Goal: Task Accomplishment & Management: Manage account settings

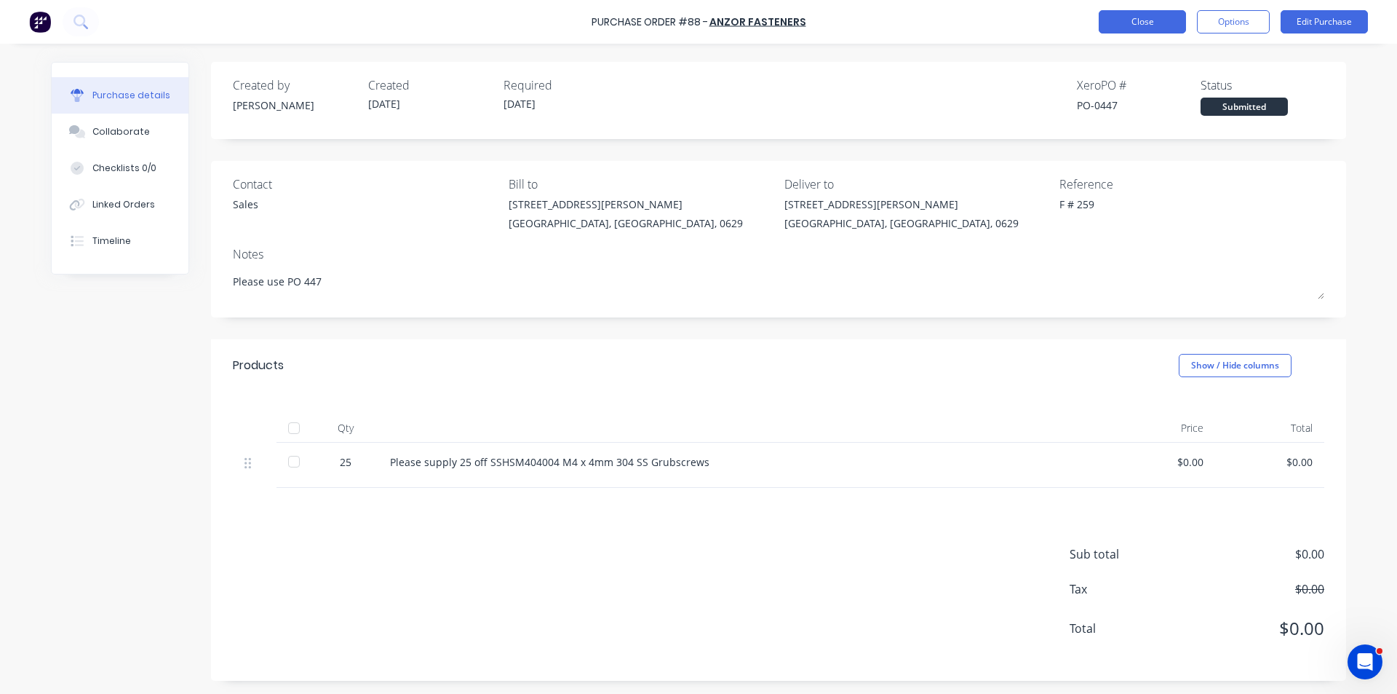
click at [1141, 21] on button "Close" at bounding box center [1142, 21] width 87 height 23
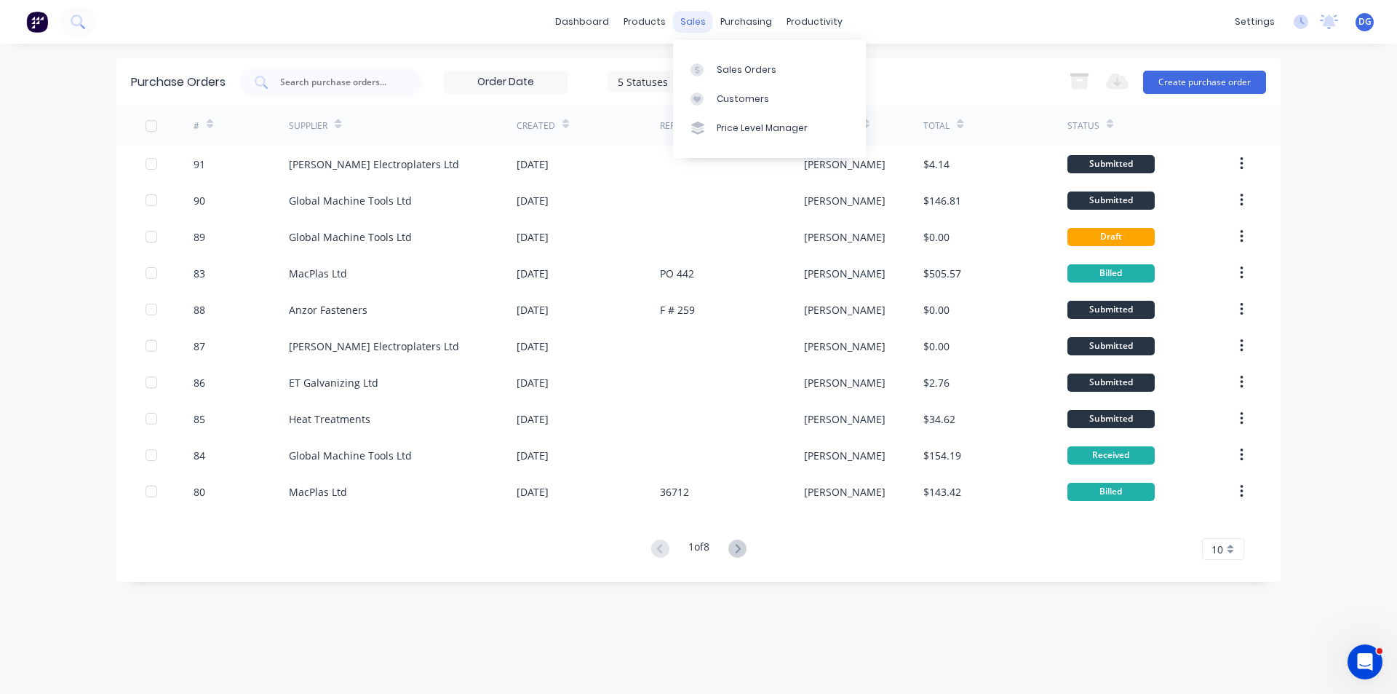
click at [695, 26] on div "sales" at bounding box center [693, 22] width 40 height 22
click at [725, 76] on link "Sales Orders" at bounding box center [769, 69] width 193 height 29
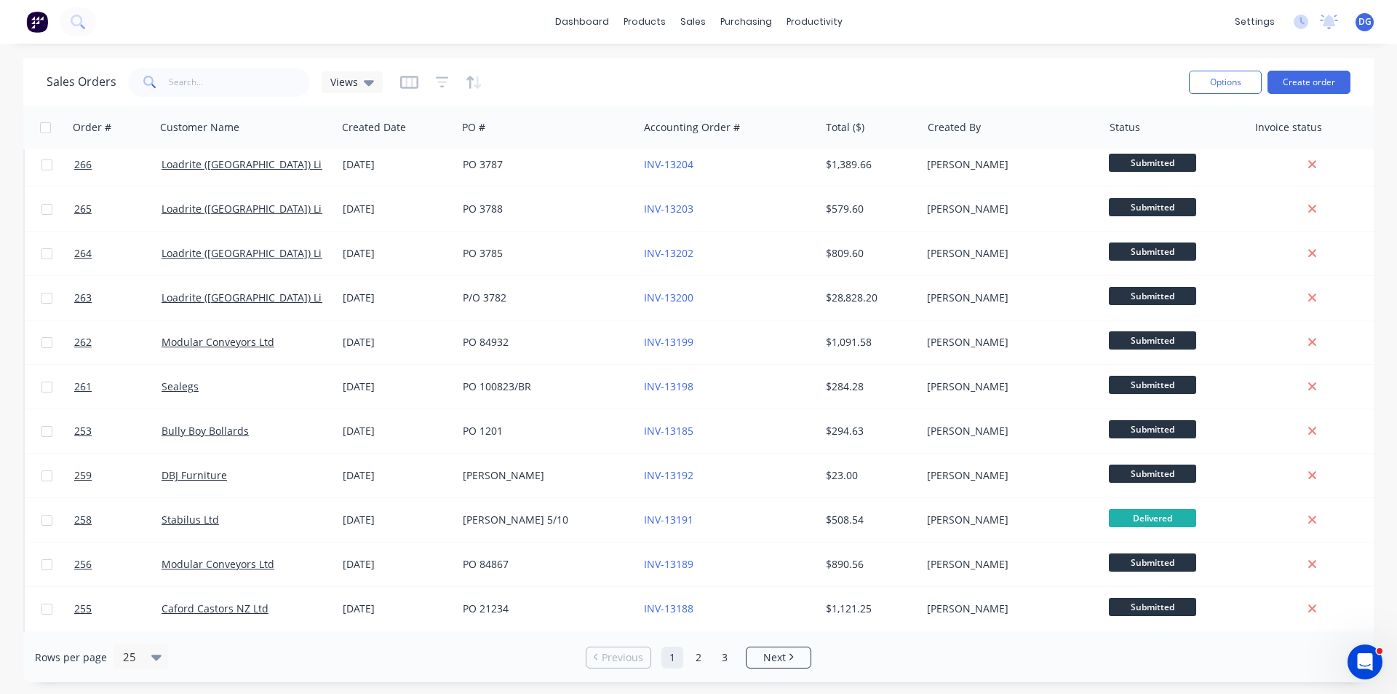
scroll to position [291, 0]
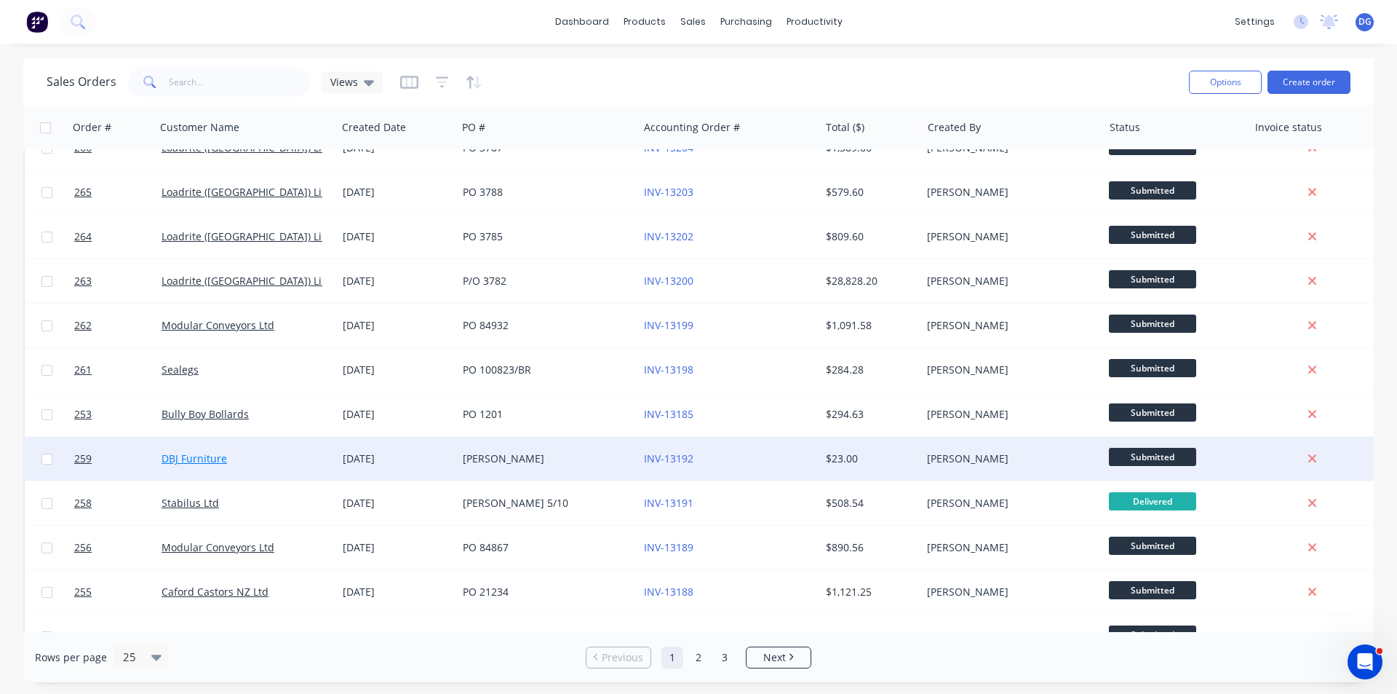
click at [209, 457] on link "DBJ Furniture" at bounding box center [195, 458] width 66 height 14
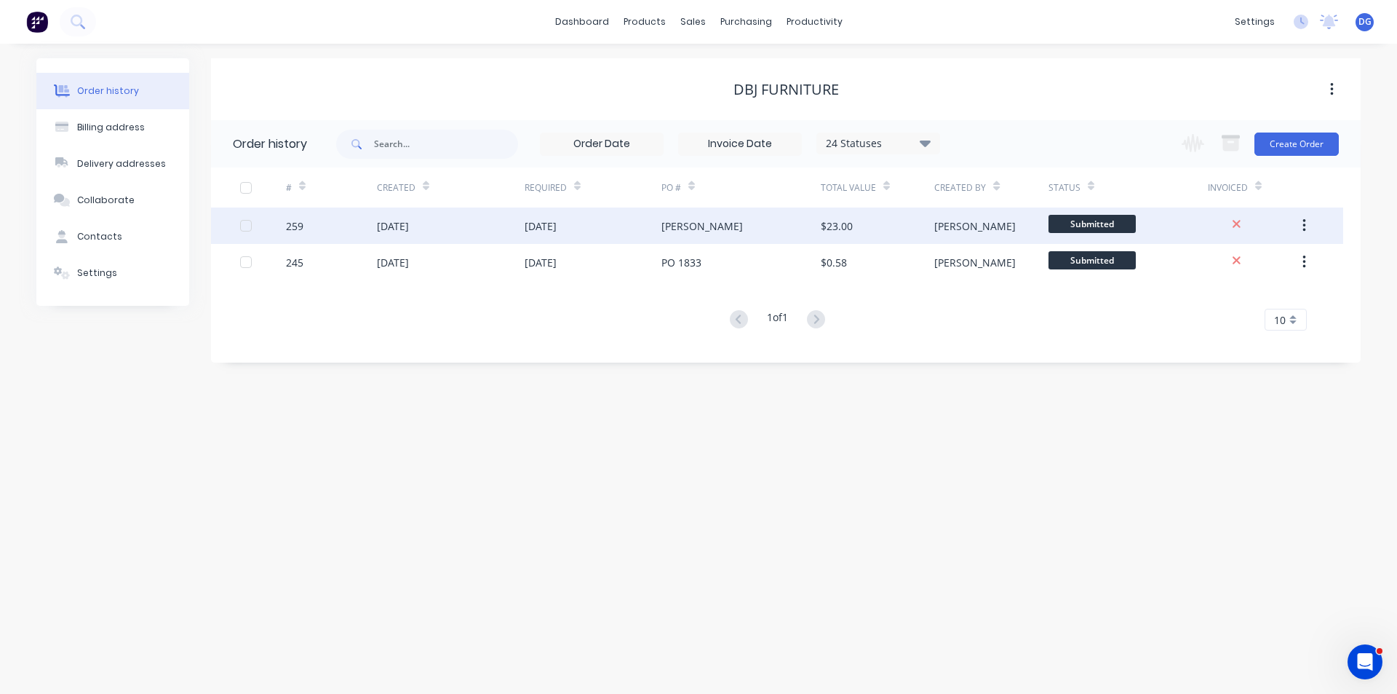
click at [400, 230] on div "06 Oct 2025" at bounding box center [393, 225] width 32 height 15
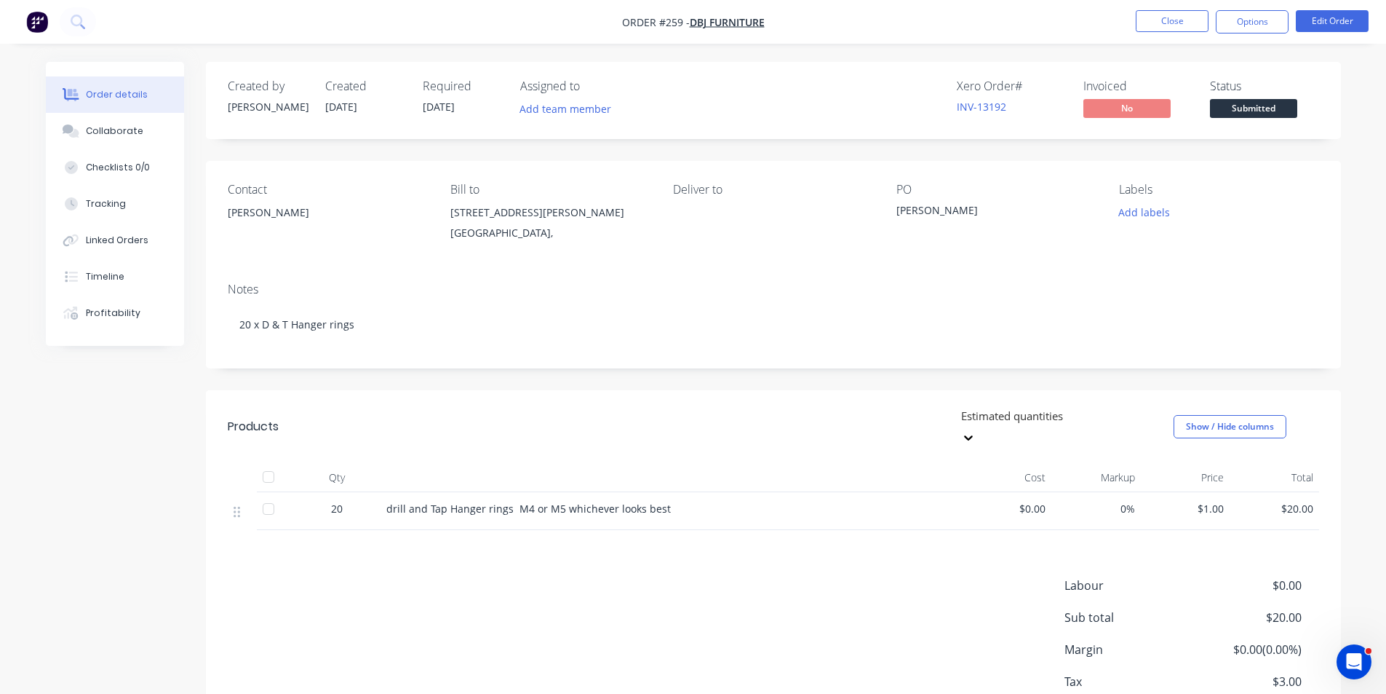
click at [1223, 501] on span "$1.00" at bounding box center [1186, 508] width 78 height 15
drag, startPoint x: 1228, startPoint y: 485, endPoint x: 1165, endPoint y: 497, distance: 63.7
click at [1165, 497] on div "$1.00" at bounding box center [1186, 511] width 90 height 38
click at [1213, 501] on span "$1.00" at bounding box center [1186, 508] width 78 height 15
click at [1222, 501] on span "$1.00" at bounding box center [1186, 508] width 78 height 15
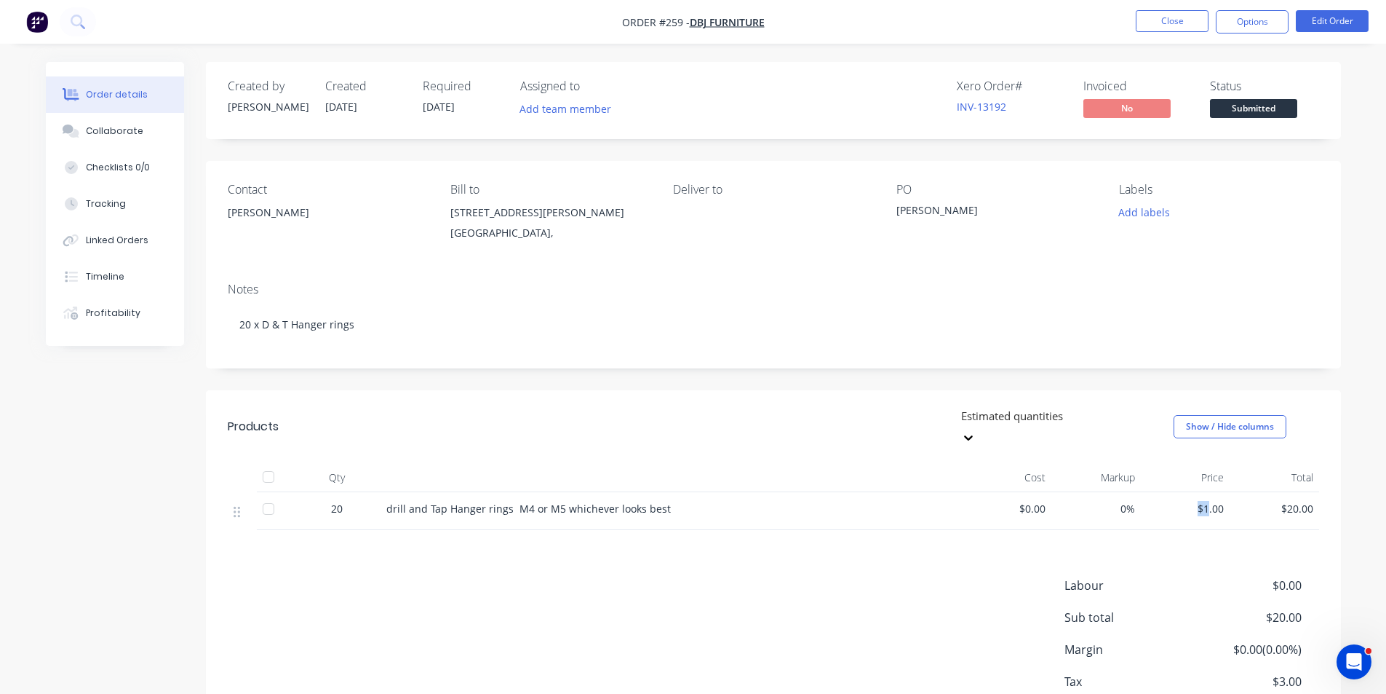
drag, startPoint x: 1205, startPoint y: 488, endPoint x: 1196, endPoint y: 488, distance: 9.5
click at [1196, 501] on span "$1.00" at bounding box center [1186, 508] width 78 height 15
click at [1346, 15] on button "Edit Order" at bounding box center [1332, 21] width 73 height 22
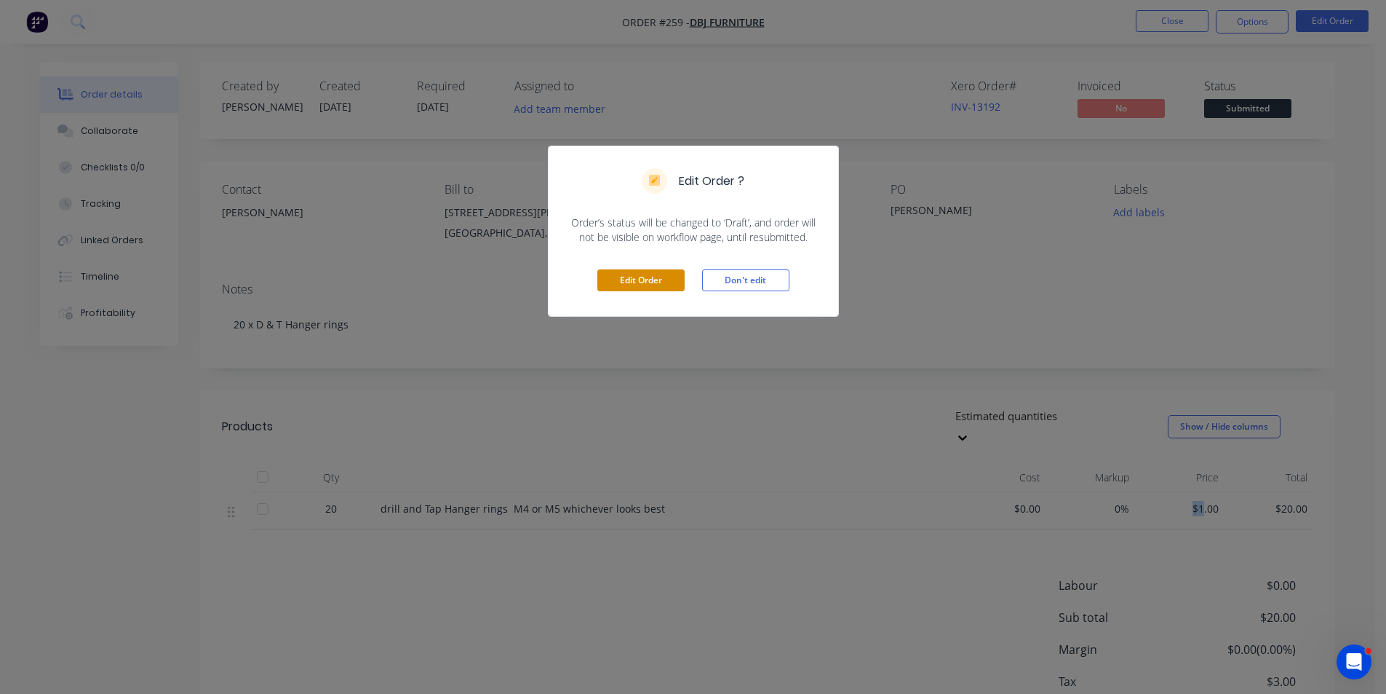
click at [637, 283] on button "Edit Order" at bounding box center [641, 280] width 87 height 22
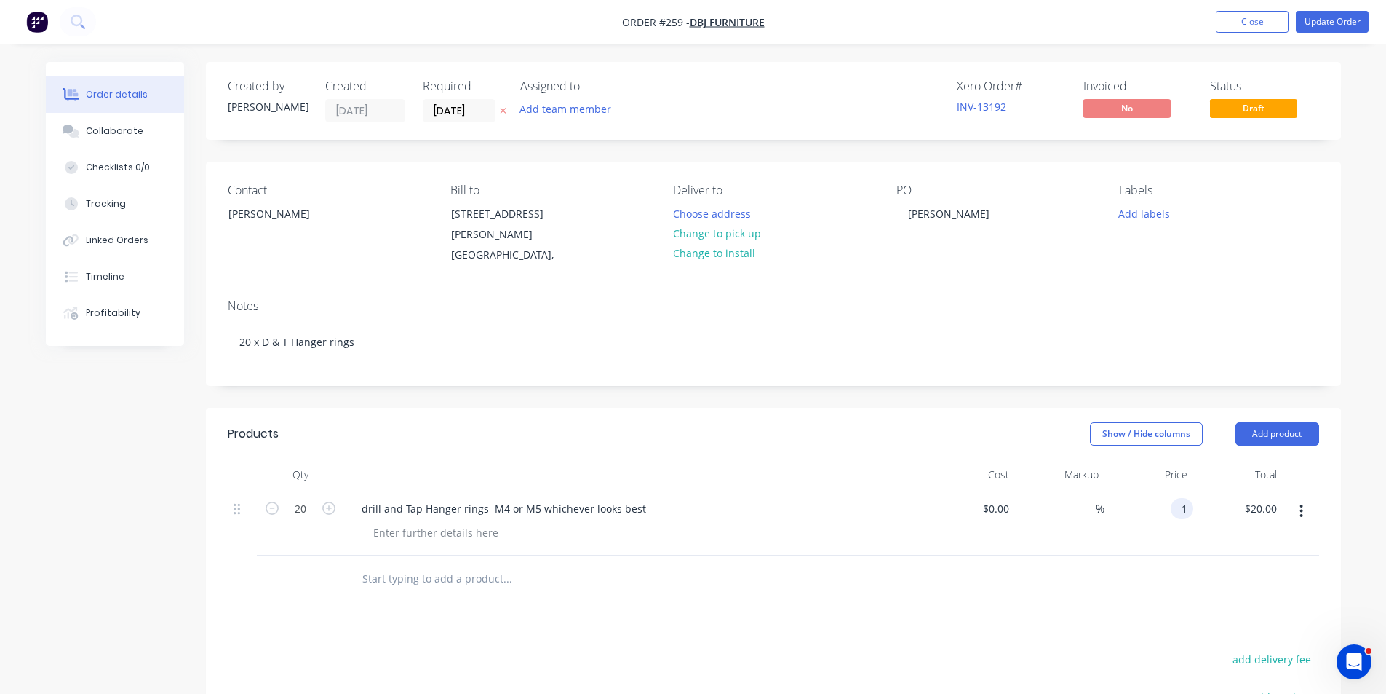
click at [1188, 510] on input "1" at bounding box center [1185, 508] width 17 height 21
type input "$97.50"
type input "$1,950.00"
type input "$97.50"
type input "1950.00"
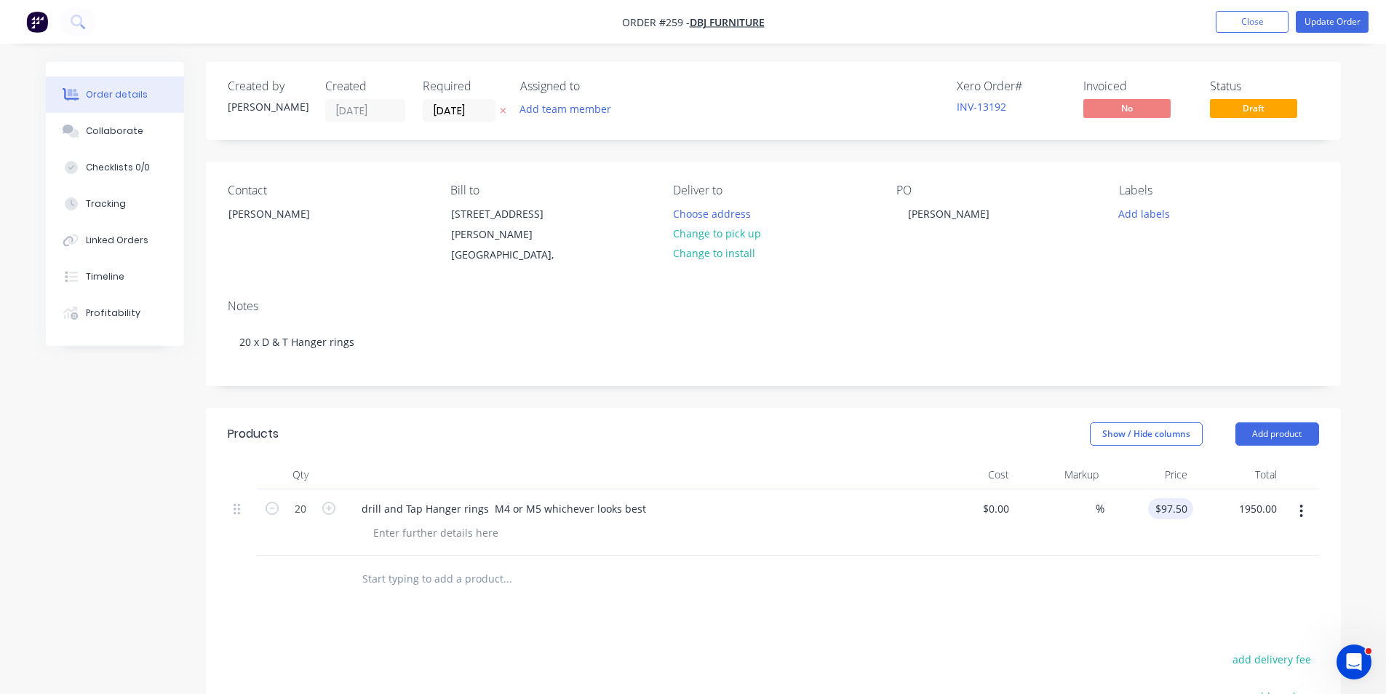
type input "97.5"
type input "$1,950.00"
click at [1155, 510] on div "97.5 $97.50" at bounding box center [1150, 522] width 90 height 66
type input "$97.50"
type input "1950.00"
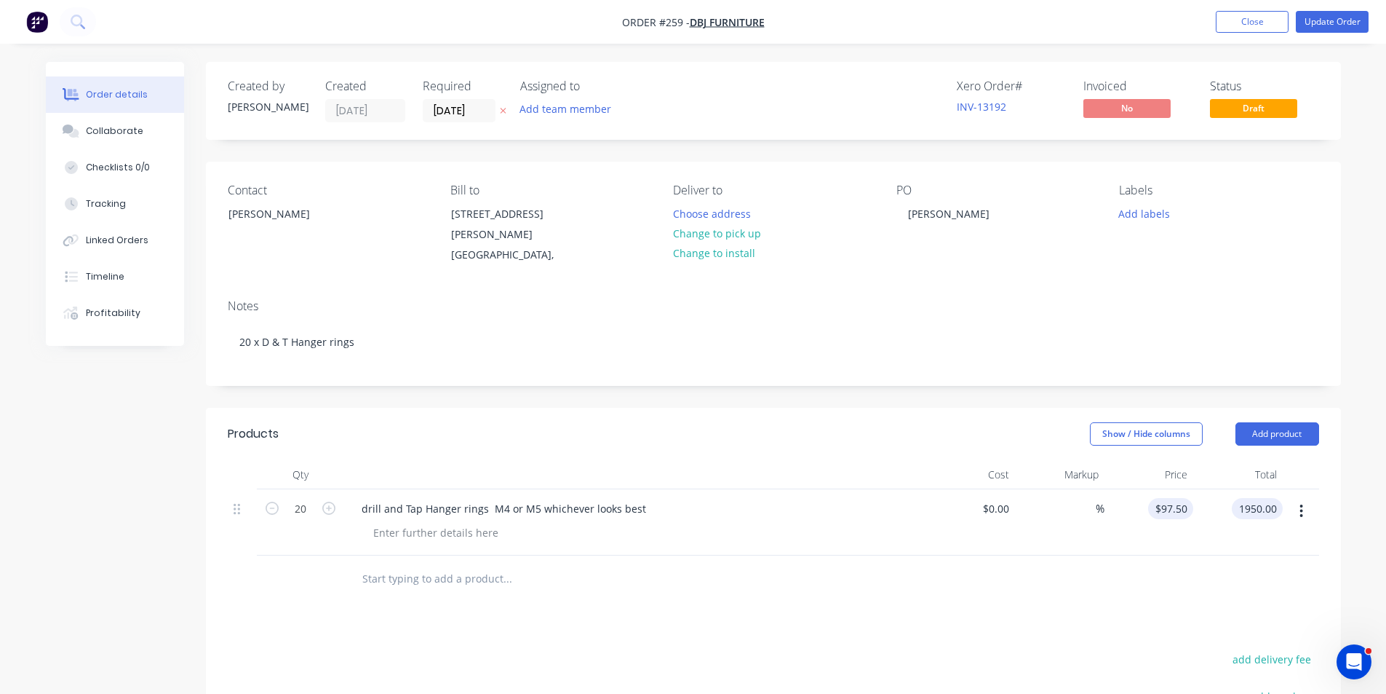
type input "97.5"
type input "$1,950.00"
type input "$97.50"
type input "1950.00"
type input "97.5"
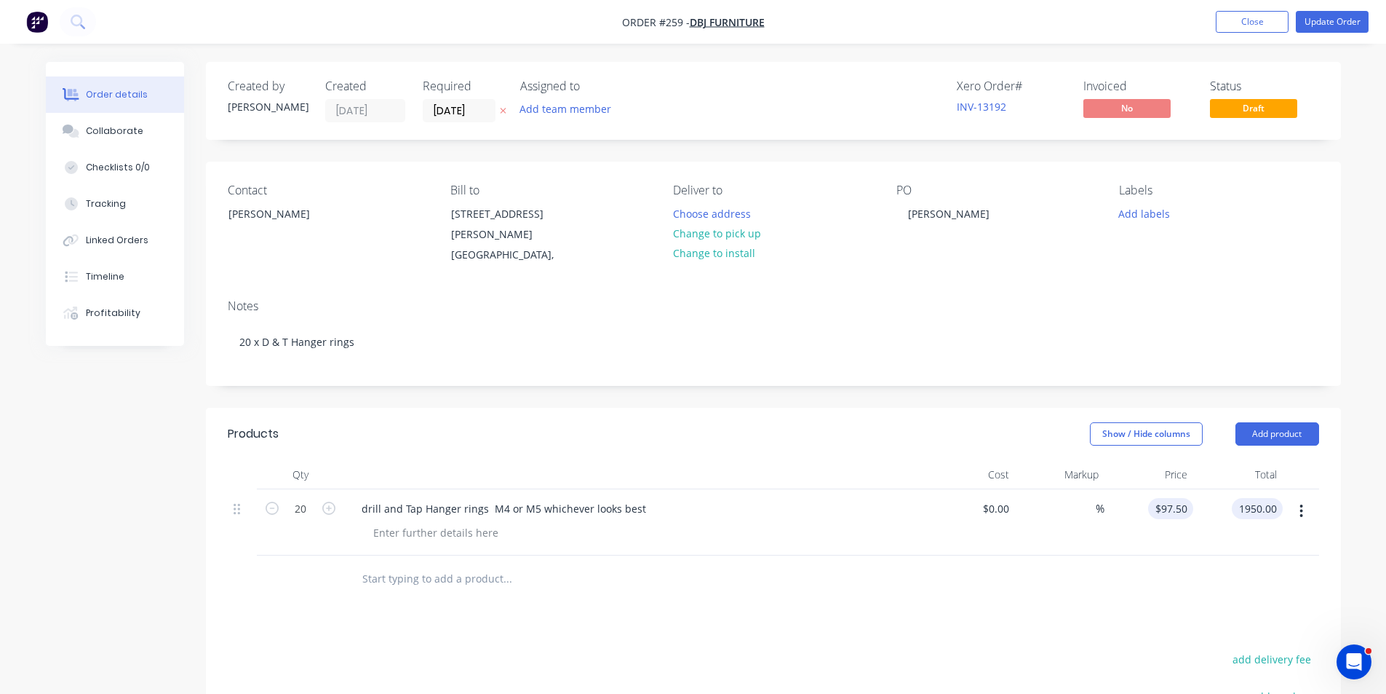
type input "$1,950.00"
type input "$97.50"
type input "1950.00"
type input "97.5"
type input "$1,950.00"
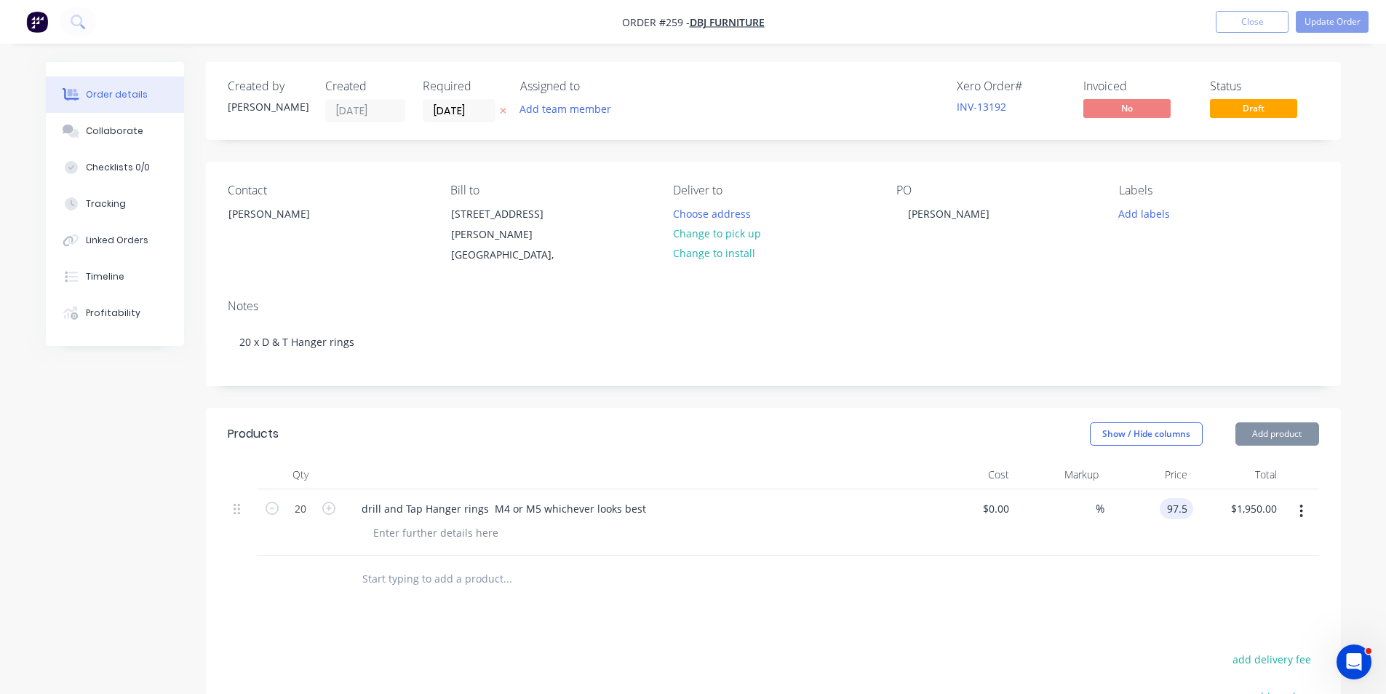
type input "$97.50"
type input "1950.00"
type input "97.5"
type input "$1,950.00"
type input "$97.50"
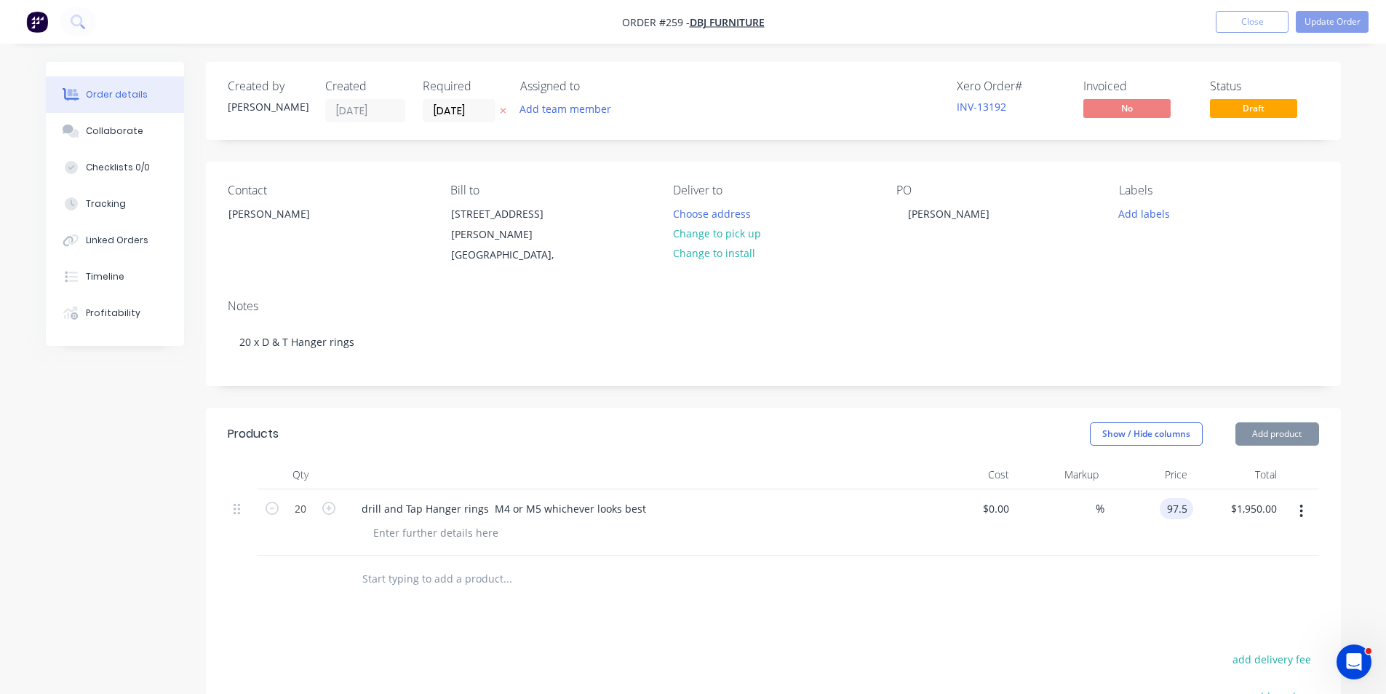
type input "1950.00"
type input "97.5"
type input "$1,950.00"
type input "$97.50"
type input "1950.00"
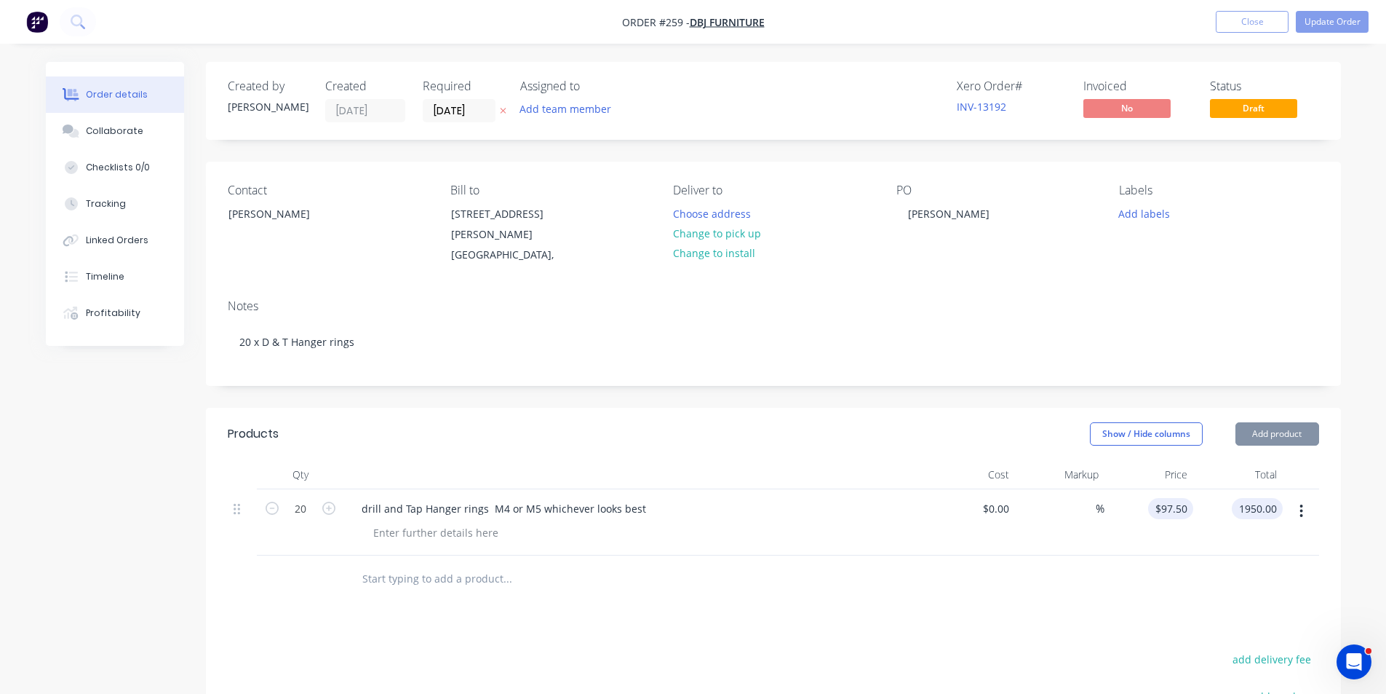
type input "97.5"
type input "$1,950.00"
type input "$97.50"
type input "1950.00"
type input "97.5"
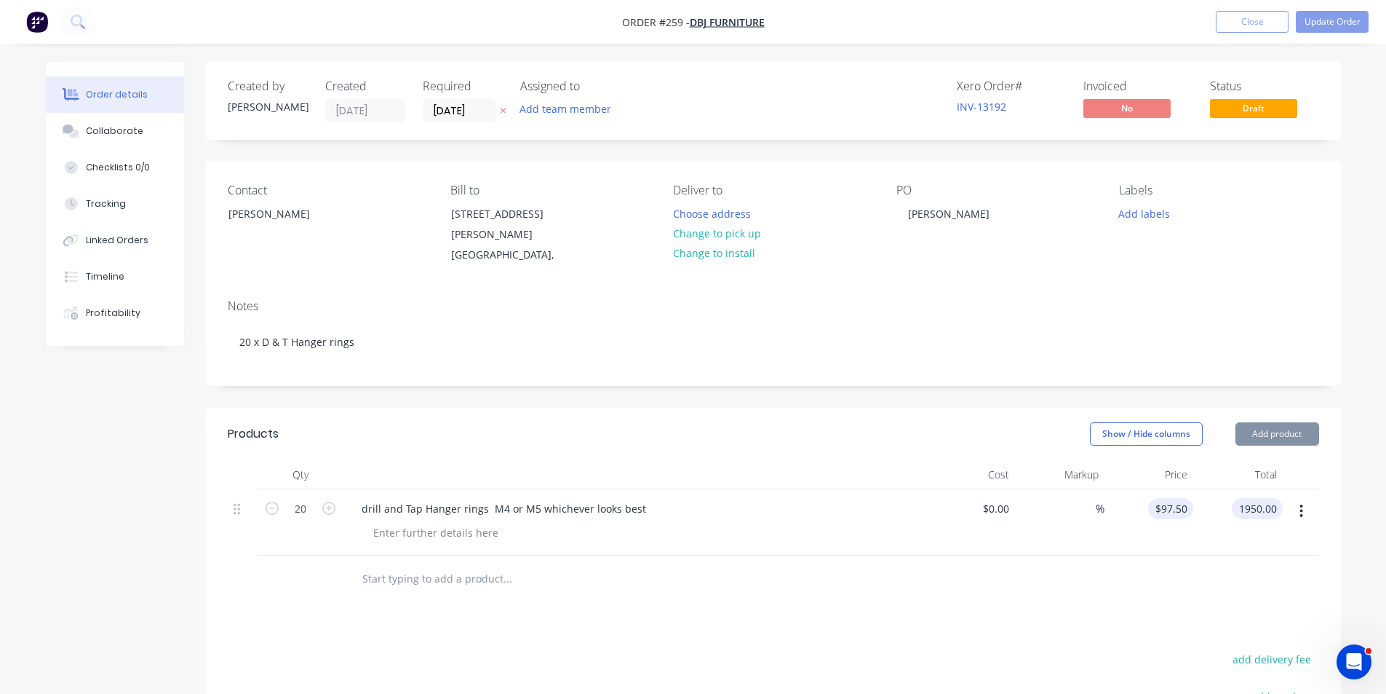
type input "$1,950.00"
type input "$97.50"
type input "1950.00"
type input "97.5"
type input "$1,950.00"
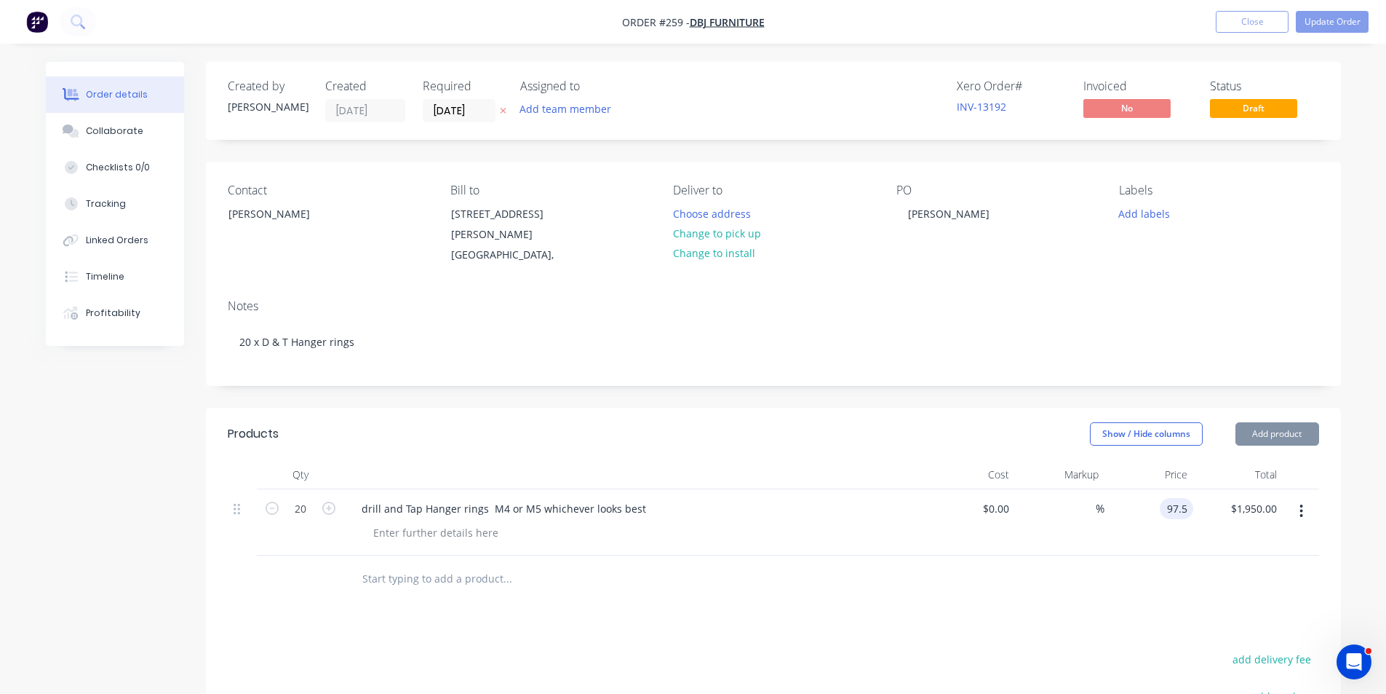
type input "$97.50"
type input "1950.00"
type input "4"
type input "$1,950.00"
type input "97.5"
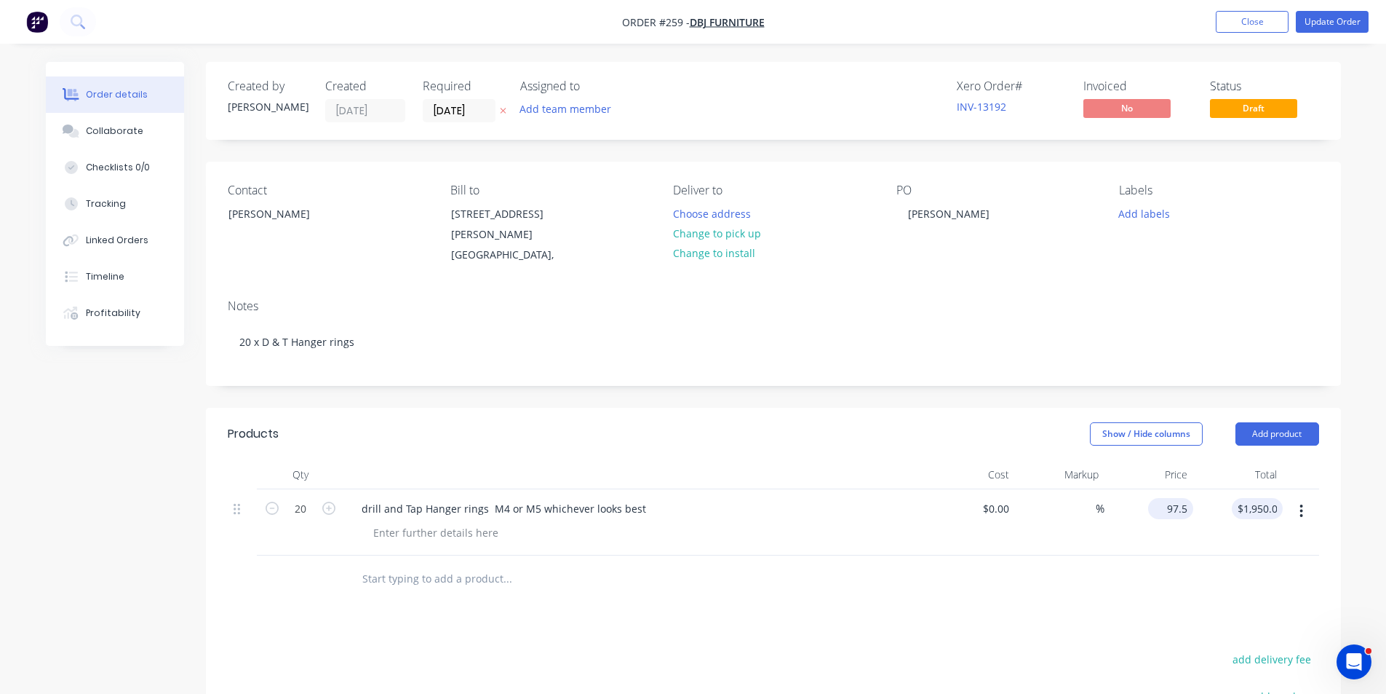
type input "$1,950.00"
type input "$97.50"
type input "1950.00"
type input "97.5"
type input "$1,950.00"
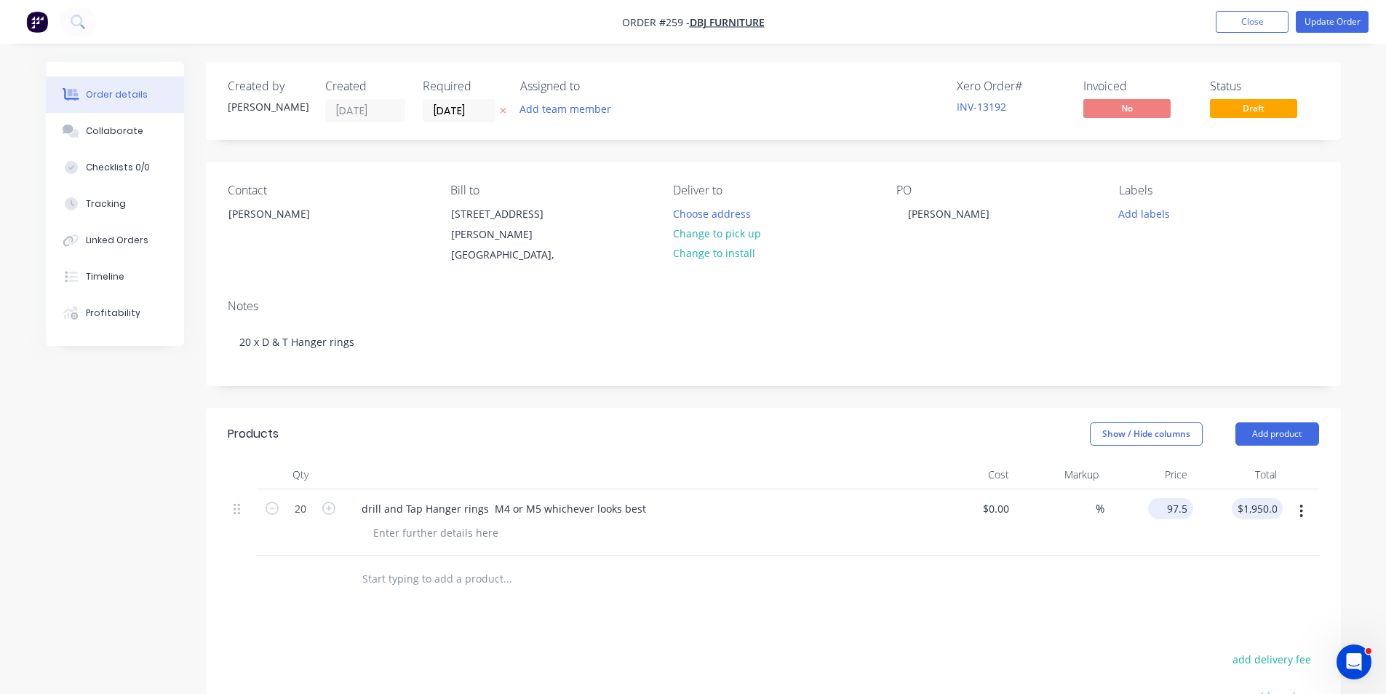
type input "$97.50"
type input "1950.00"
type input "97.5"
type input "$1,950.00"
type input "$97.50"
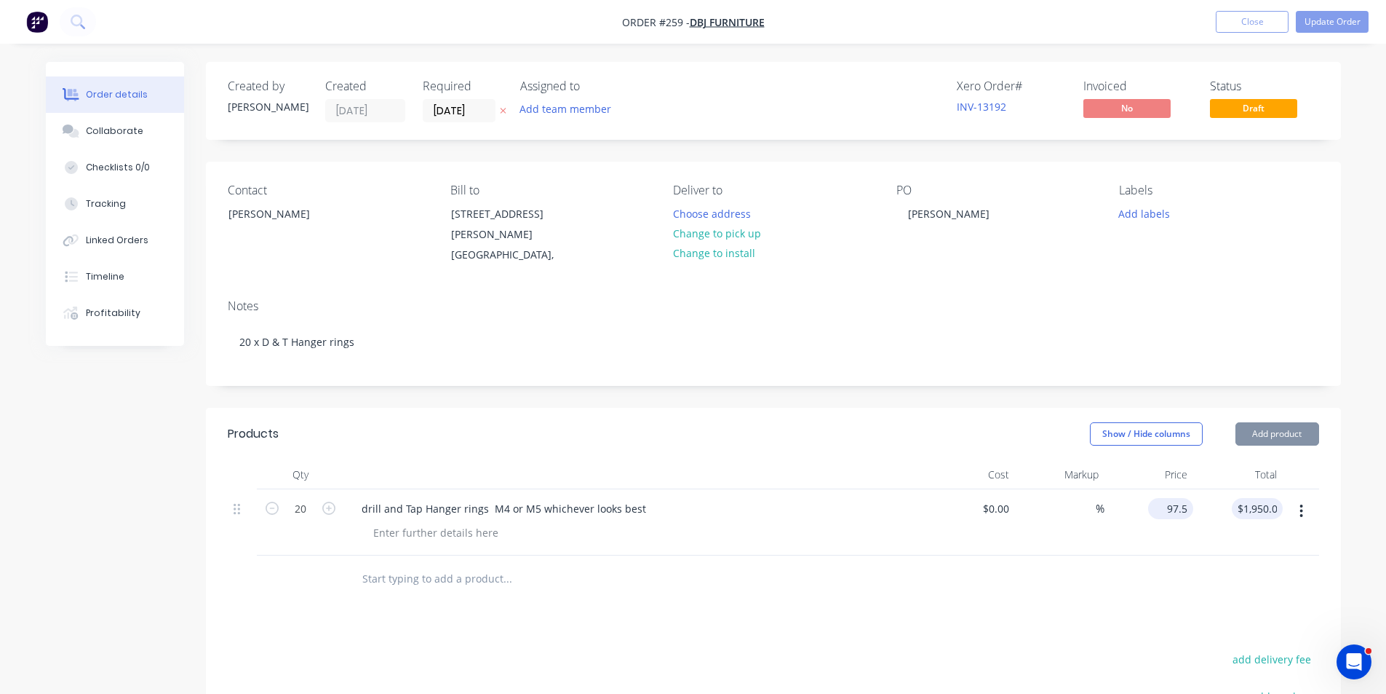
type input "1950.00"
type input "97.5."
type input "$1,950.00"
type input "97.5"
type input "$1,950.00"
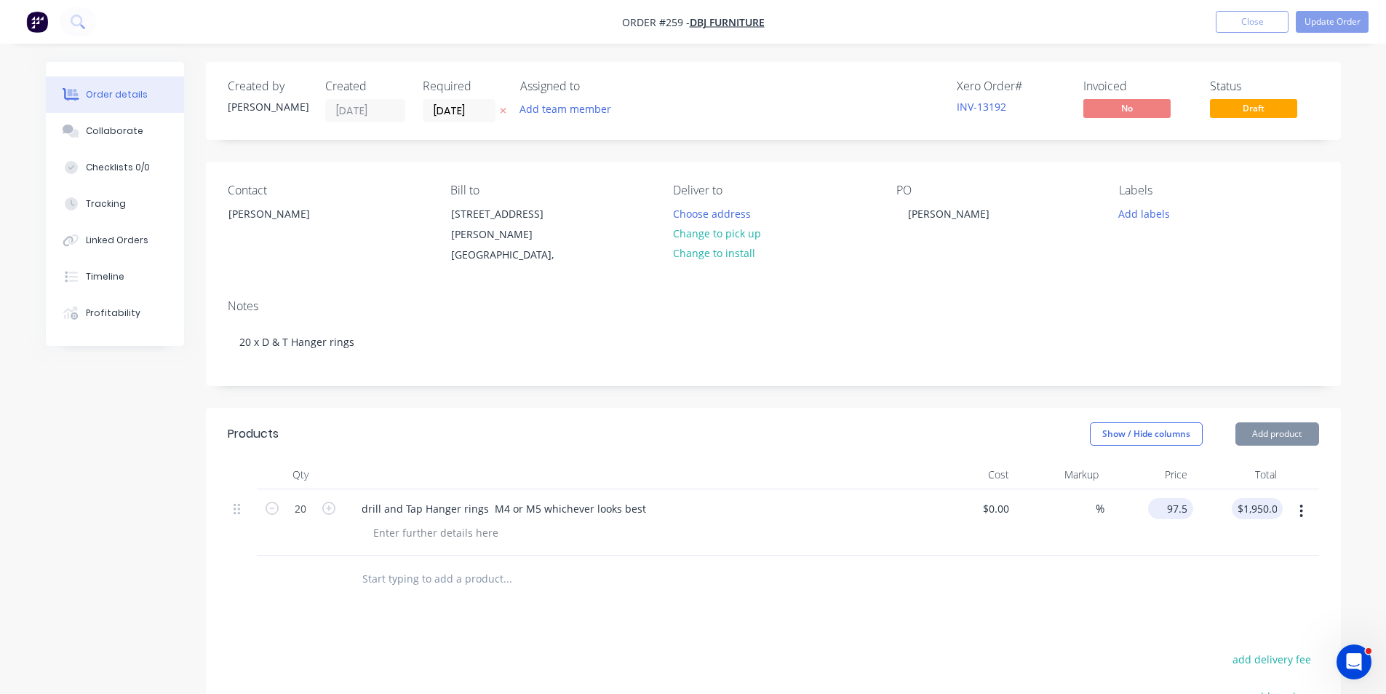
type input "$97.50"
type input "1950.00"
type input "97.5"
type input "$1,950.00"
type input "$97.50"
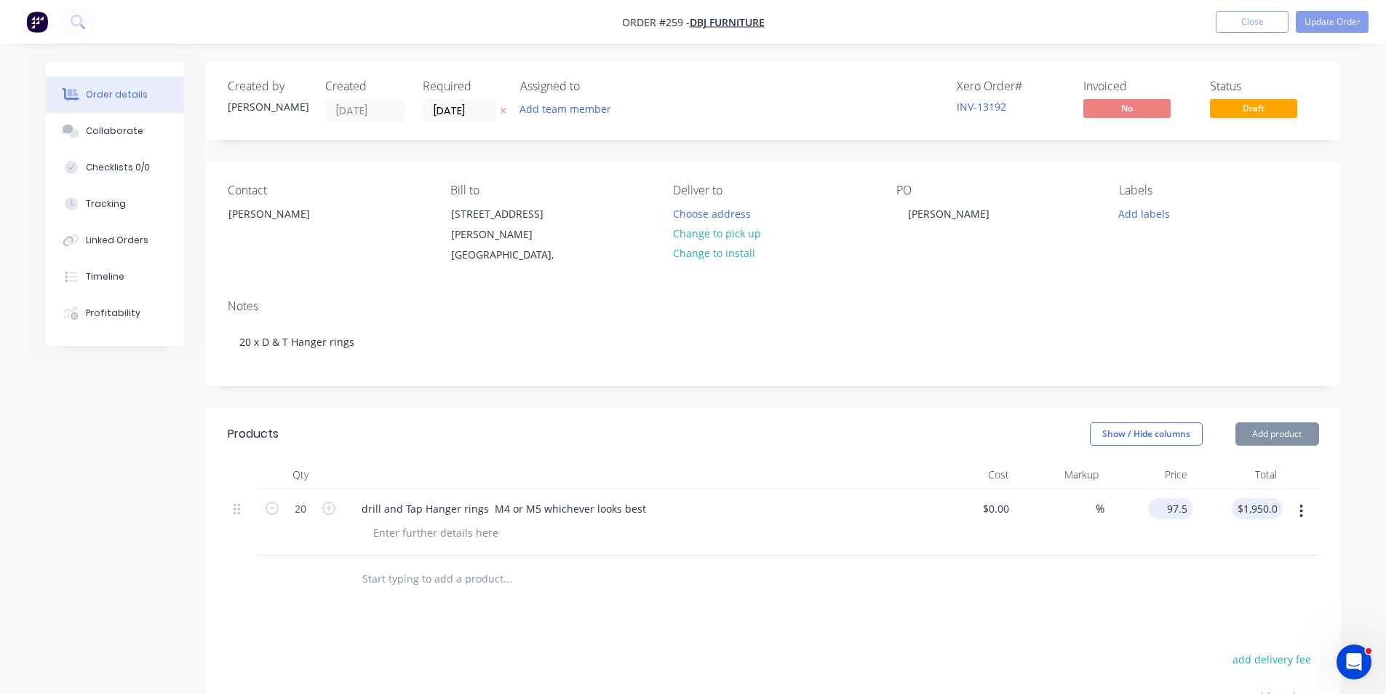
type input "1950.00"
type input "97.5"
type input "$1,950.00"
type input "$97.50"
type input "1950.00"
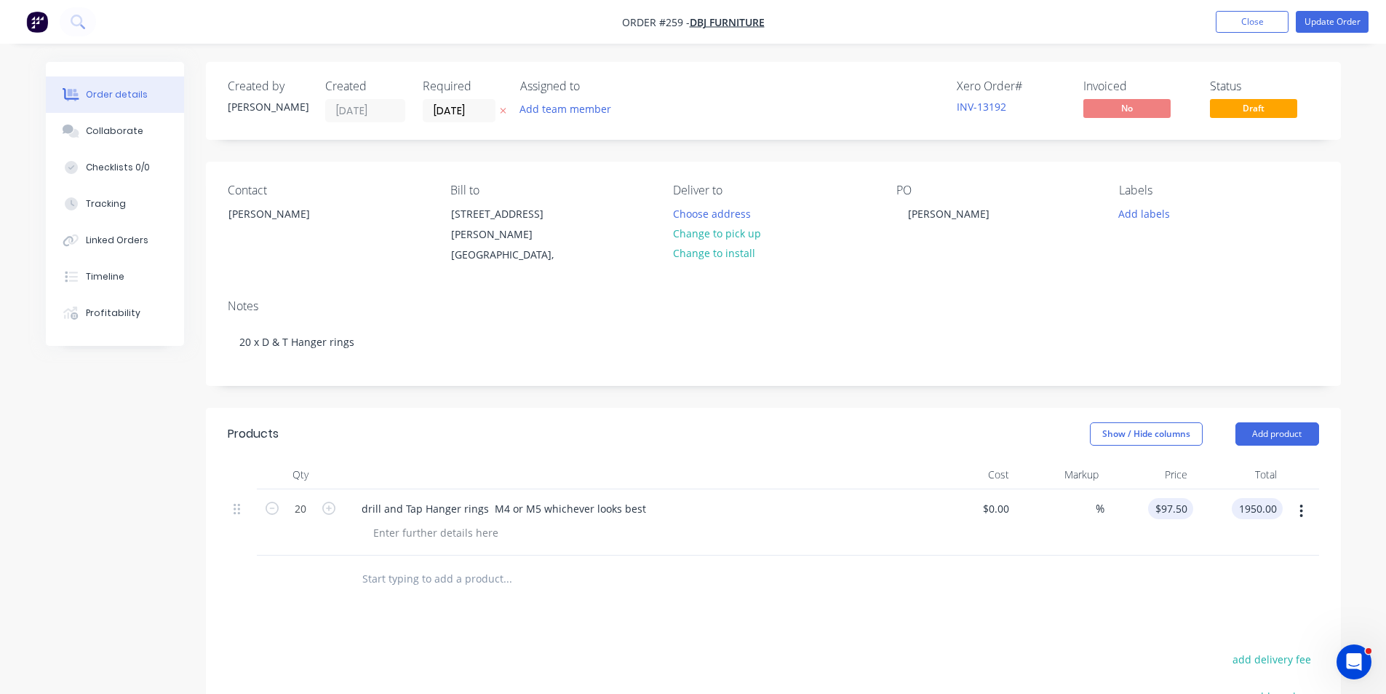
type input "97.5"
type input "$1,950.00"
type input "$97.50"
type input "8"
type input "97.5"
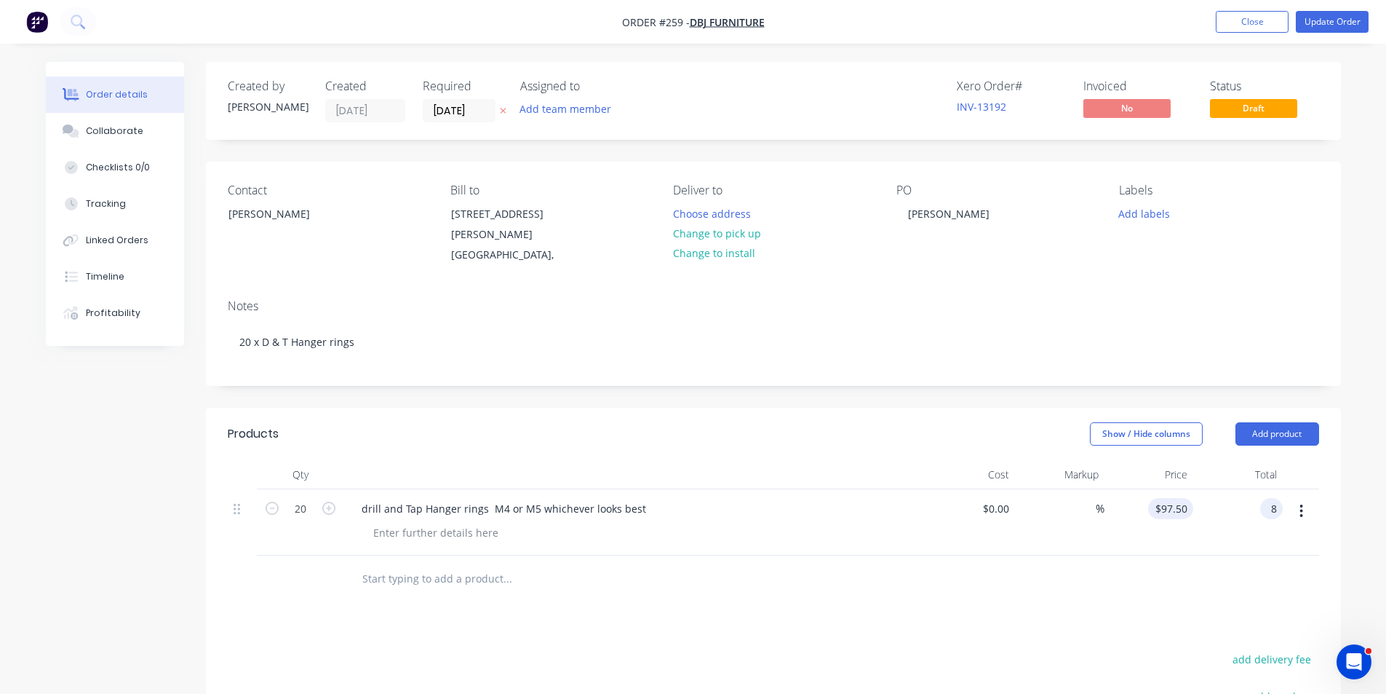
type input "$8.00"
type input "0.4"
type input "$8.00"
type input "$0.40"
type input "8.00"
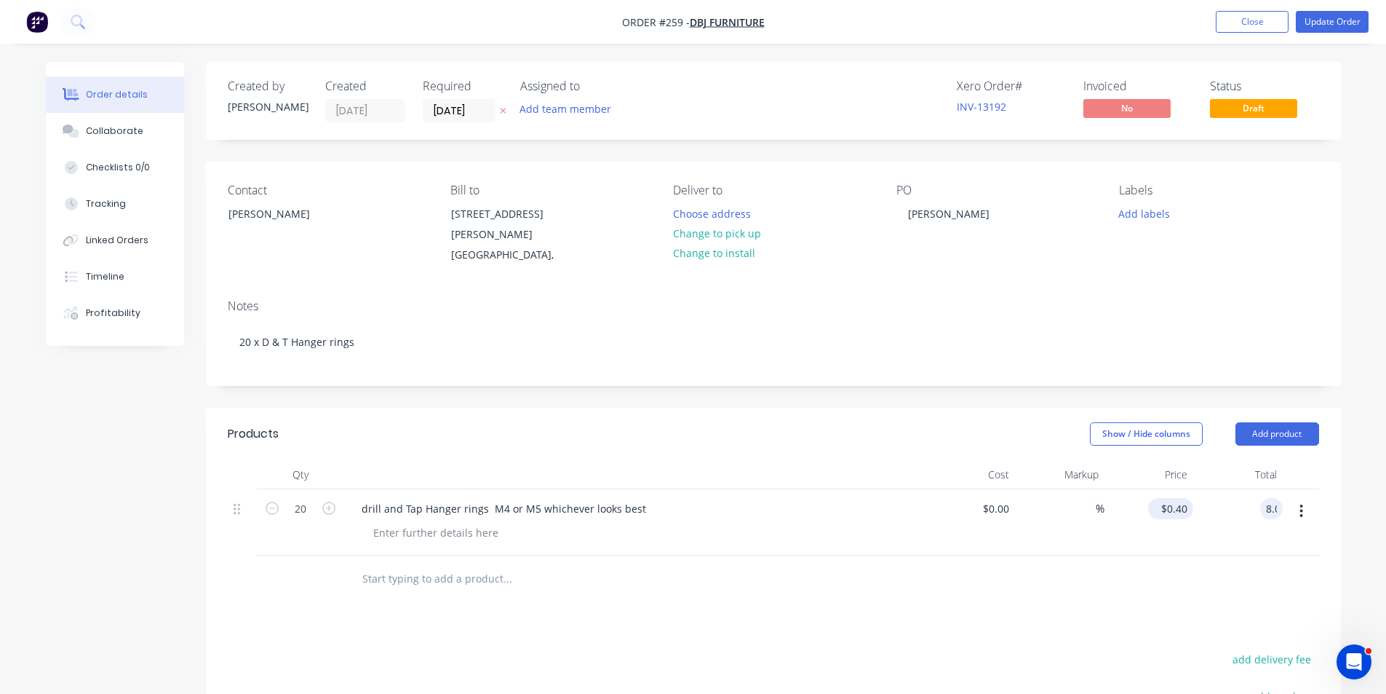
type input "0.4"
type input "$8.00"
type input "$0.40"
type input "8.005"
type input "0.4"
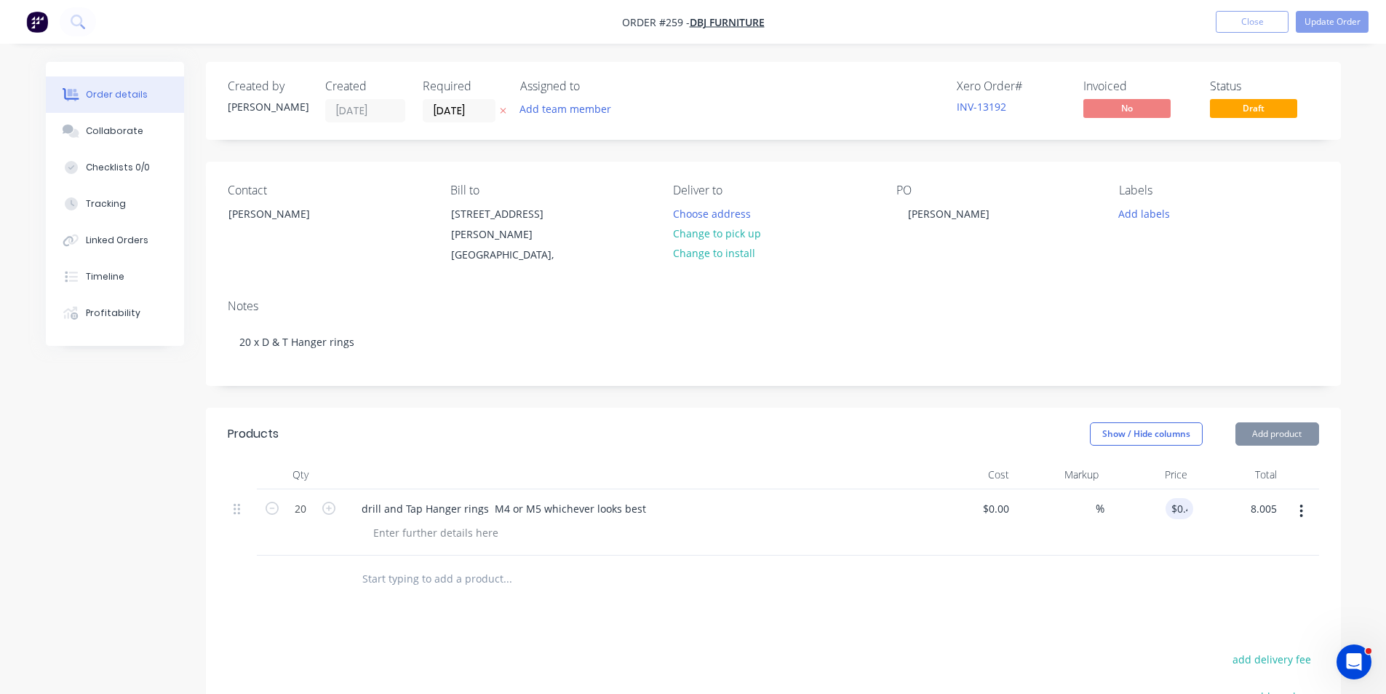
type input "$8.005"
type input "0.4005"
type input "$8.01"
type input "$0.4005"
type input "8.01"
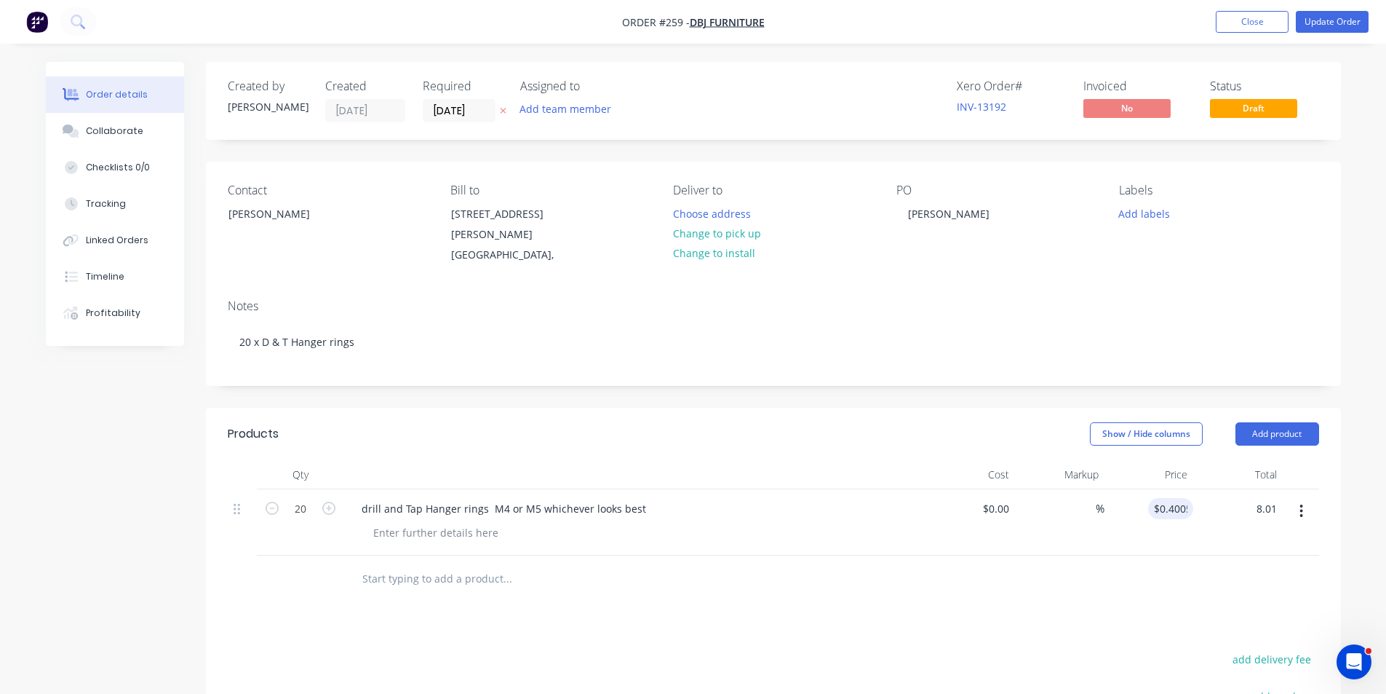
type input "0.4005"
type input "$8.01"
type input "$0.4005"
type input "8.01"
type input "0.4005"
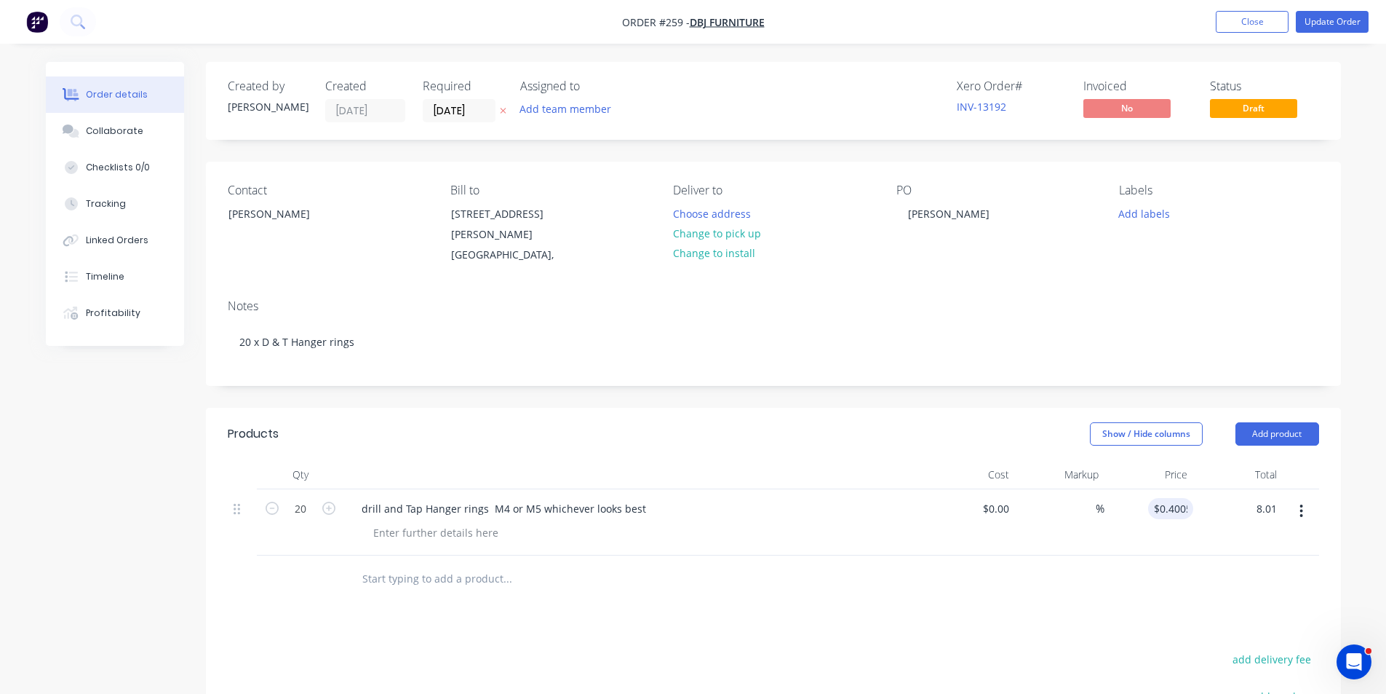
type input "$8.01"
type input "$0.4005"
type input "8.01"
type input "0.4005"
type input "$8.01"
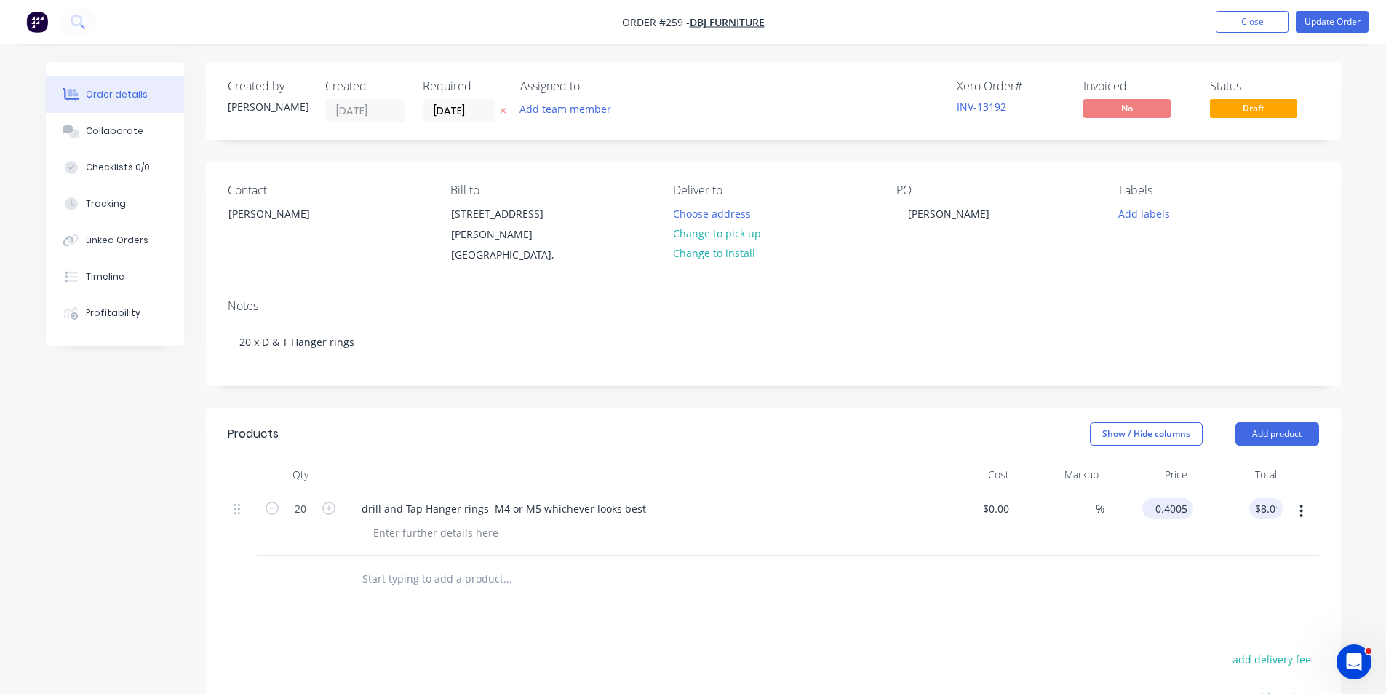
type input "$0.4005"
type input "8.01"
type input "0.4005"
type input "$8.01"
type input "$0.4005"
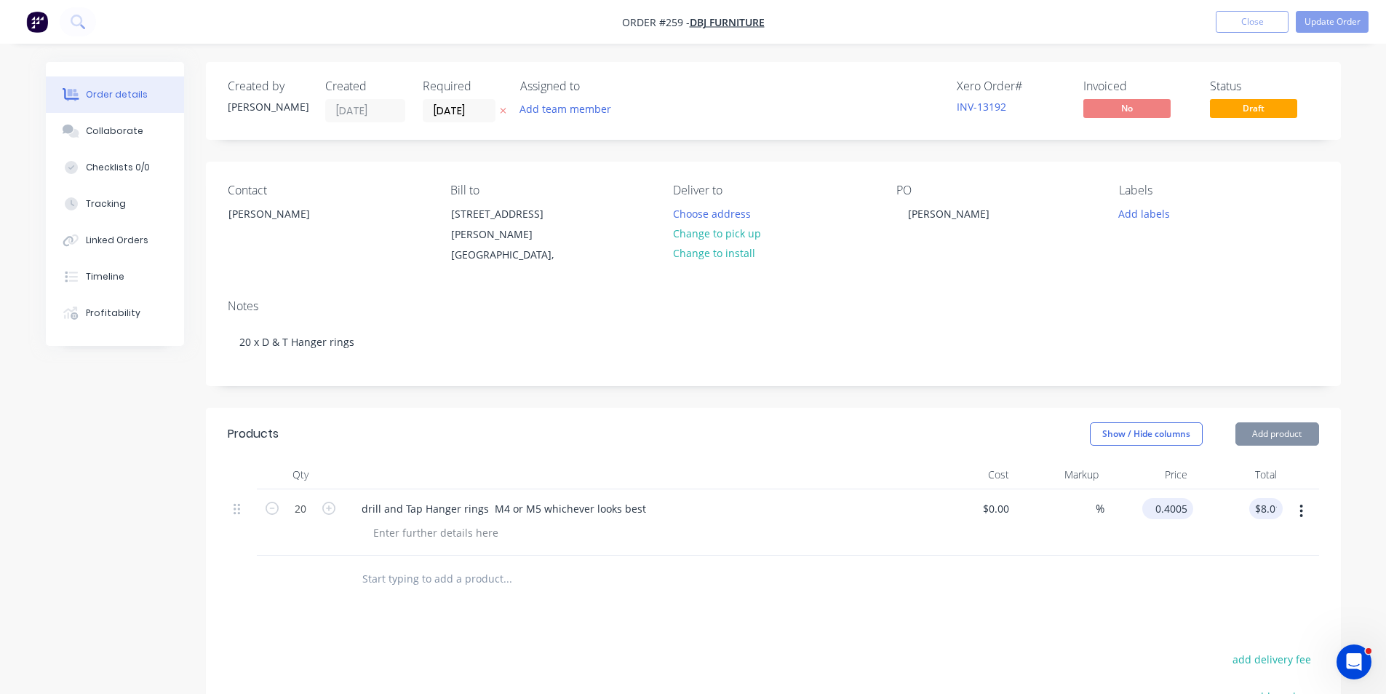
type input "8.01"
type input "0.4005"
type input "$8.01"
type input "$0.4005"
type input "8.01"
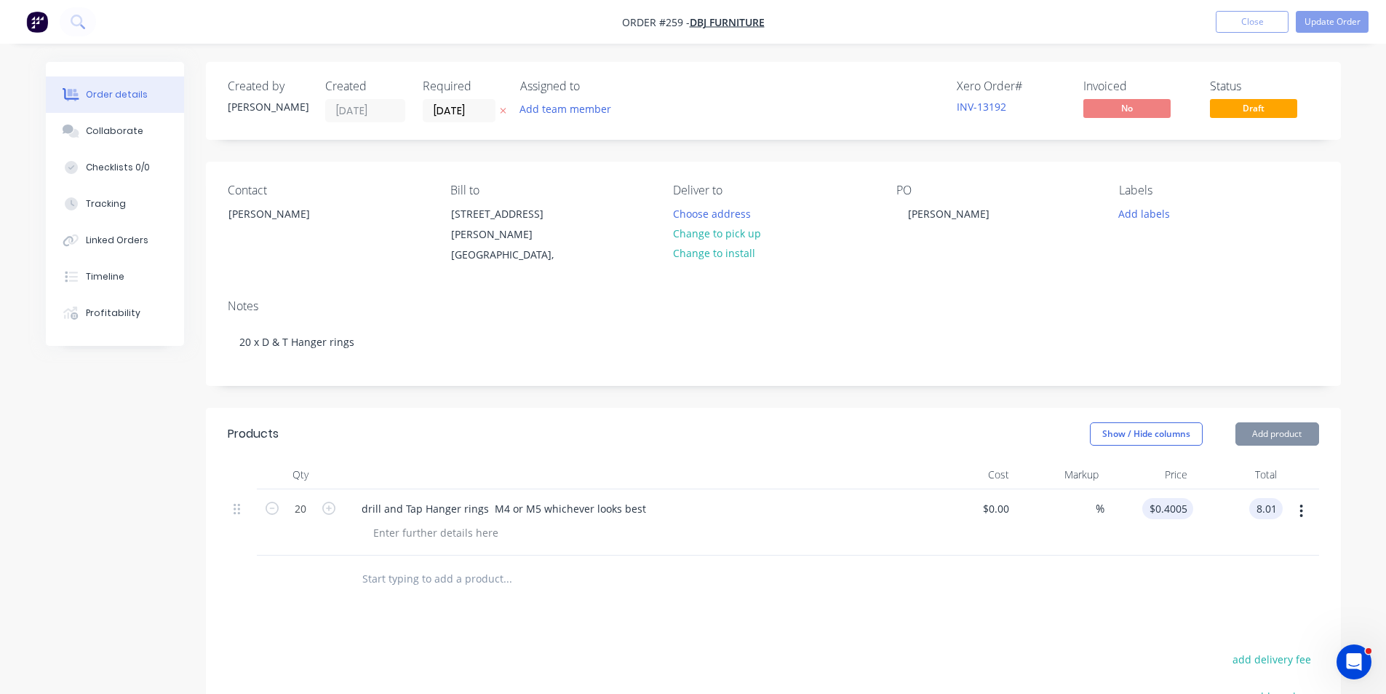
type input "0.4005"
type input "$8.01"
type input "$0.4005"
type input "8.01"
type input "0.4005"
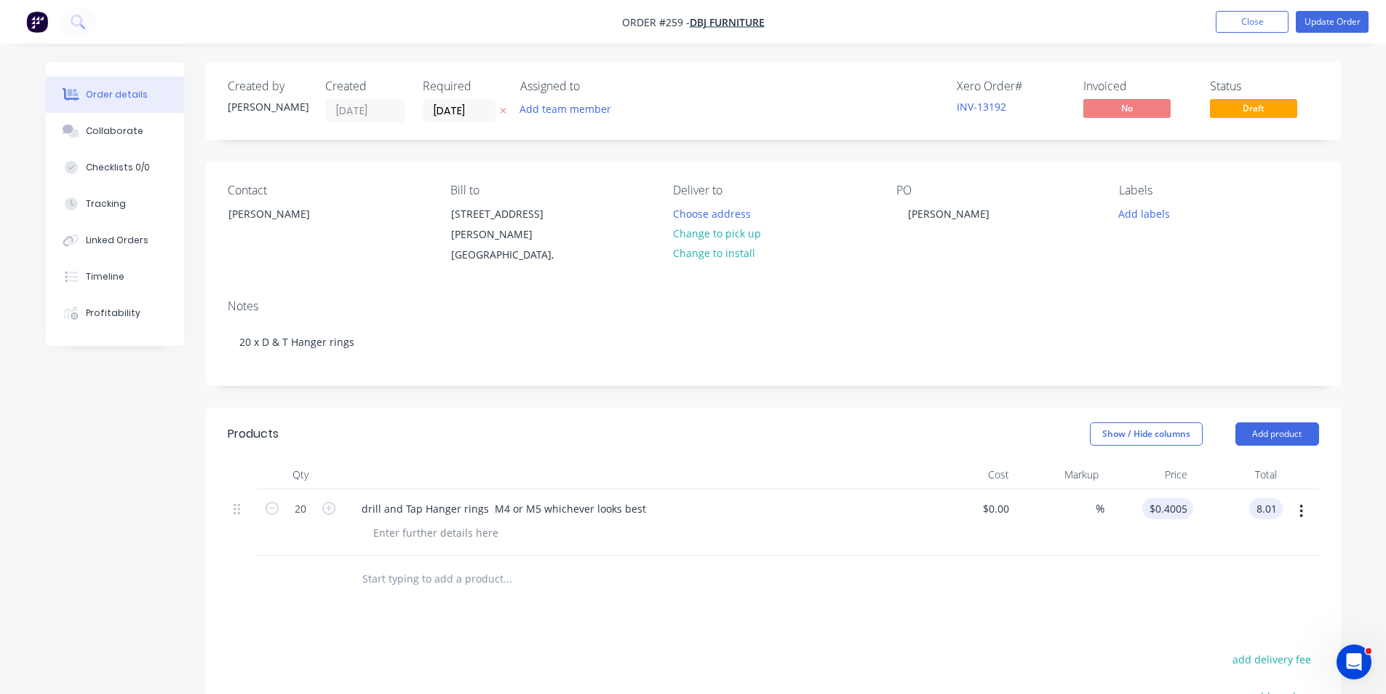
type input "$8.01"
type input "$0.4005"
type input "8.01"
type input "0.4005"
type input "$8.01"
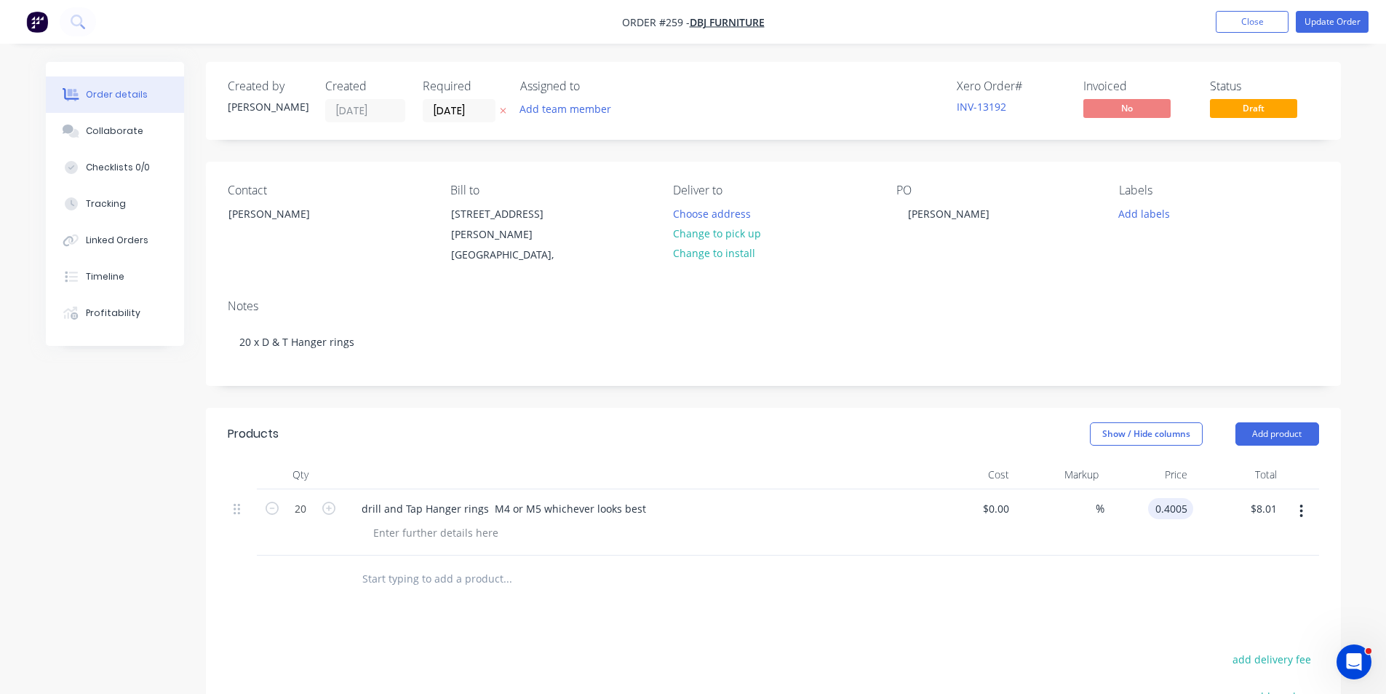
type input "$0.4005"
type input "8.01"
type input "0.4005"
type input "$8.01"
type input "$0.4005"
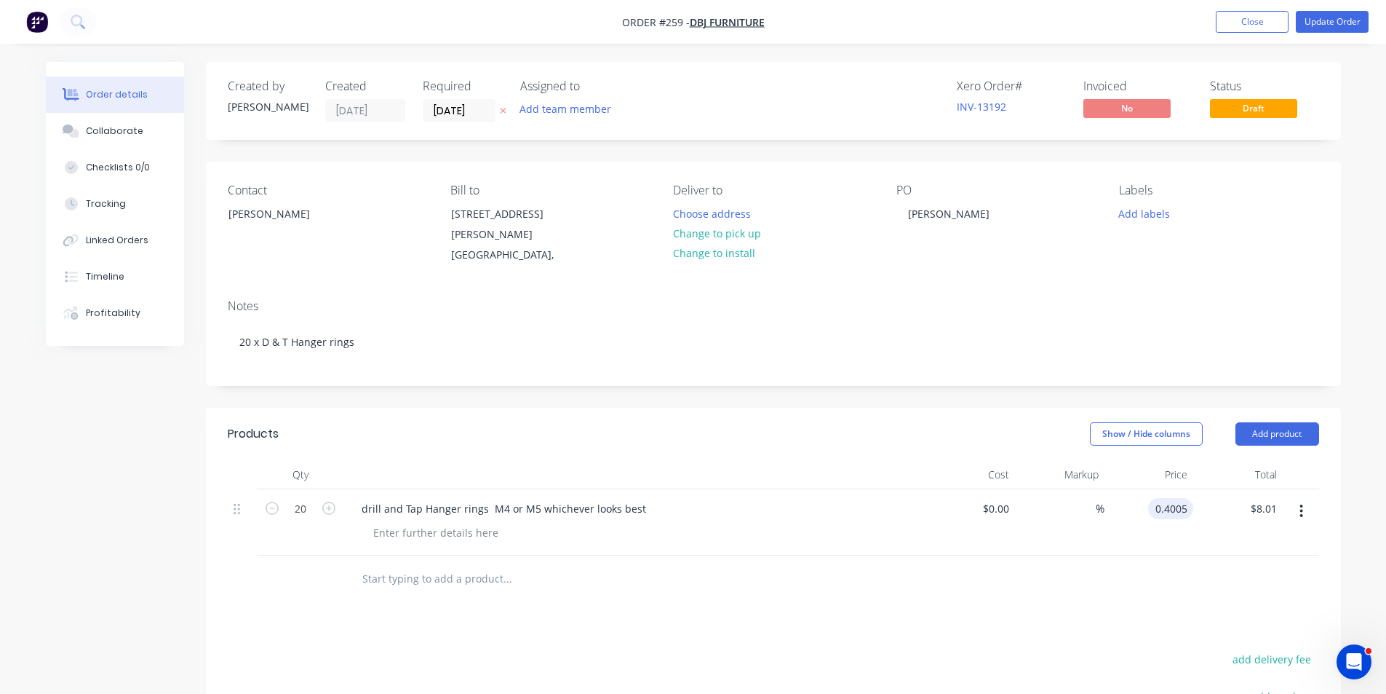
type input "8.01"
type input "0.4005"
type input "$8.01"
type input "$0.4005"
type input "8.01"
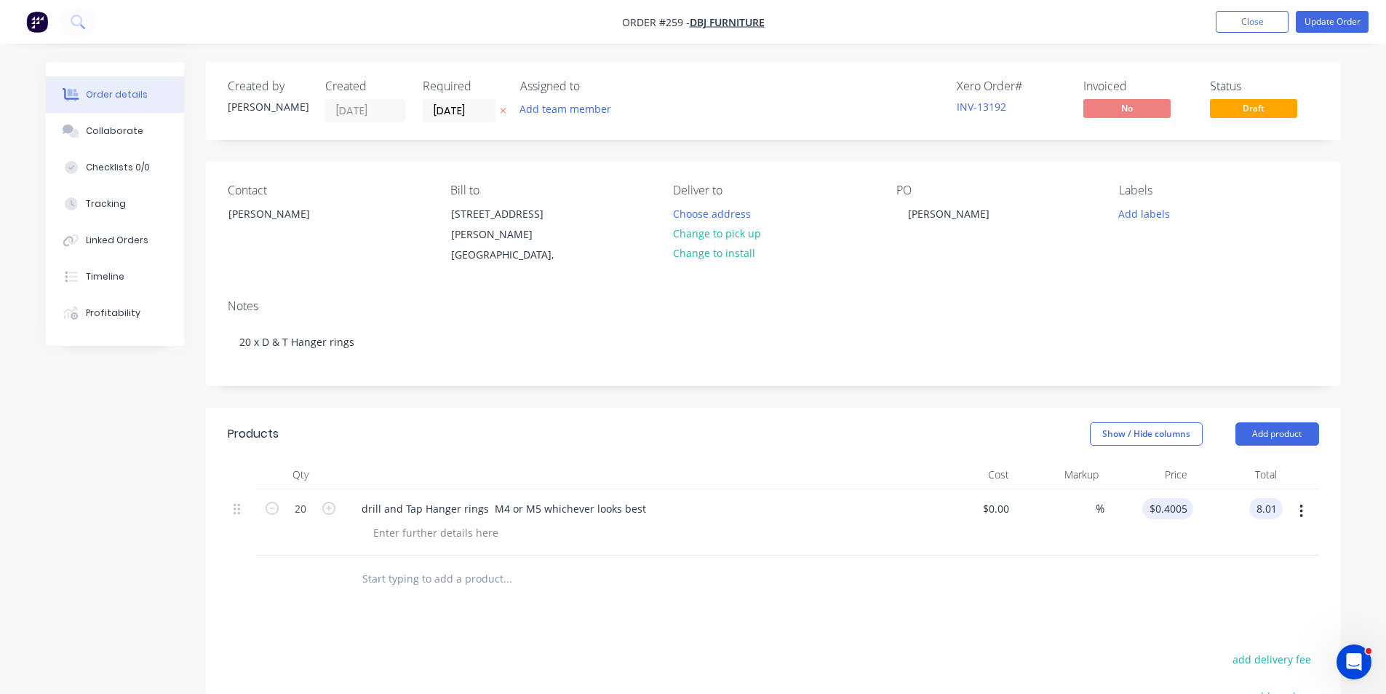
type input "0.4005"
type input "$8.01"
type input "$0.4005"
type input "8.01"
type input "0.4005"
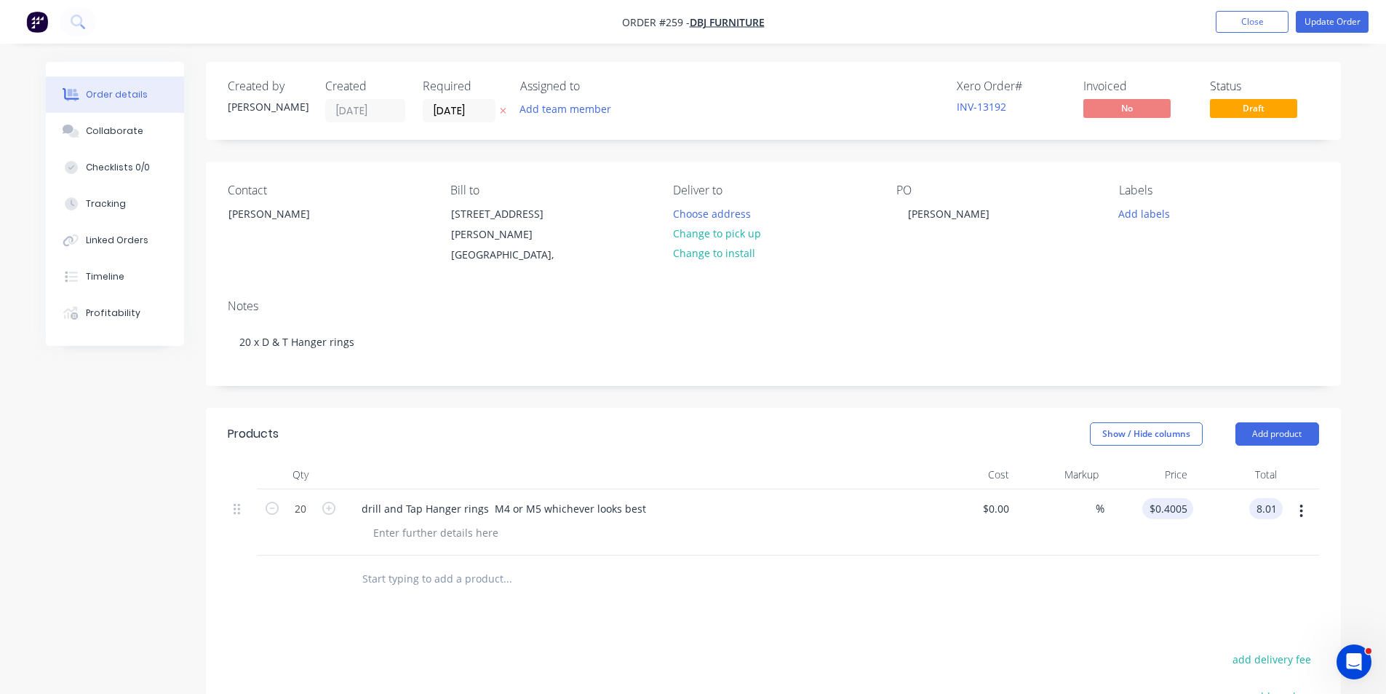
type input "$8.01"
type input "$0.4005"
type input "8.01"
type input "0.4005"
type input "$8.01"
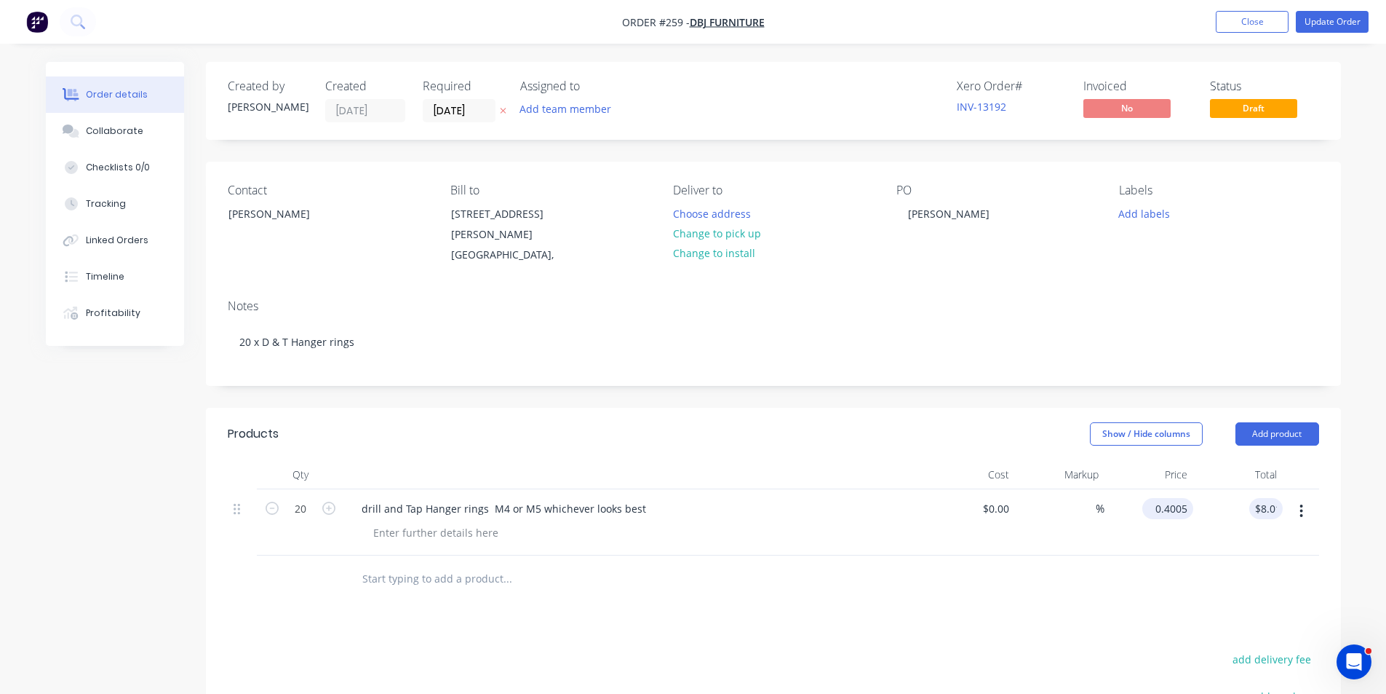
type input "$0.4005"
type input "8.01"
type input "0.4005"
type input "$8.01"
type input "$0.4005"
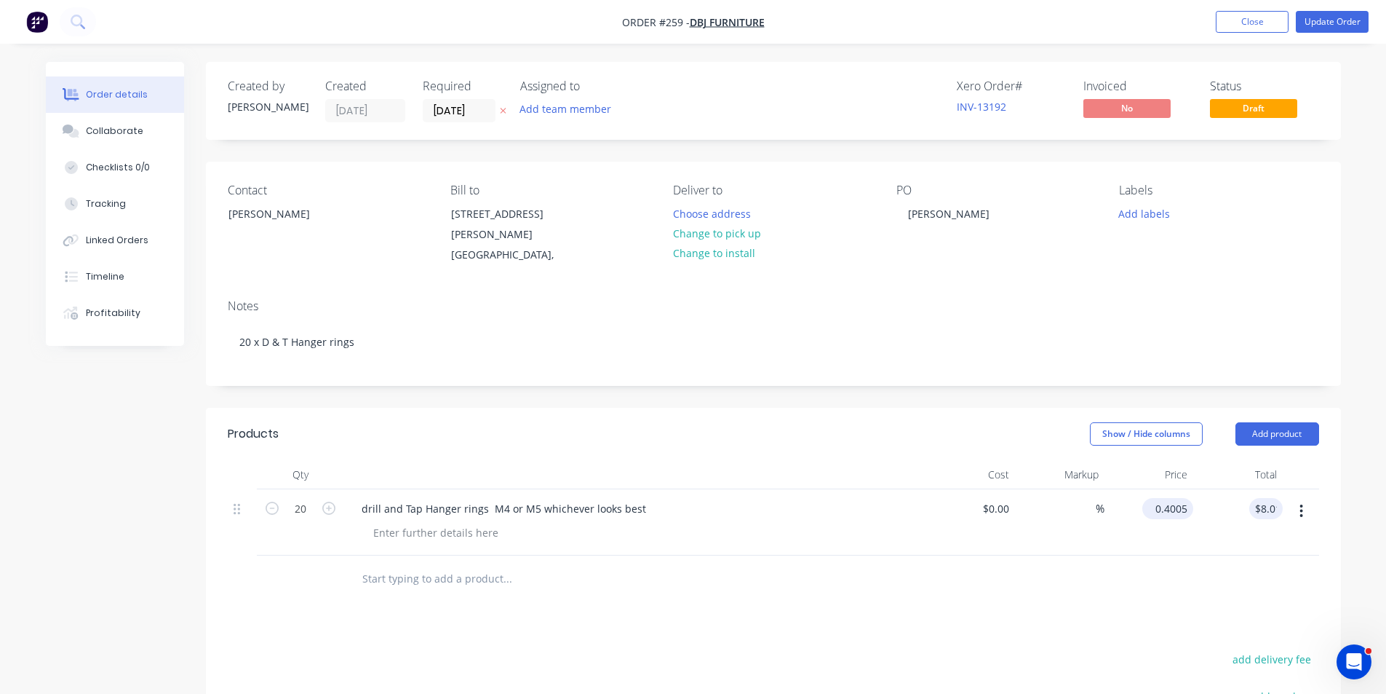
type input "8.01"
type input "0.4005"
type input "$8.01"
type input "$0.4005"
type input "8.01"
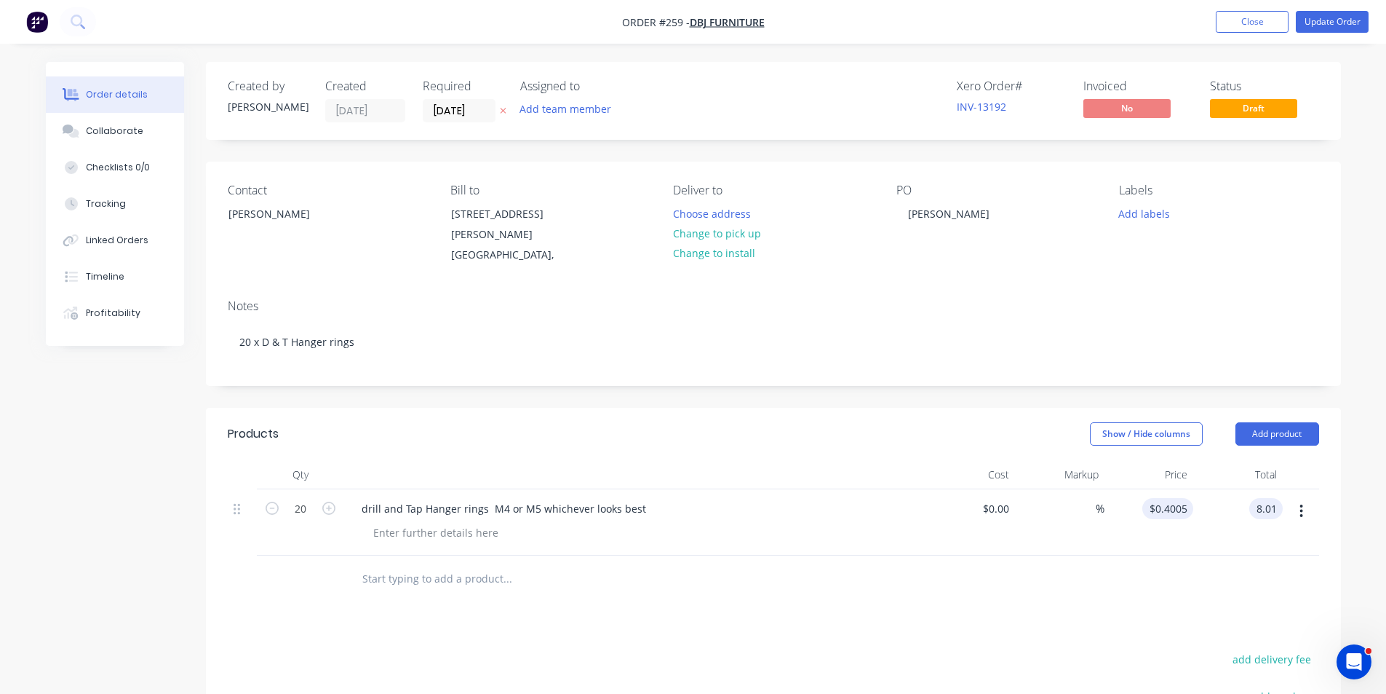
type input "0.4005"
type input "$8.01"
type input "$0.4005"
type input "8.01"
type input "0.4005"
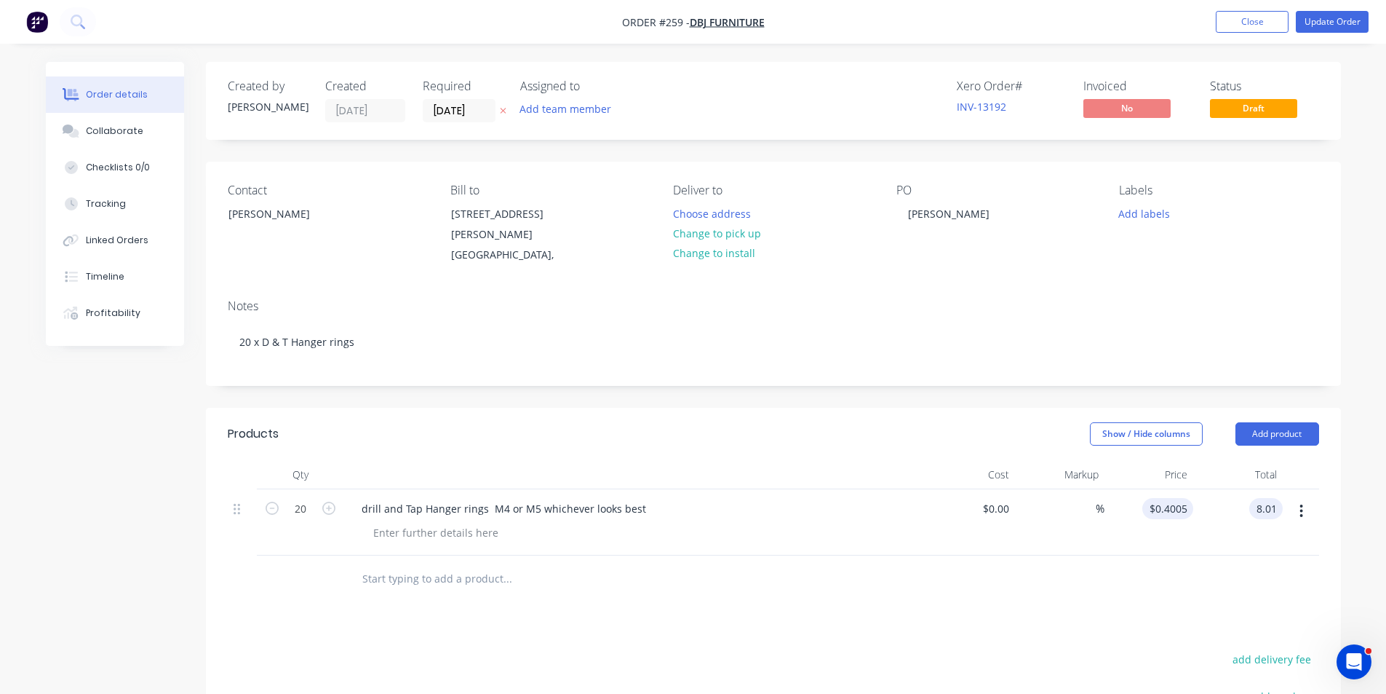
type input "$8.01"
type input "$0.4005"
type input "8.01"
type input "0.4005"
type input "$8.01"
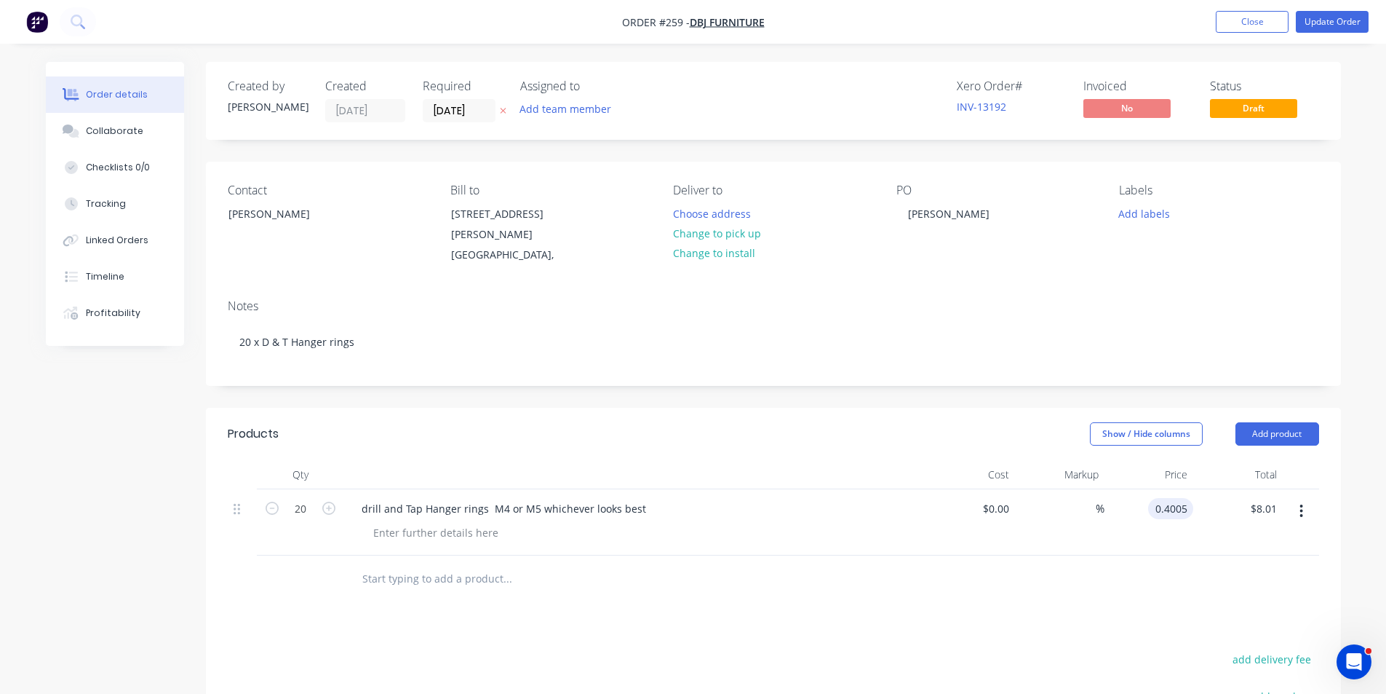
type input "$0.4005"
type input "8.01"
type input "0.4005"
type input "$8.01"
type input "$0.4005"
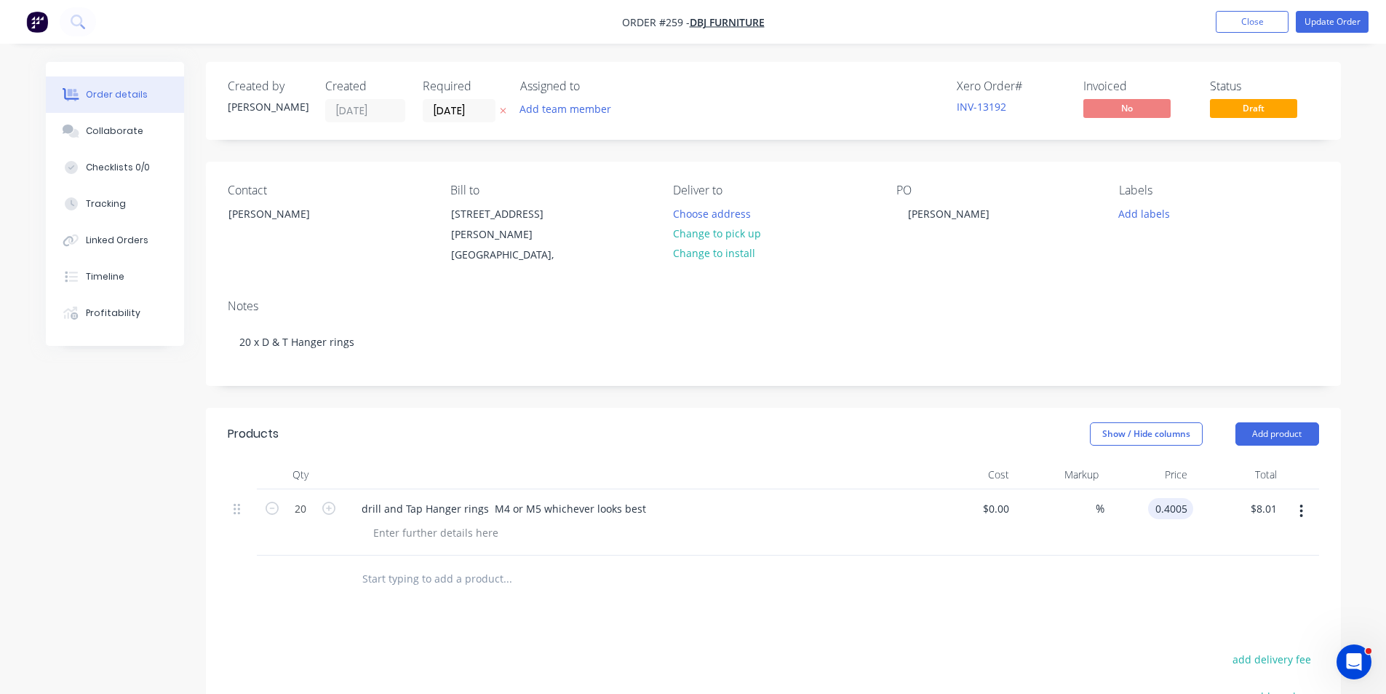
type input "8.01"
type input "0.4005"
type input "$8.01"
type input "$0.4005"
type input "8.01"
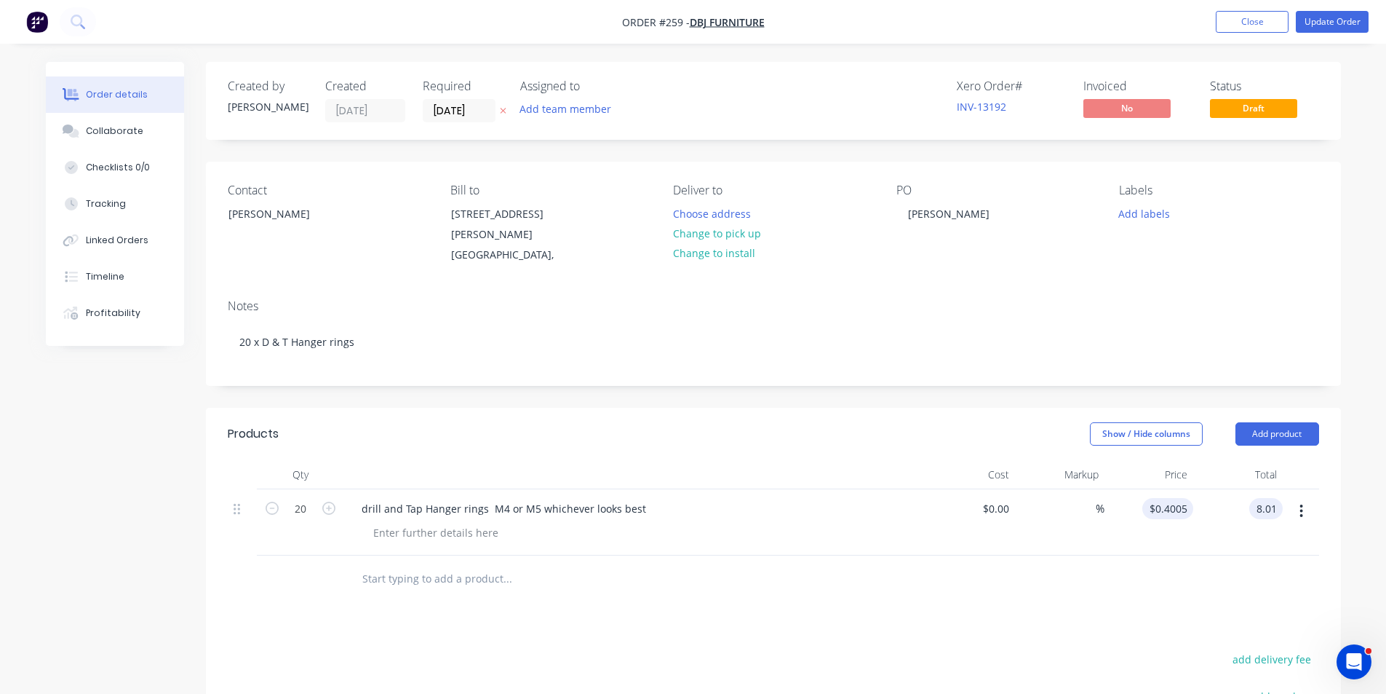
type input "0.4005"
type input "$8.01"
type input "$0.4005"
type input "8.01"
type input "0.4005"
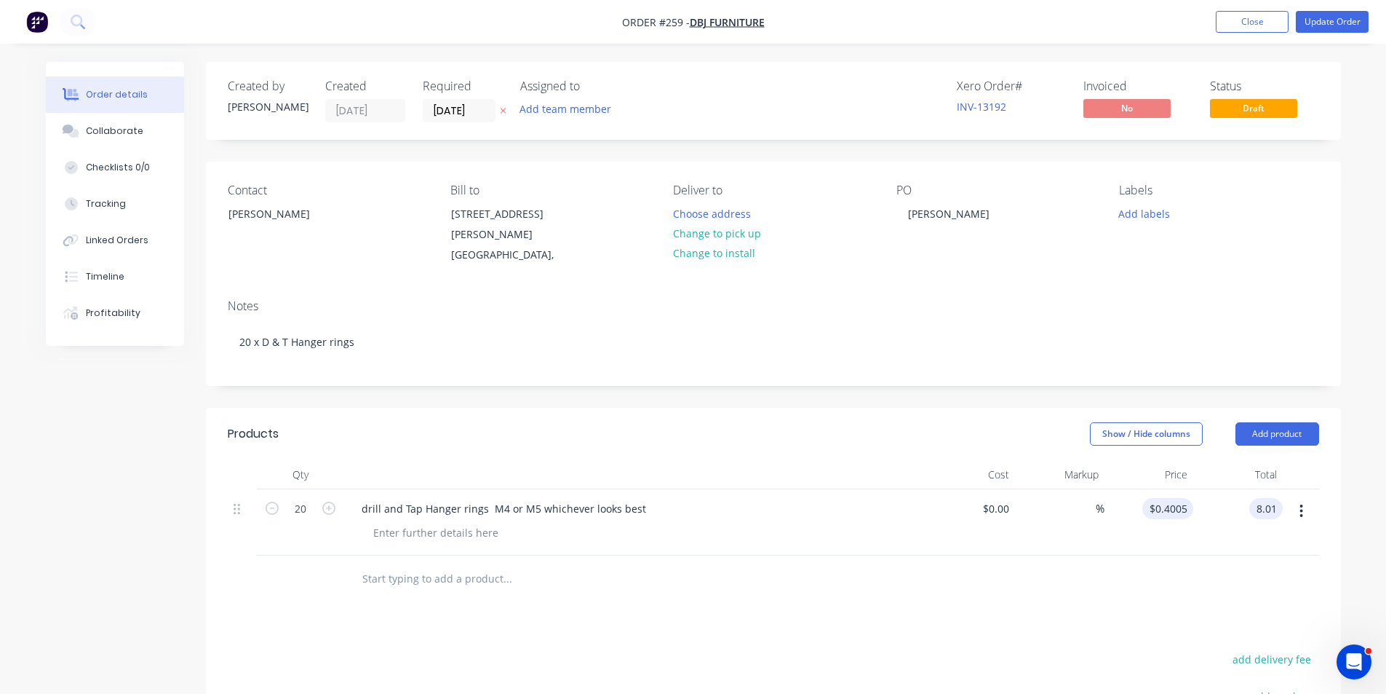
type input "$8.01"
type input "$0.4005"
type input "8.01"
type input "0.4005"
type input "$8.01"
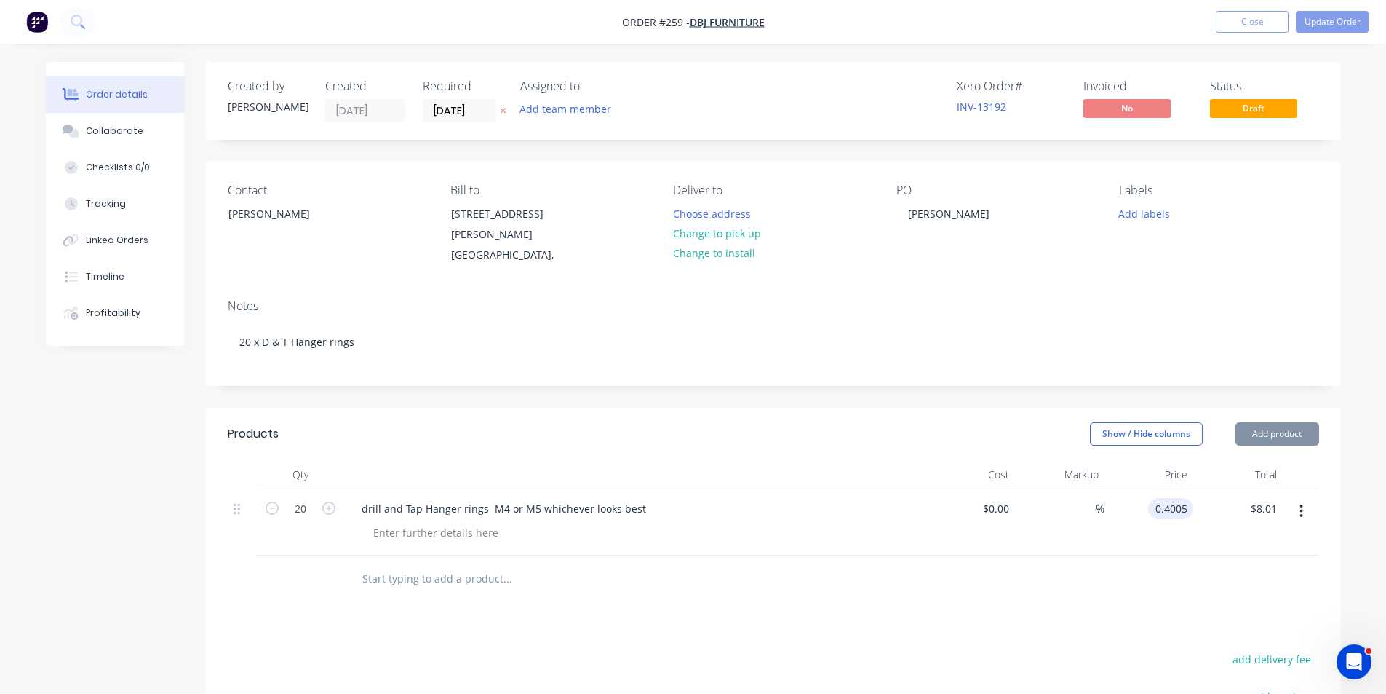
type input "$0.4005"
type input "8.01"
type input "0.4005"
type input "$8.01"
type input "$0.4005"
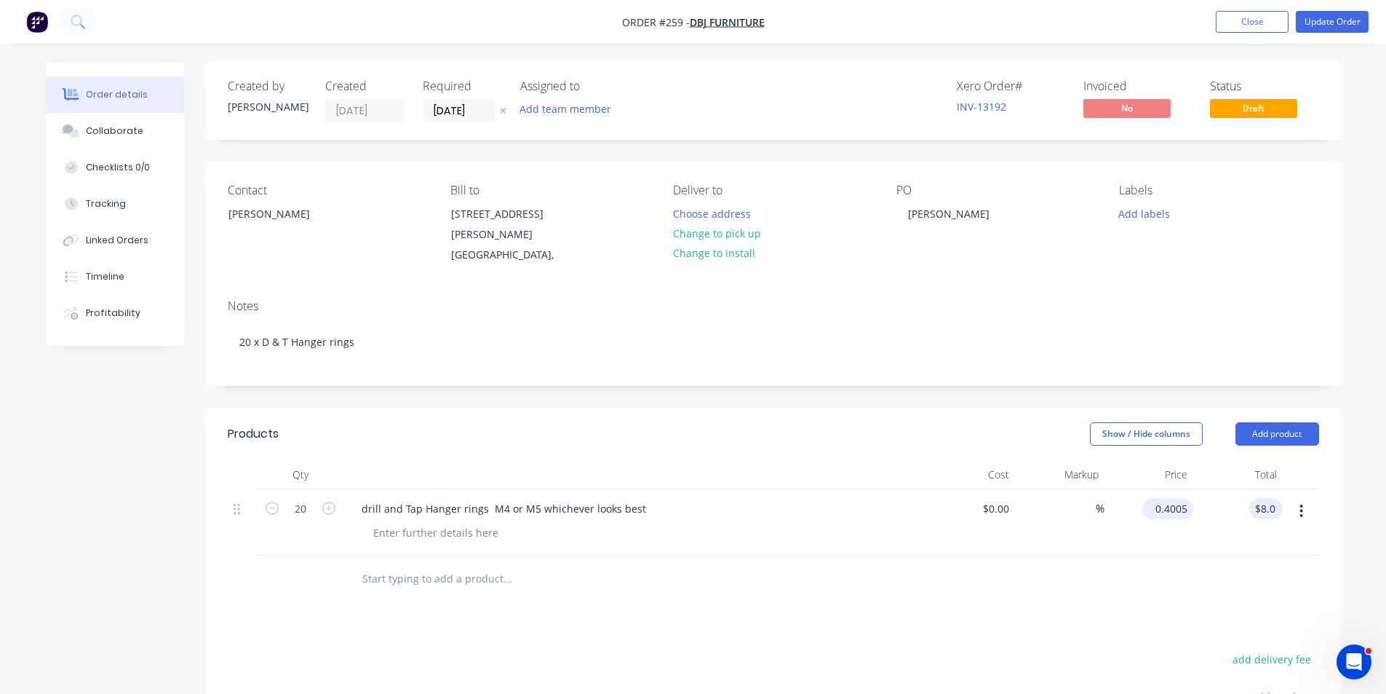
type input "8.01"
type input "0.4005"
type input "$8.01"
type input "$0.4005"
type input "8.01"
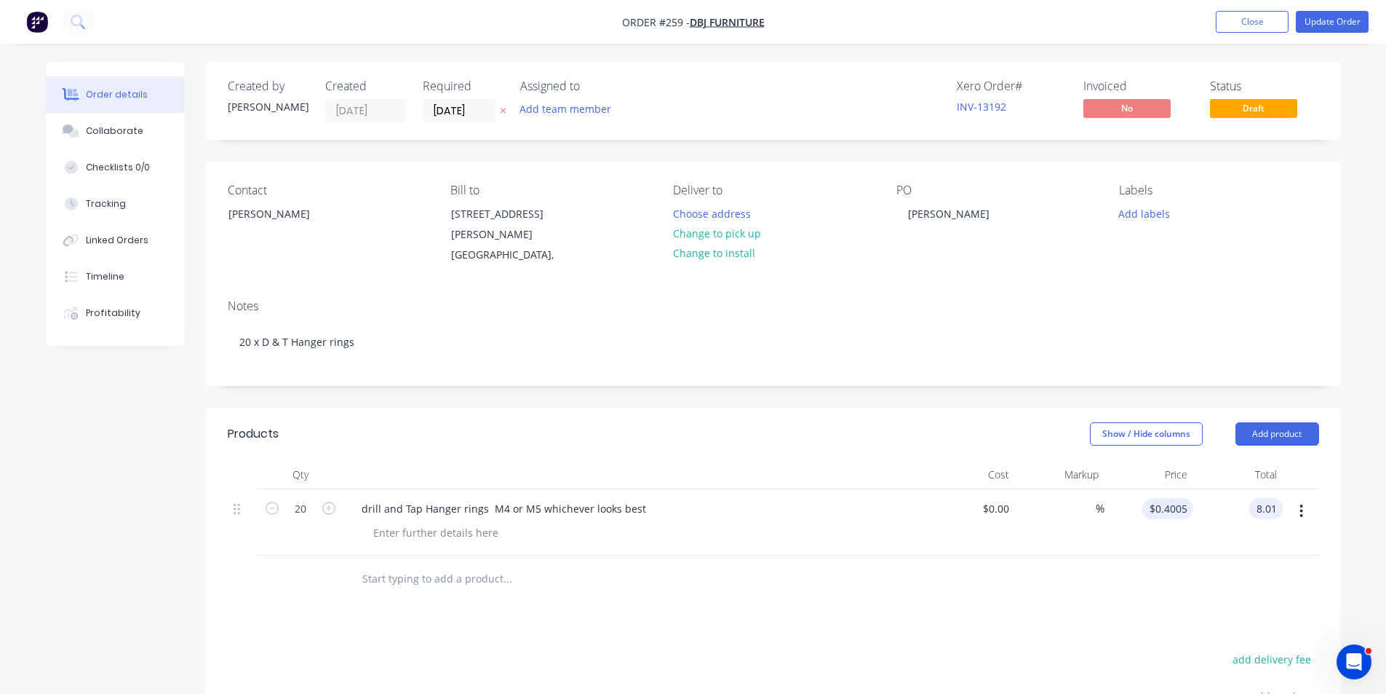
type input "0.4005"
type input "$8.01"
type input "$0.4005"
type input "8.01"
type input "0.4005"
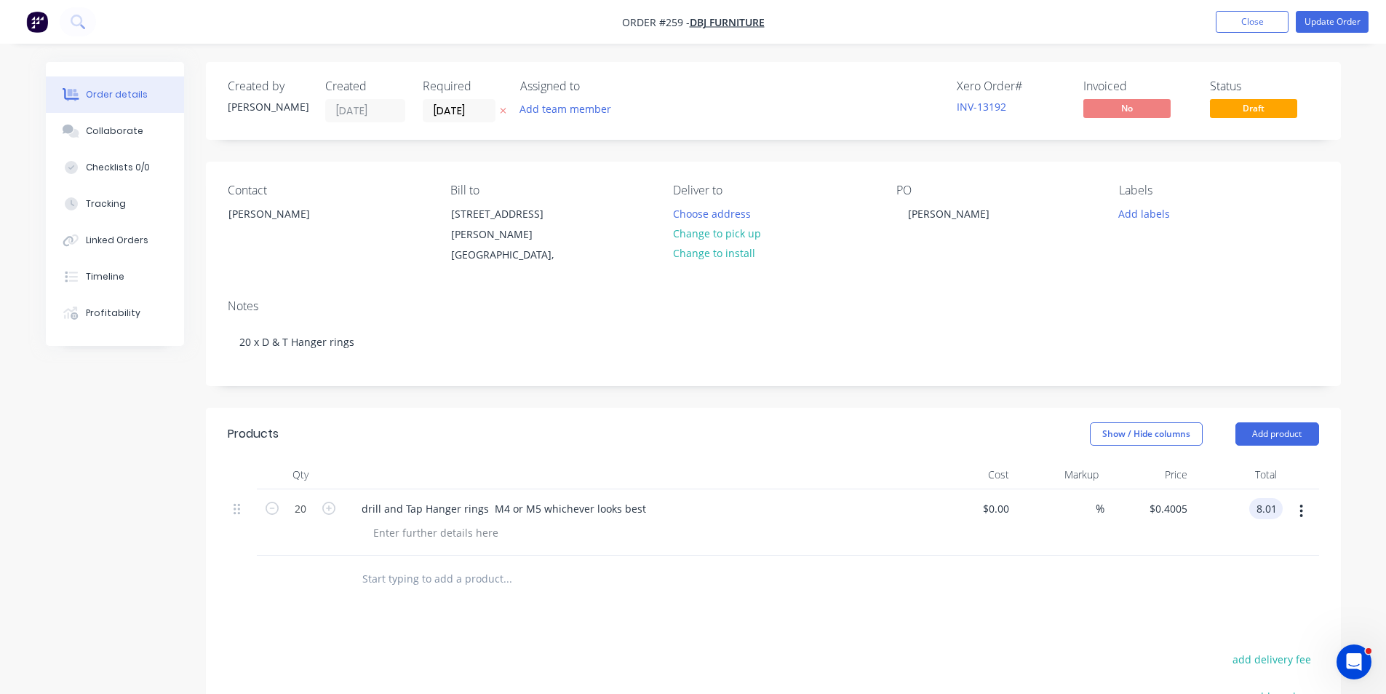
type input "$8.01"
type input "$0.4005"
type input "8.01"
type input "0.4005"
type input "$8.01"
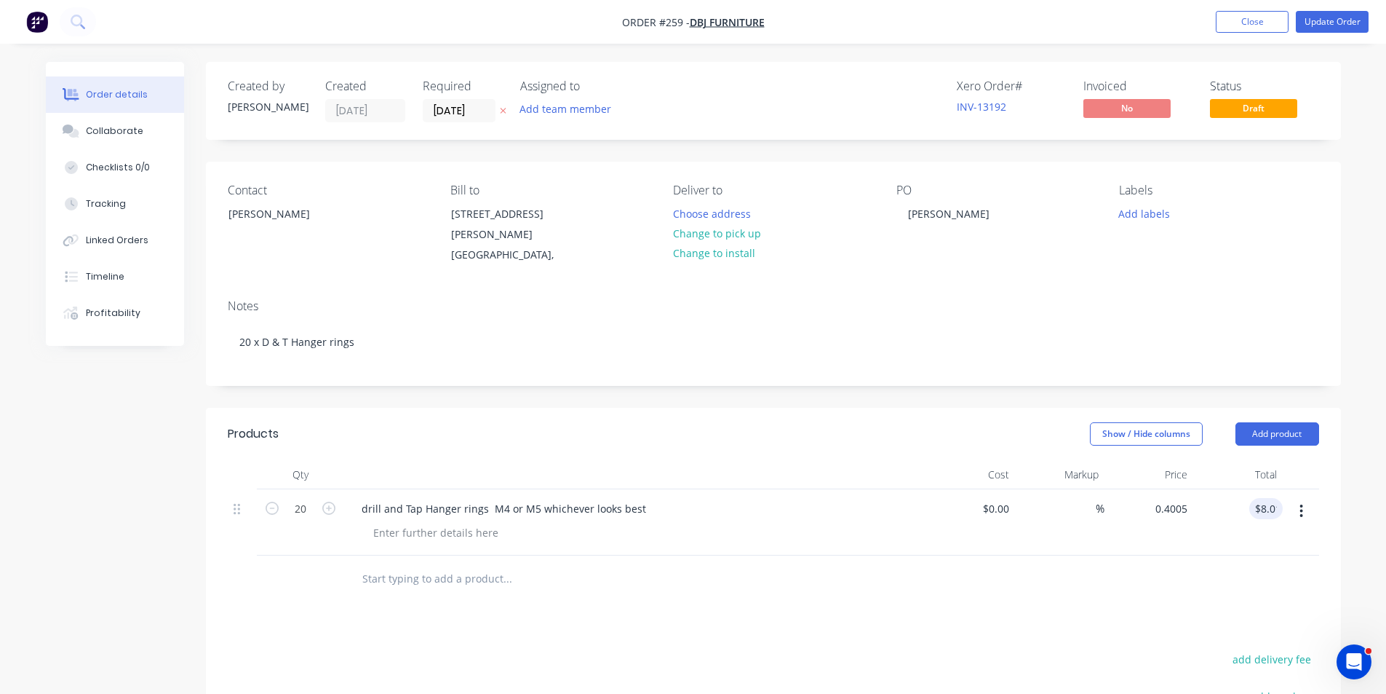
type input "$0.4005"
type input "8.01"
drag, startPoint x: 1185, startPoint y: 507, endPoint x: 1132, endPoint y: 509, distance: 53.1
click at [1132, 509] on div "$0.4005 $0.4005" at bounding box center [1150, 522] width 90 height 66
click at [1188, 509] on input "$0.4005" at bounding box center [1170, 508] width 45 height 21
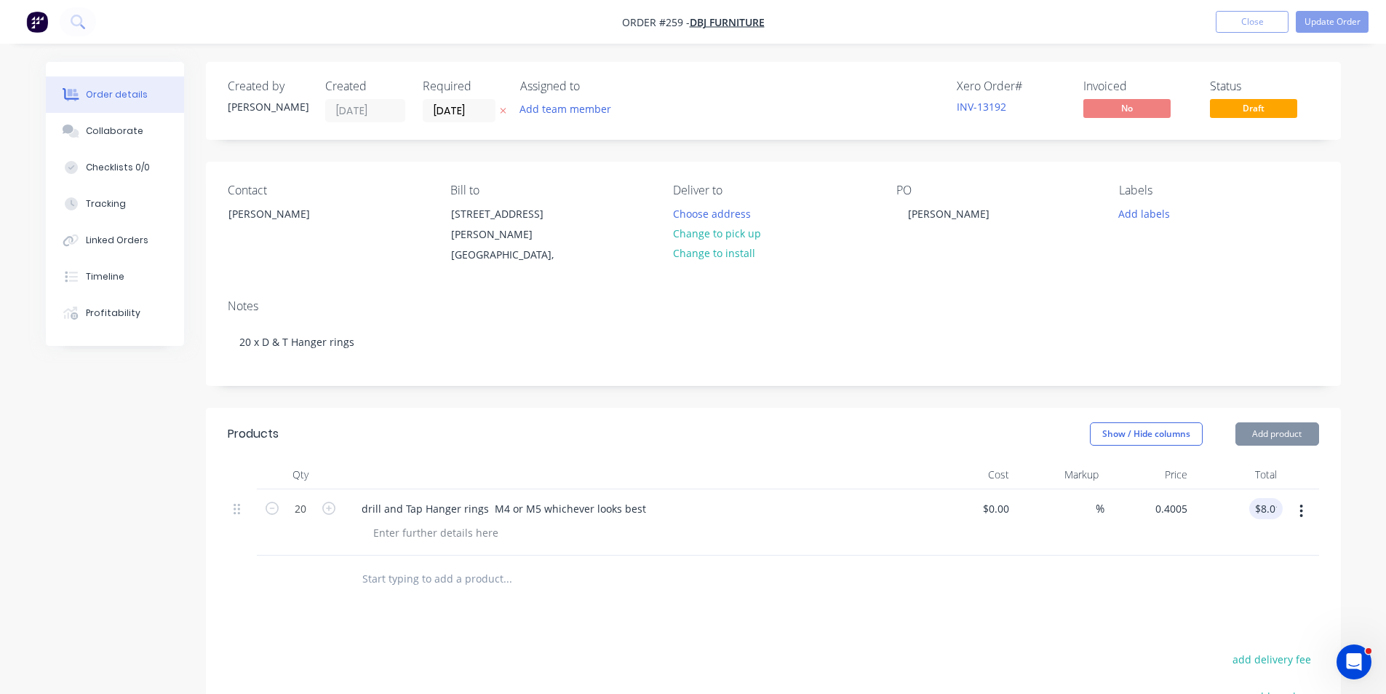
click at [1188, 561] on div at bounding box center [774, 578] width 1092 height 47
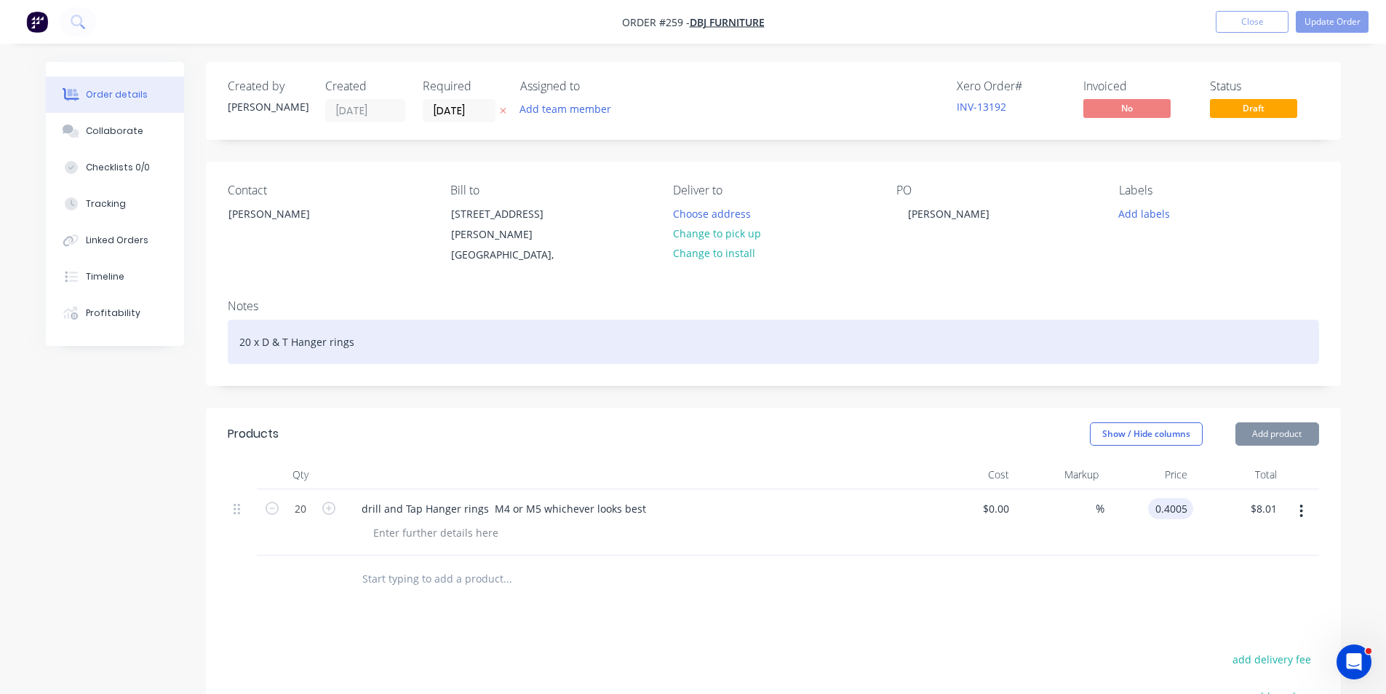
click at [945, 327] on div "20 x D & T Hanger rings" at bounding box center [774, 342] width 1092 height 44
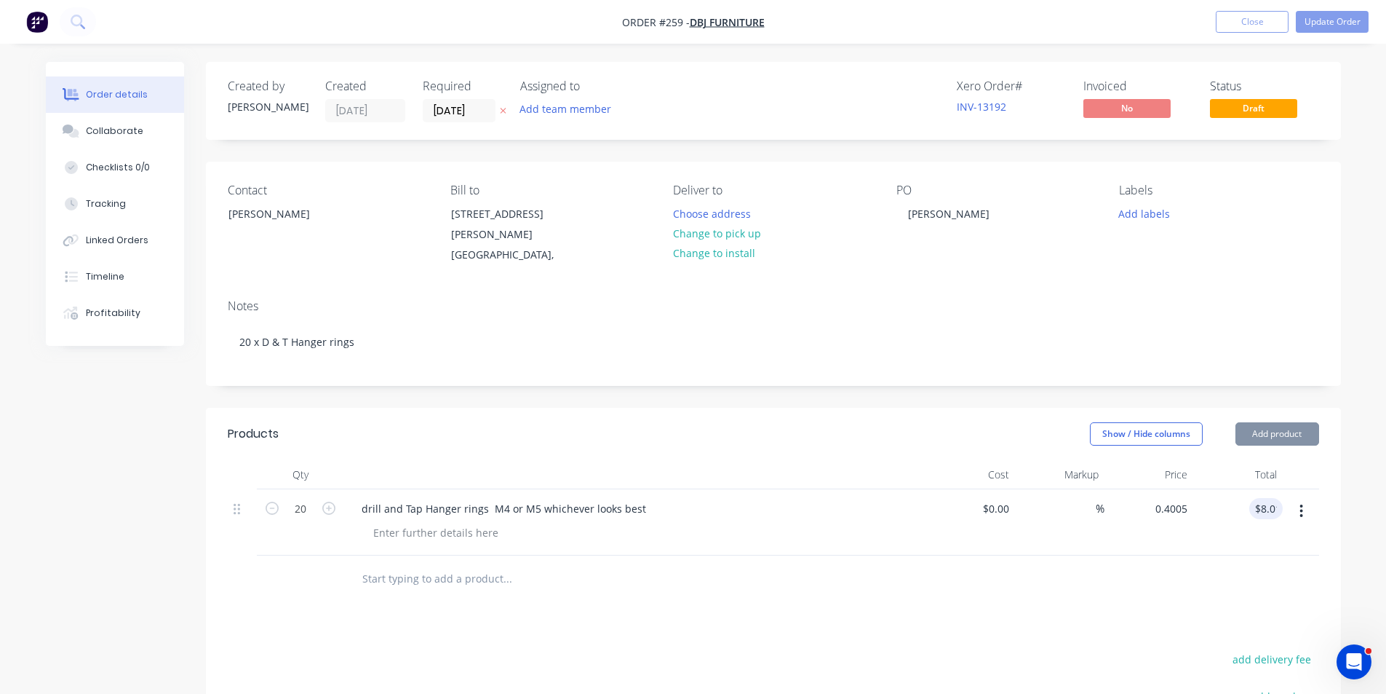
click at [967, 262] on div "PO Duncan" at bounding box center [996, 224] width 199 height 82
click at [900, 518] on div "drill and Tap Hanger rings M4 or M5 whichever looks best" at bounding box center [635, 508] width 571 height 21
drag, startPoint x: 898, startPoint y: 523, endPoint x: 809, endPoint y: 524, distance: 89.5
click at [809, 524] on div at bounding box center [641, 532] width 559 height 21
click at [315, 507] on input "20" at bounding box center [301, 509] width 38 height 22
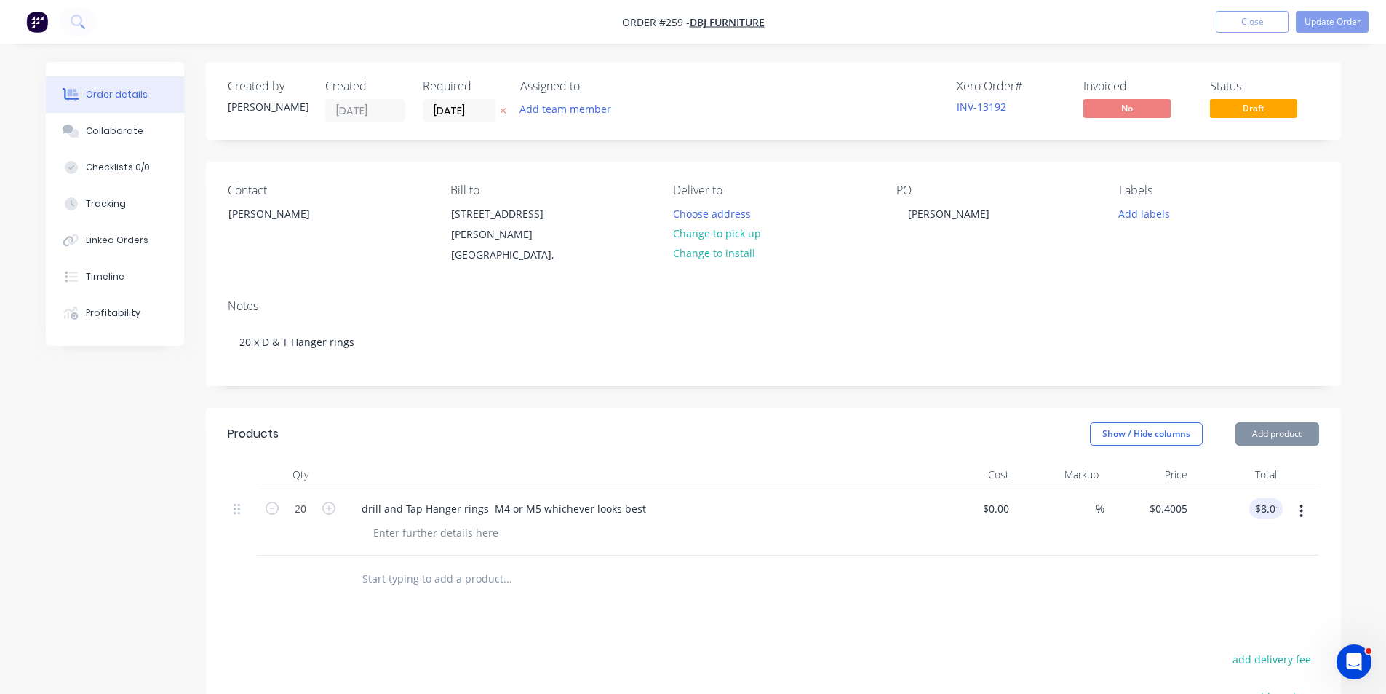
click at [1130, 523] on div "$0.4005 $0.4005" at bounding box center [1150, 522] width 90 height 66
drag, startPoint x: 1107, startPoint y: 520, endPoint x: 942, endPoint y: 306, distance: 270.3
click at [942, 306] on div "Notes" at bounding box center [774, 306] width 1092 height 14
click at [1262, 19] on button "Close" at bounding box center [1252, 22] width 73 height 22
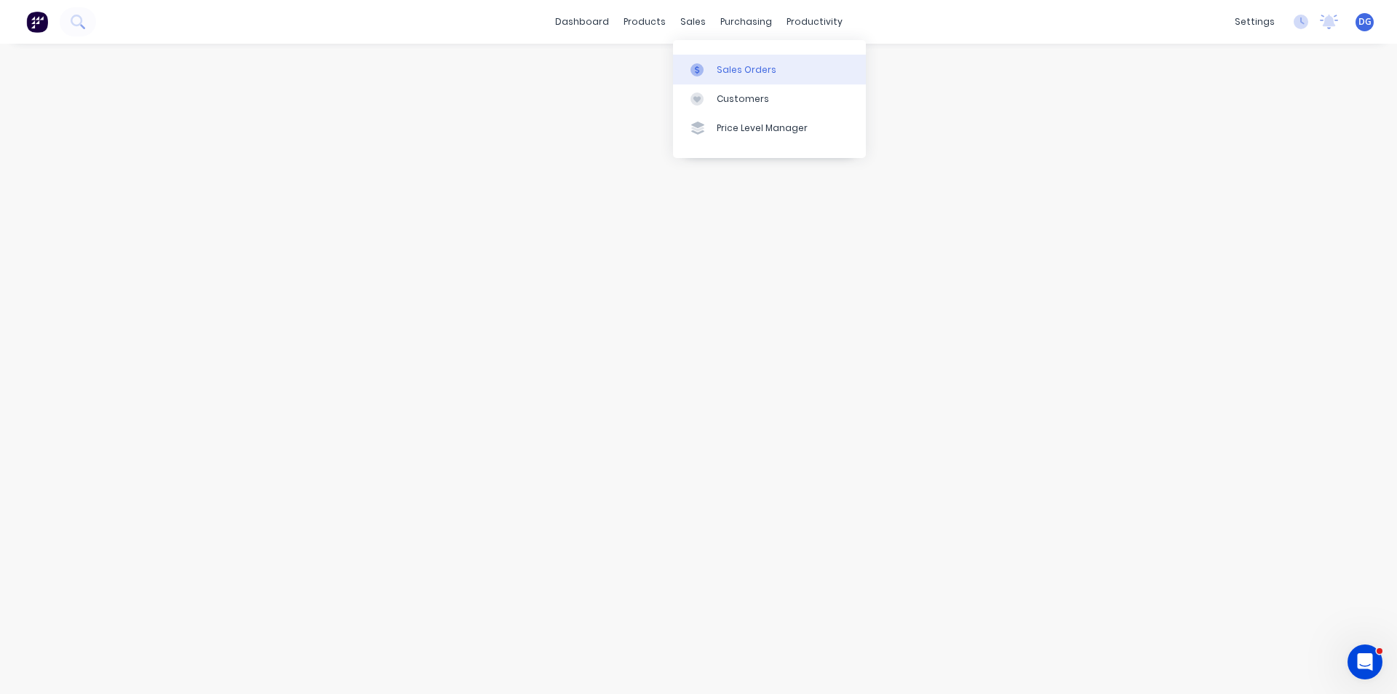
click at [729, 72] on div "Sales Orders" at bounding box center [747, 69] width 60 height 13
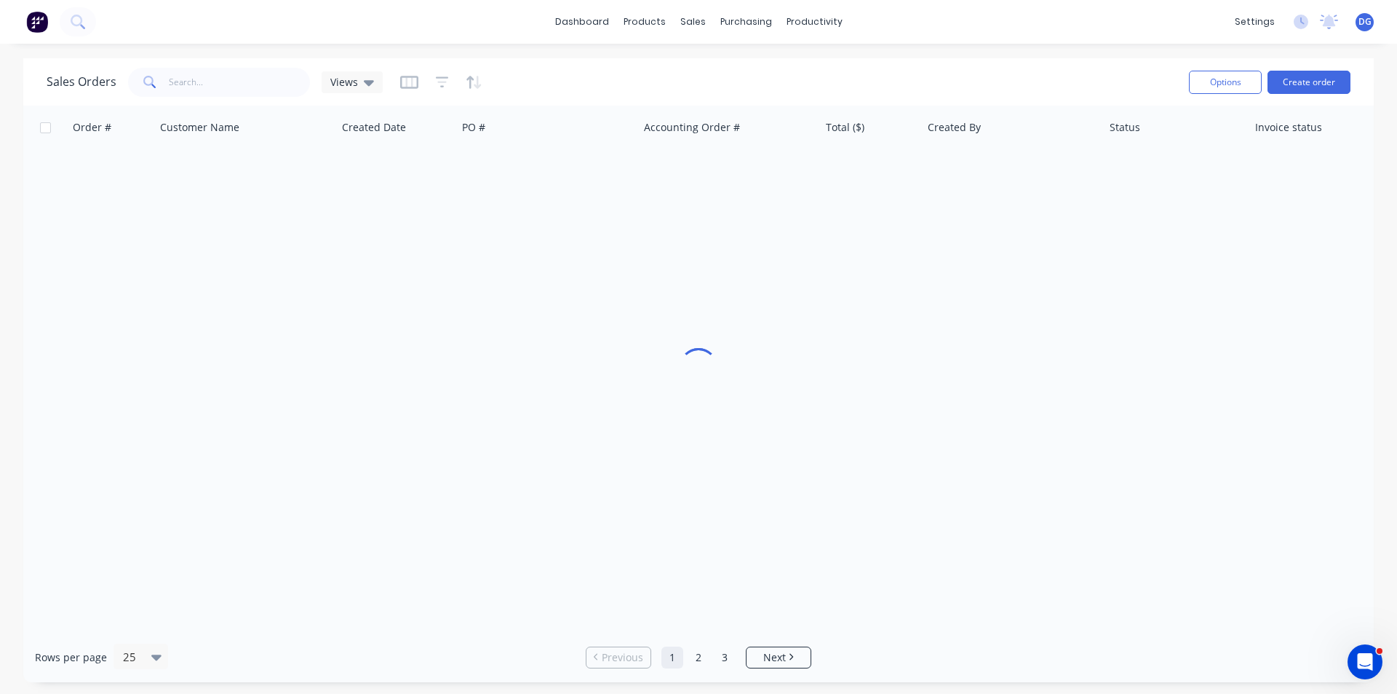
click at [1361, 20] on span "DG" at bounding box center [1365, 21] width 13 height 13
click at [1250, 183] on div "Sign out" at bounding box center [1241, 182] width 39 height 13
click at [1244, 180] on div "Sign out" at bounding box center [1241, 182] width 39 height 13
click at [1237, 184] on div "Sign out" at bounding box center [1241, 182] width 39 height 13
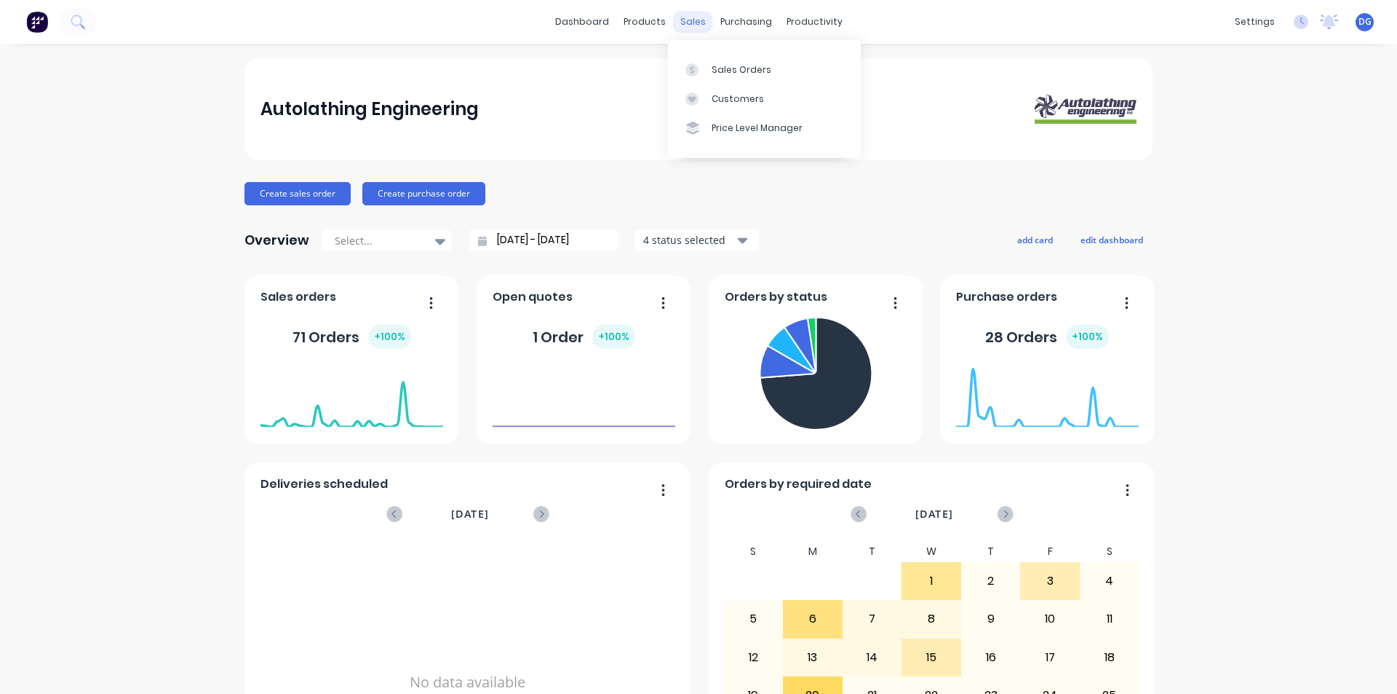
click at [693, 23] on div "sales" at bounding box center [693, 22] width 40 height 22
click at [719, 70] on div "Sales Orders" at bounding box center [742, 69] width 60 height 13
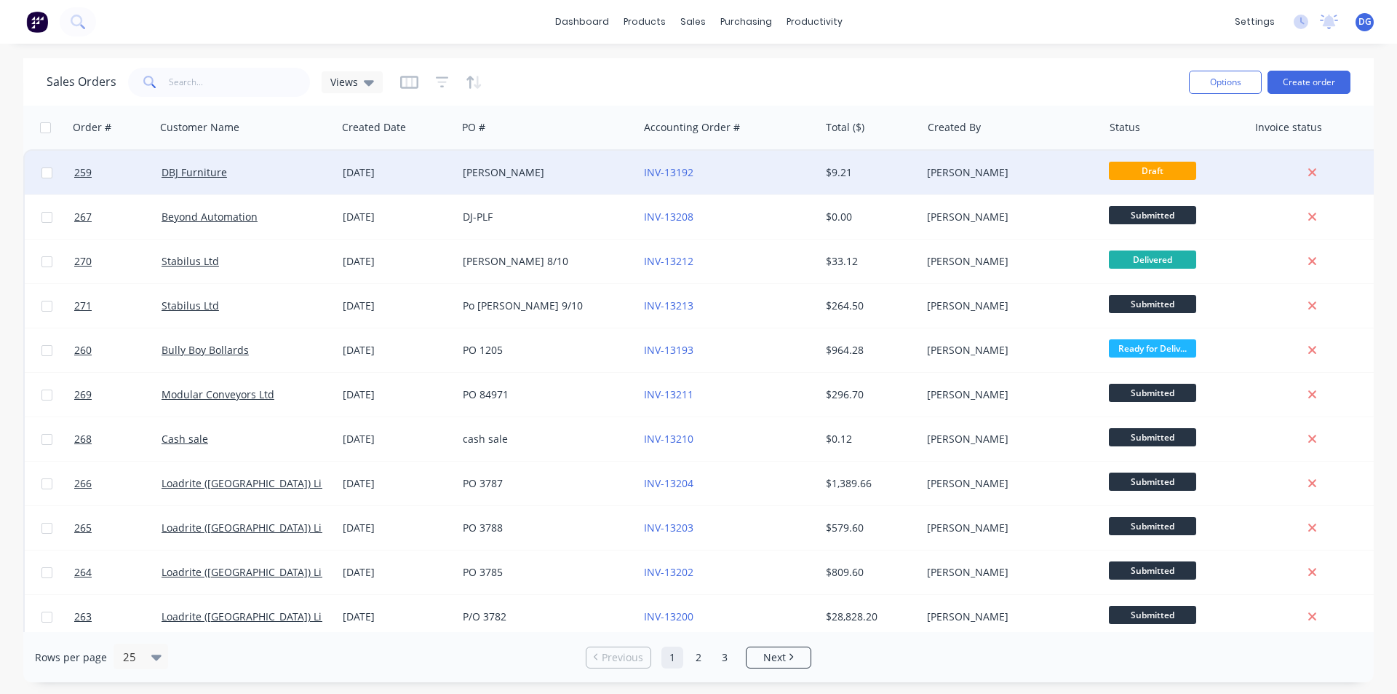
click at [385, 174] on div "[DATE]" at bounding box center [397, 172] width 108 height 15
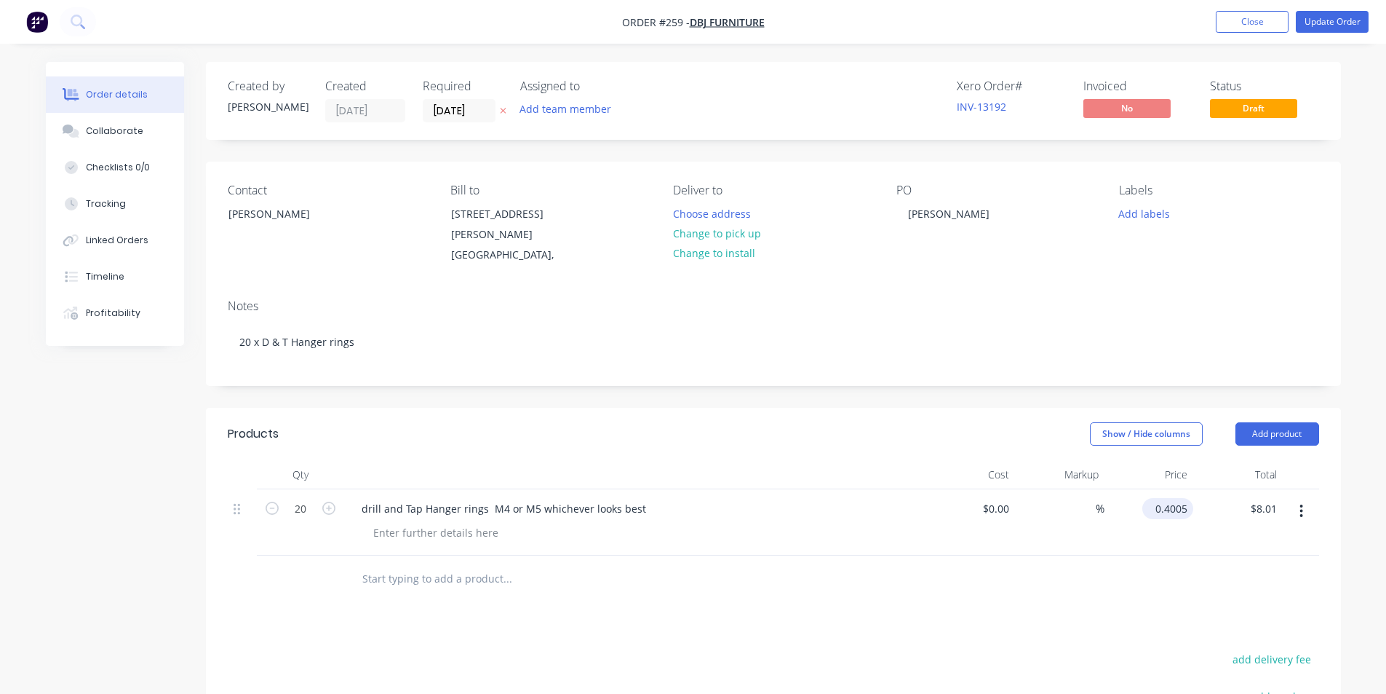
click at [1190, 511] on input "0.4005" at bounding box center [1170, 508] width 45 height 21
type input "$4.85"
type input "$97.00"
click at [640, 509] on div "drill and Tap Hanger rings M4 or M5 whichever looks best" at bounding box center [504, 508] width 308 height 21
click at [640, 504] on div "drill and Tap Hanger rings M4 or M5 whichever looks best" at bounding box center [504, 508] width 308 height 21
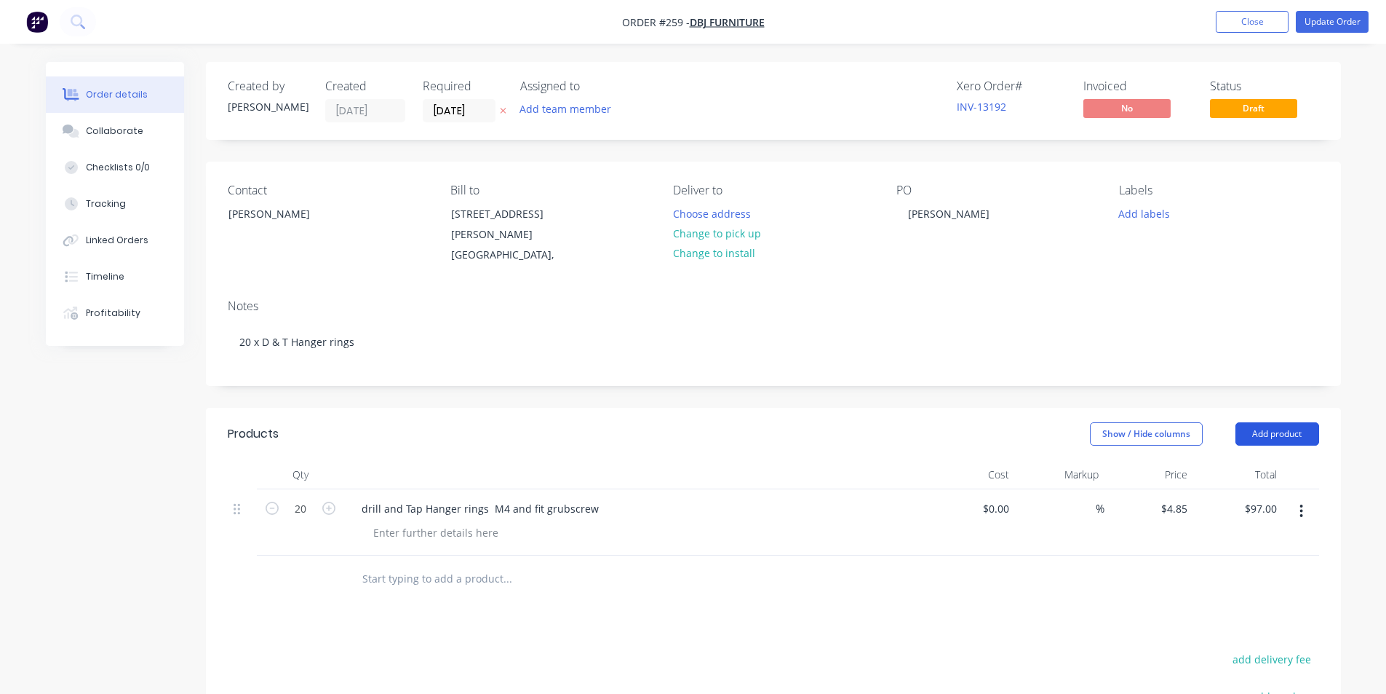
click at [1259, 432] on button "Add product" at bounding box center [1278, 433] width 84 height 23
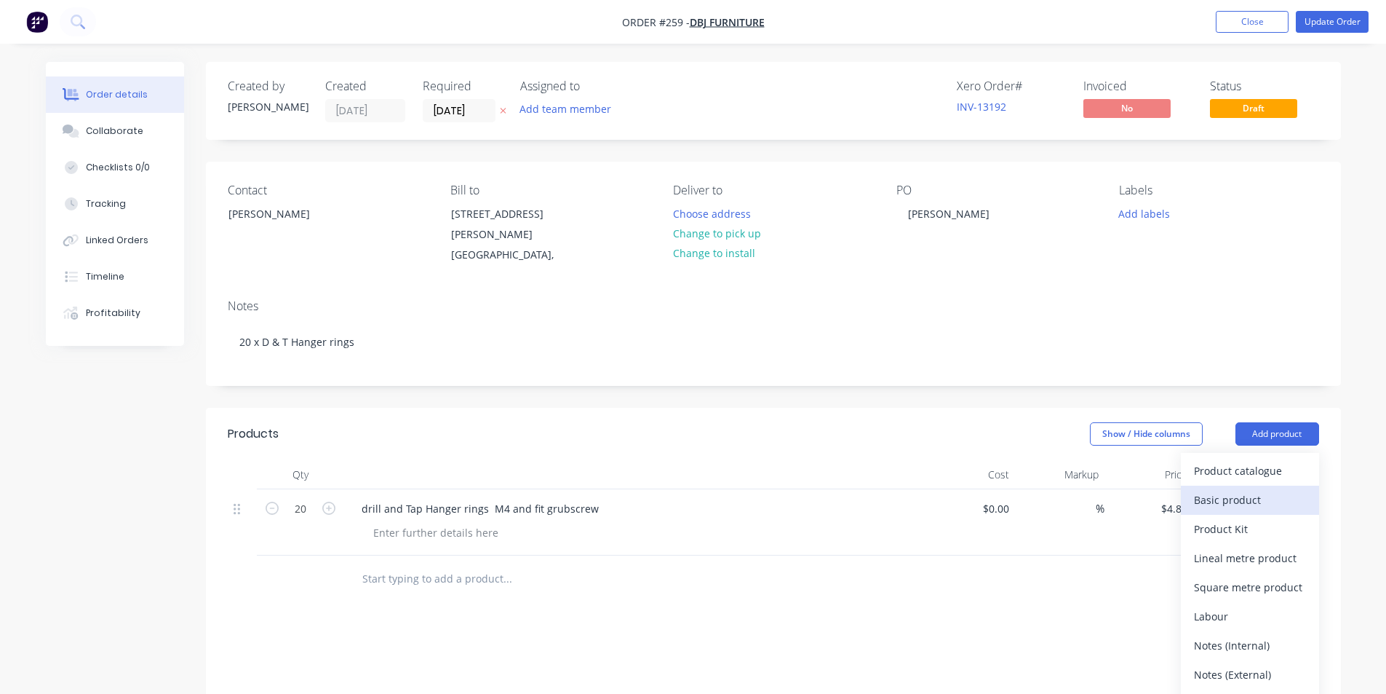
click at [1240, 497] on div "Basic product" at bounding box center [1250, 499] width 112 height 21
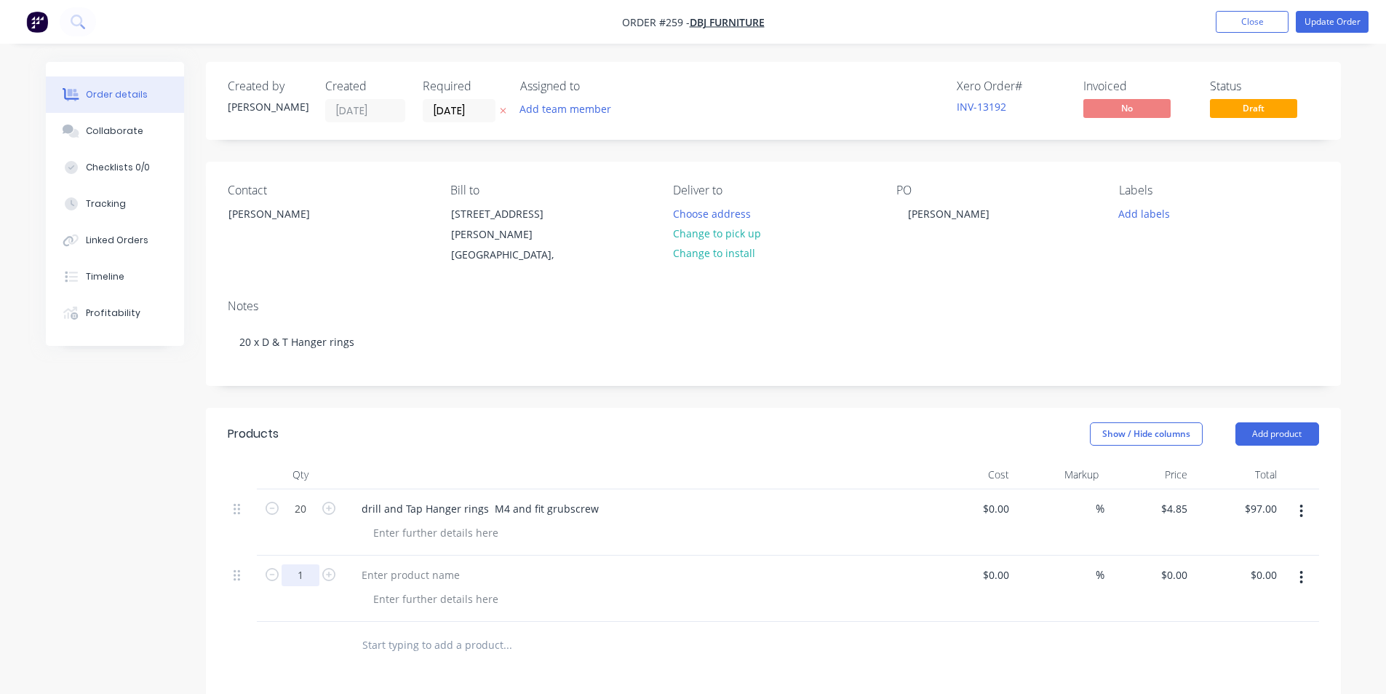
click at [306, 576] on input "1" at bounding box center [301, 575] width 38 height 22
type input "20"
click at [429, 570] on div at bounding box center [411, 574] width 122 height 21
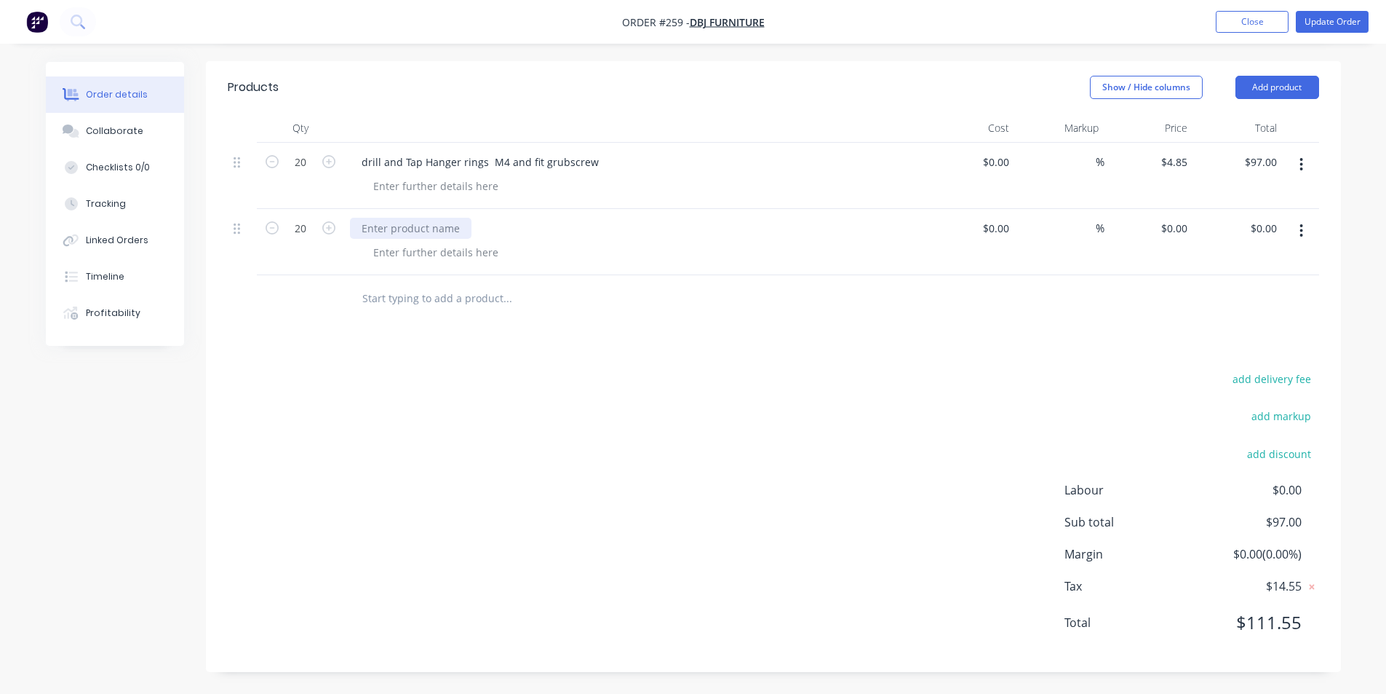
click at [447, 223] on div at bounding box center [411, 228] width 122 height 21
click at [1301, 230] on icon "button" at bounding box center [1302, 230] width 3 height 13
click at [1226, 355] on div "Delete" at bounding box center [1250, 356] width 112 height 21
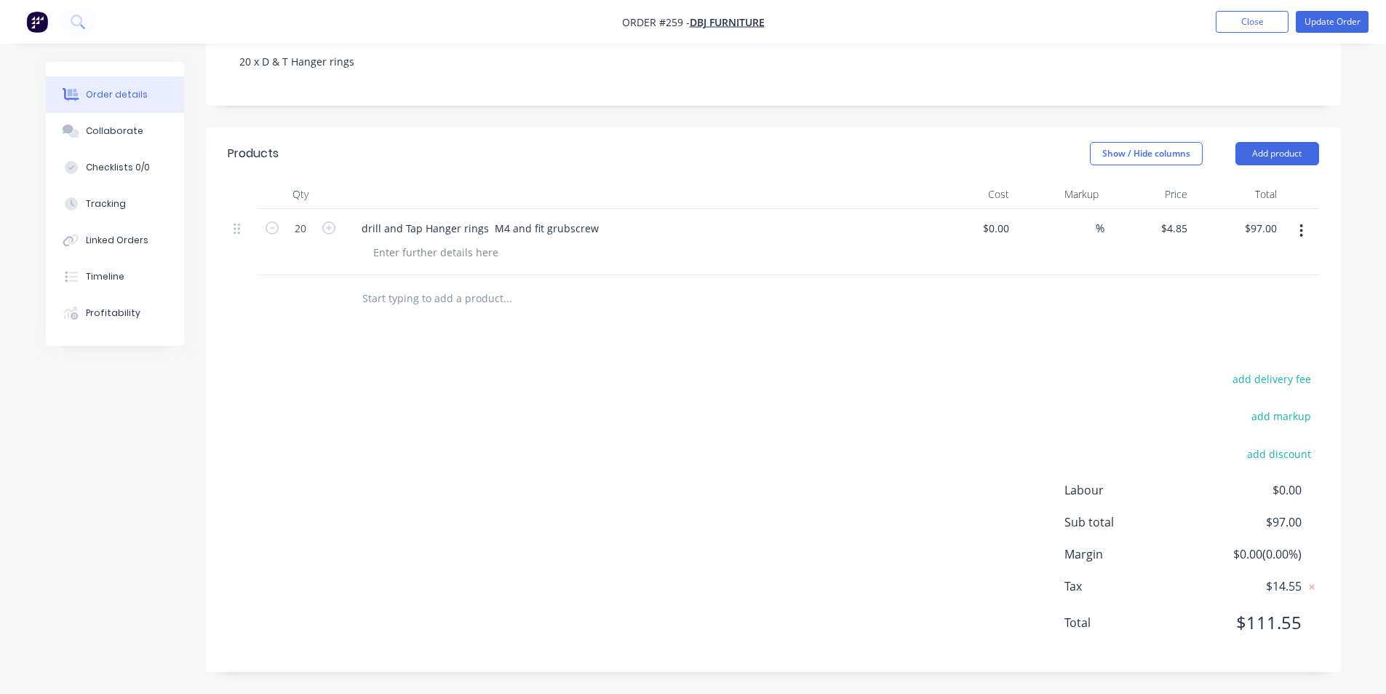
scroll to position [280, 0]
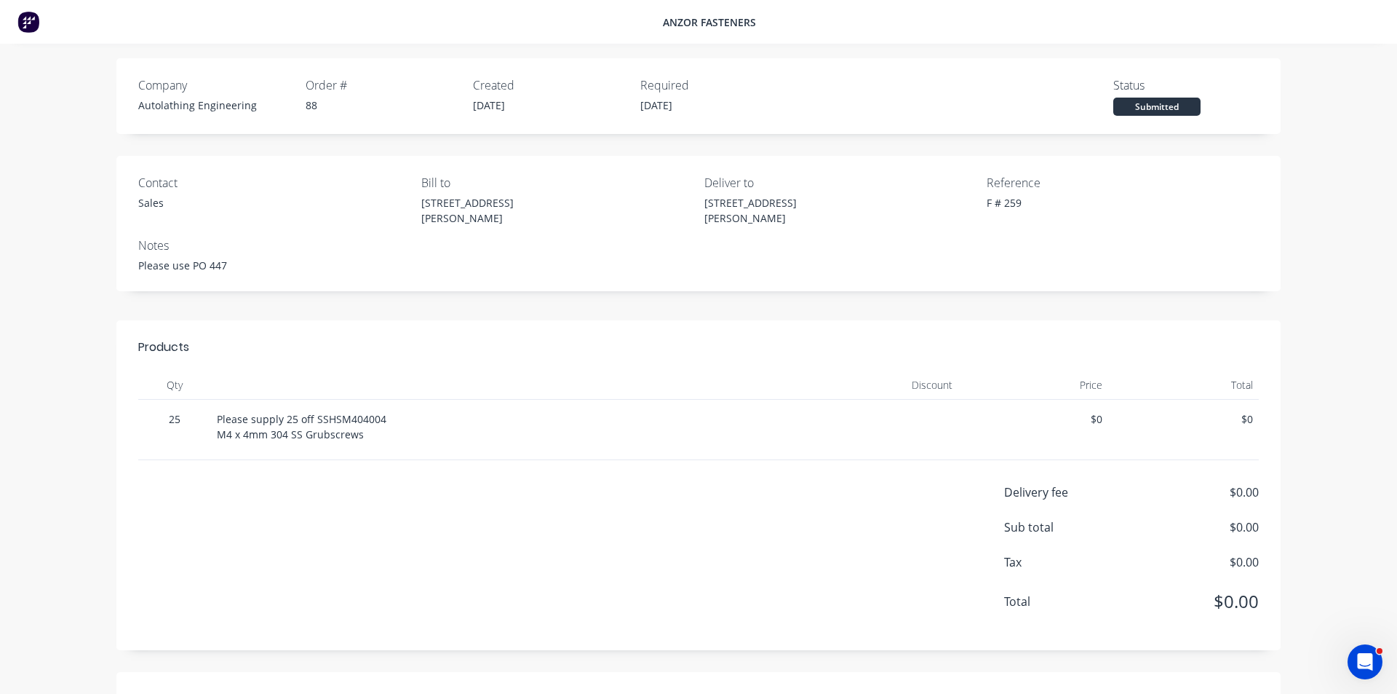
click at [710, 23] on div "Anzor Fasteners" at bounding box center [709, 22] width 93 height 15
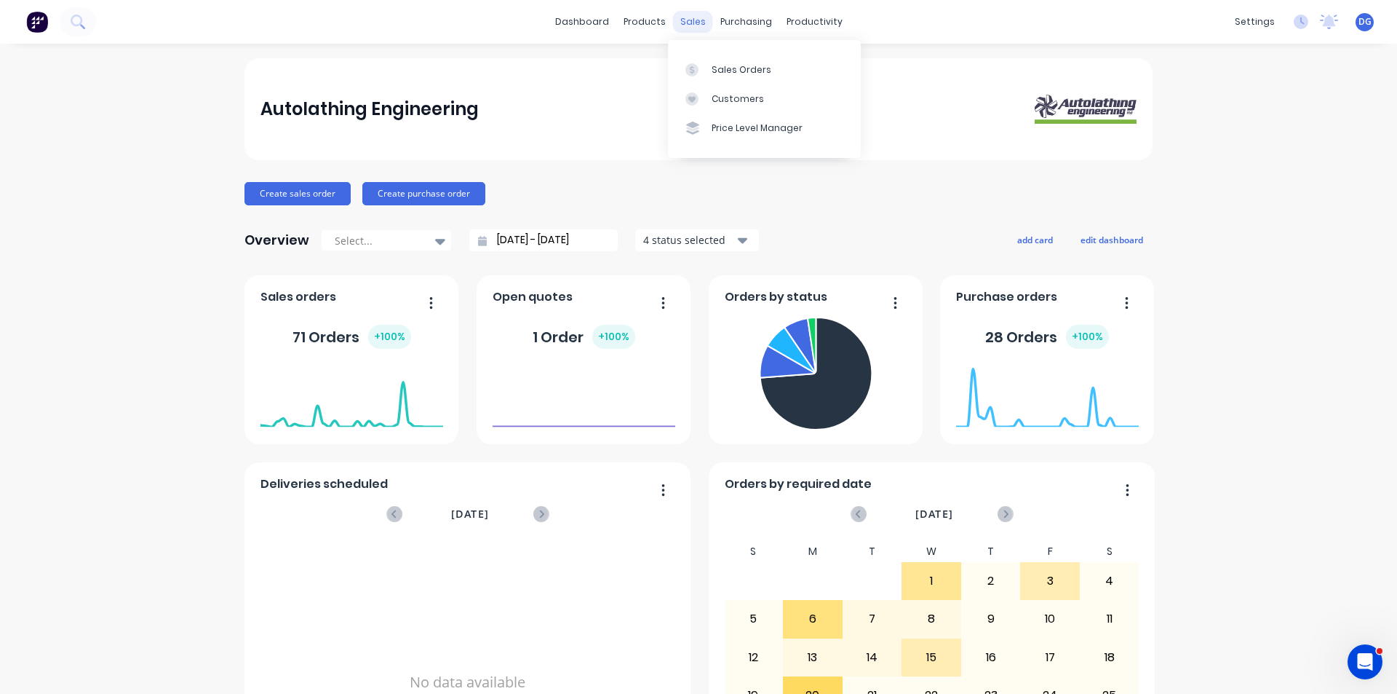
click at [687, 19] on div "sales" at bounding box center [693, 22] width 40 height 22
click at [732, 66] on div "Sales Orders" at bounding box center [742, 69] width 60 height 13
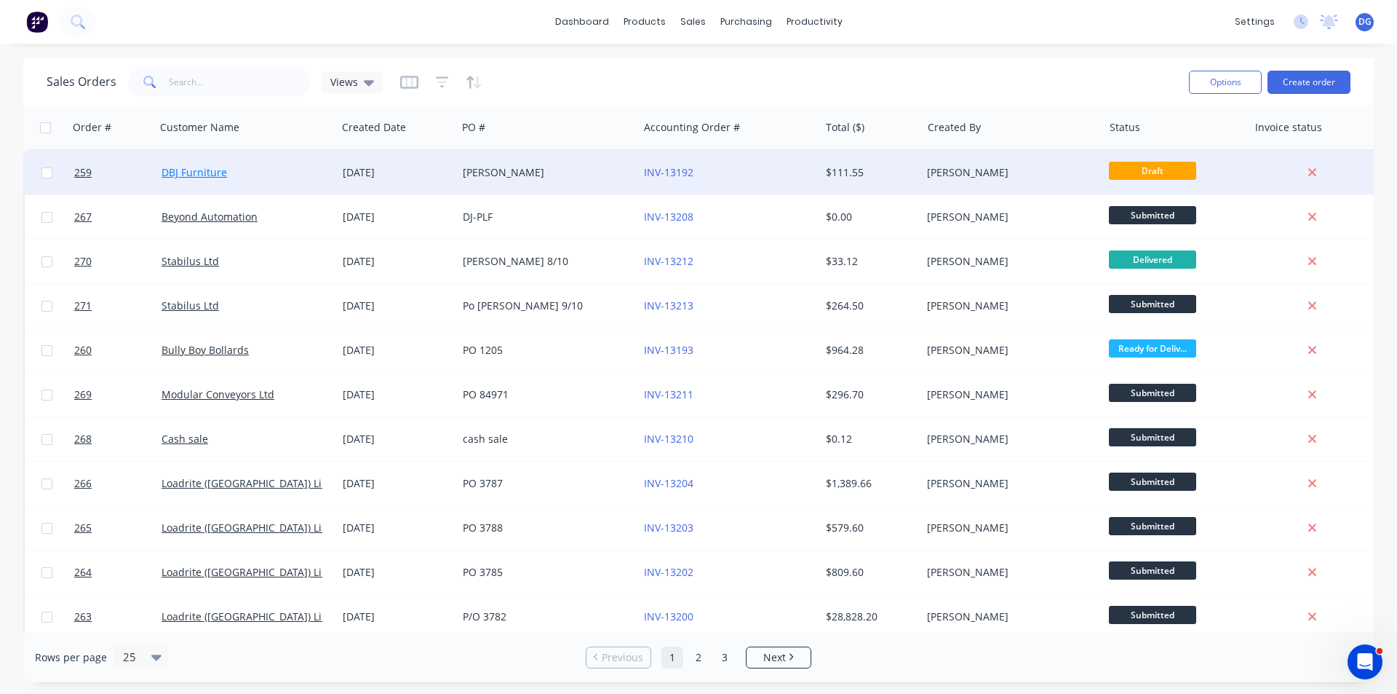
click at [210, 173] on link "DBJ Furniture" at bounding box center [195, 172] width 66 height 14
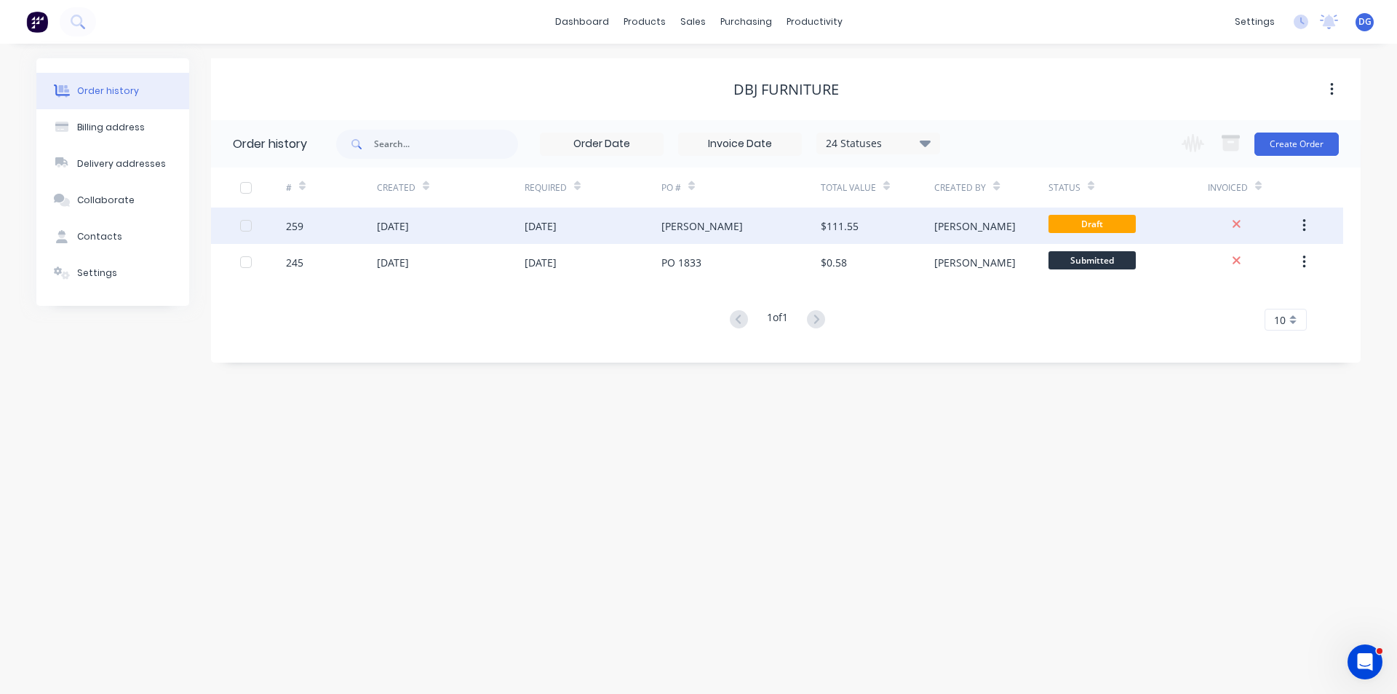
click at [442, 222] on div "[DATE]" at bounding box center [451, 225] width 148 height 36
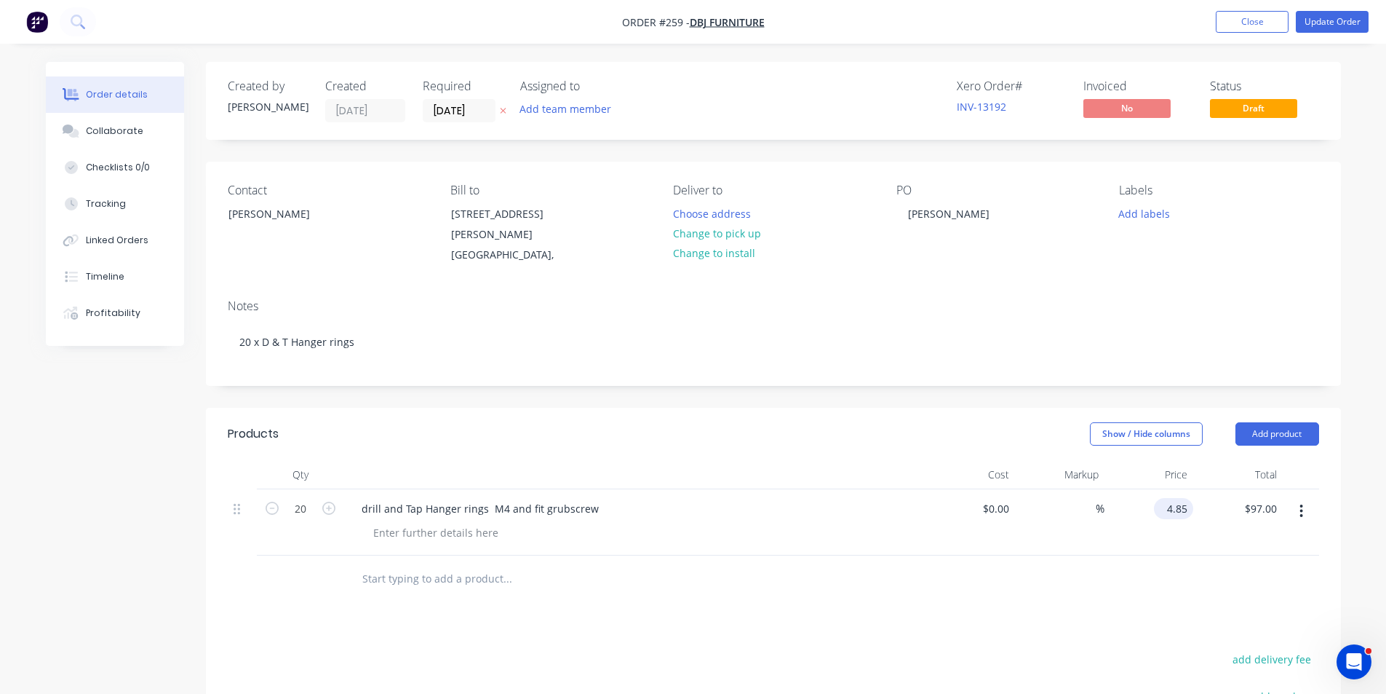
click at [1188, 509] on input "4.85" at bounding box center [1176, 508] width 33 height 21
type input "$5.85"
type input "$117.00"
click at [1338, 25] on button "Update Order" at bounding box center [1332, 22] width 73 height 22
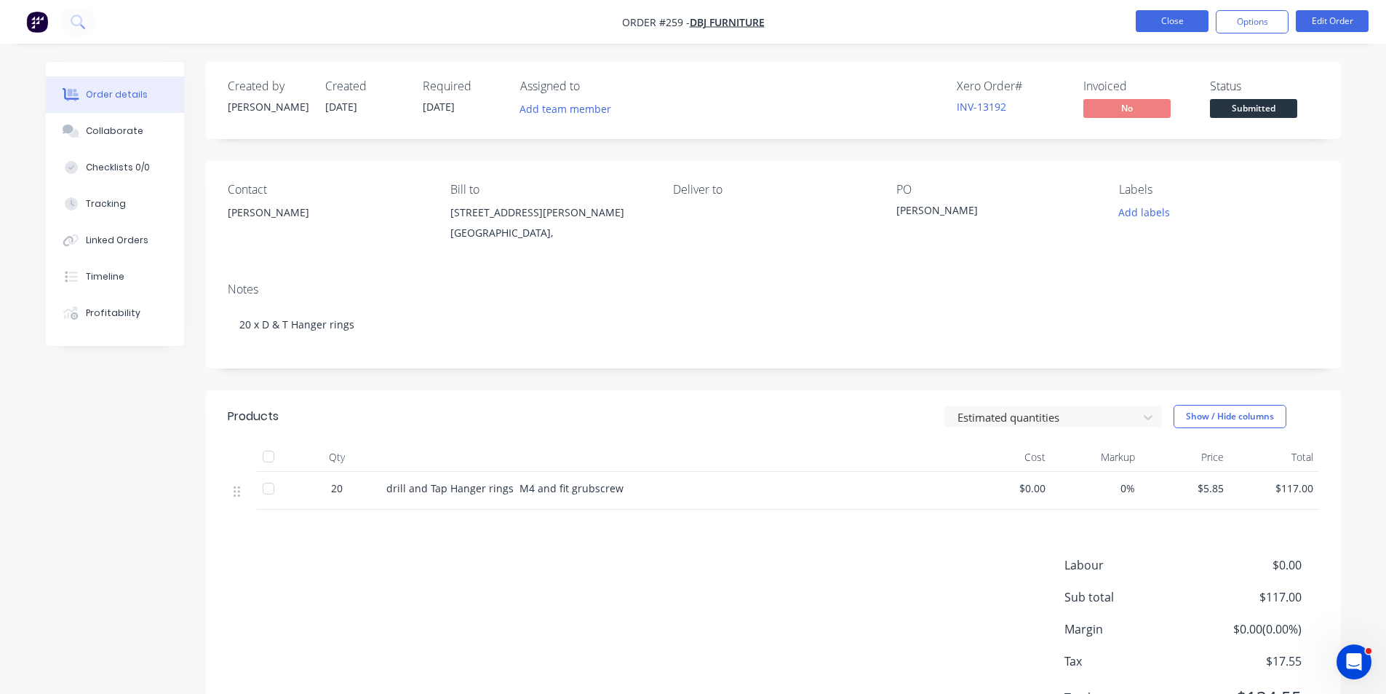
click at [1179, 25] on button "Close" at bounding box center [1172, 21] width 73 height 22
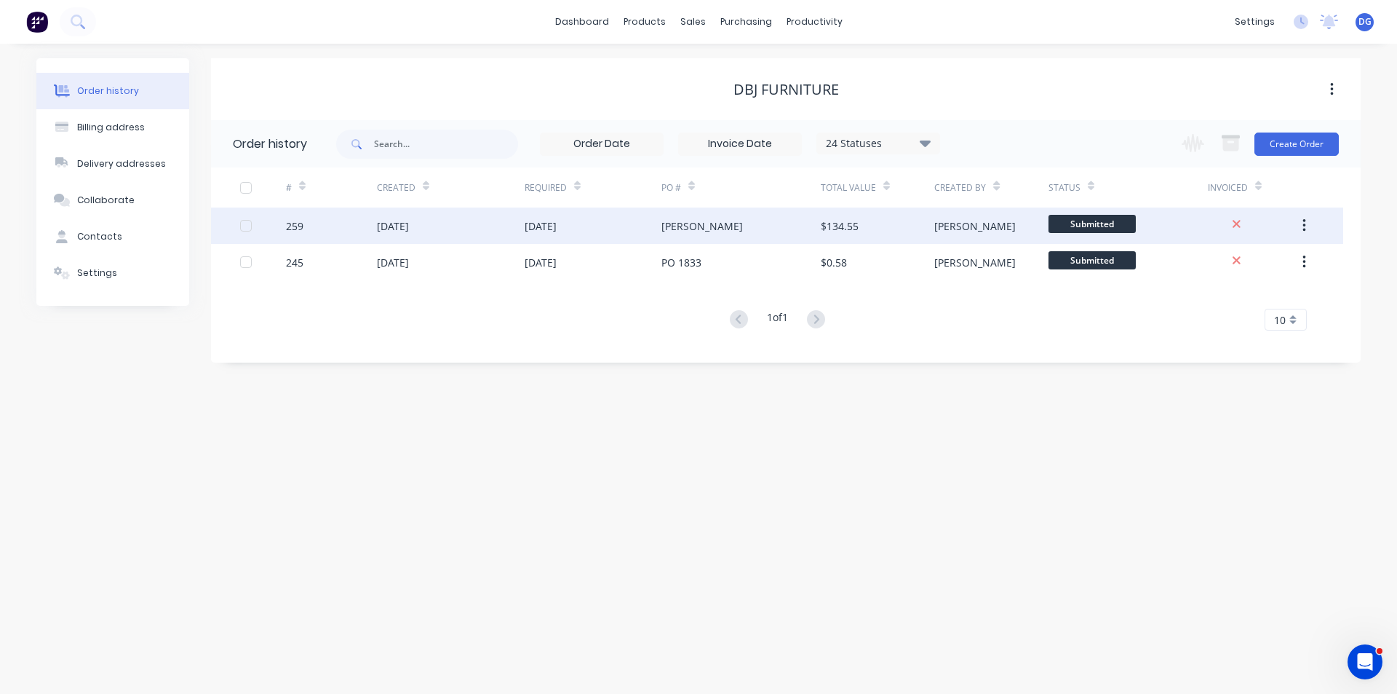
click at [1307, 225] on button "button" at bounding box center [1304, 226] width 34 height 26
click at [295, 230] on div "259" at bounding box center [294, 225] width 17 height 15
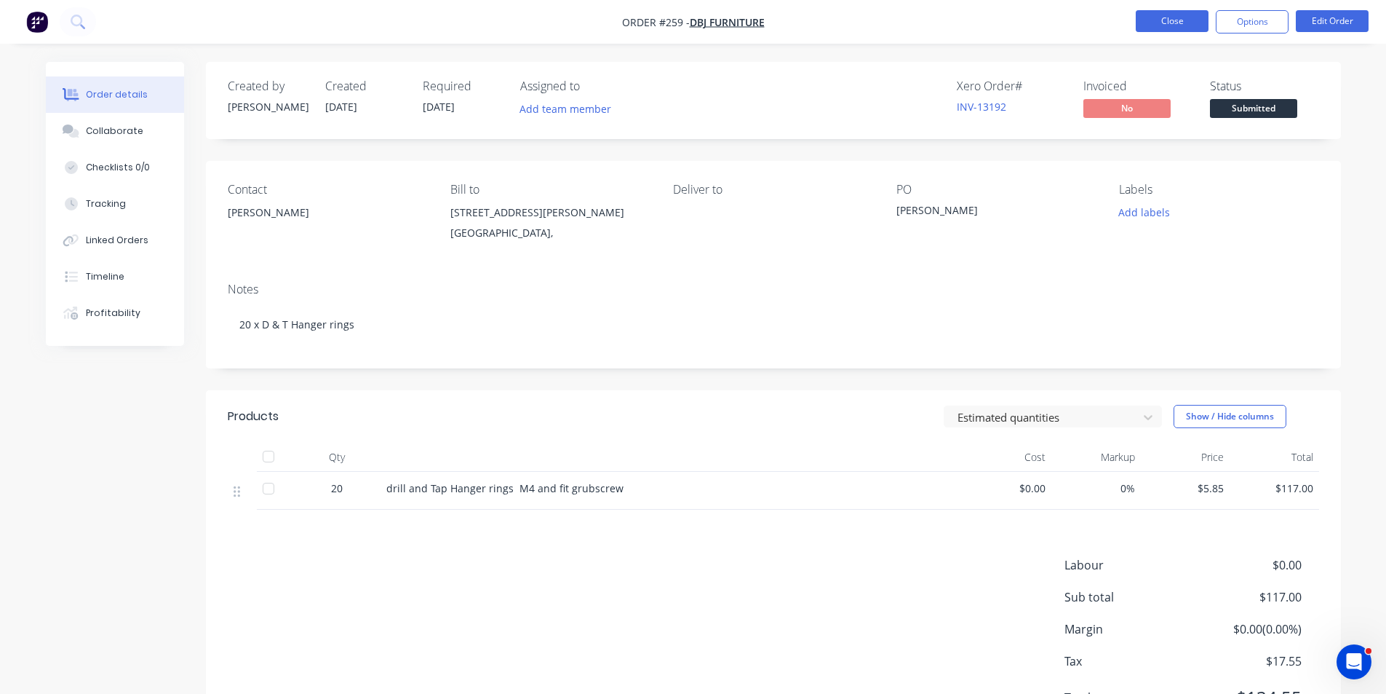
click at [1164, 20] on button "Close" at bounding box center [1172, 21] width 73 height 22
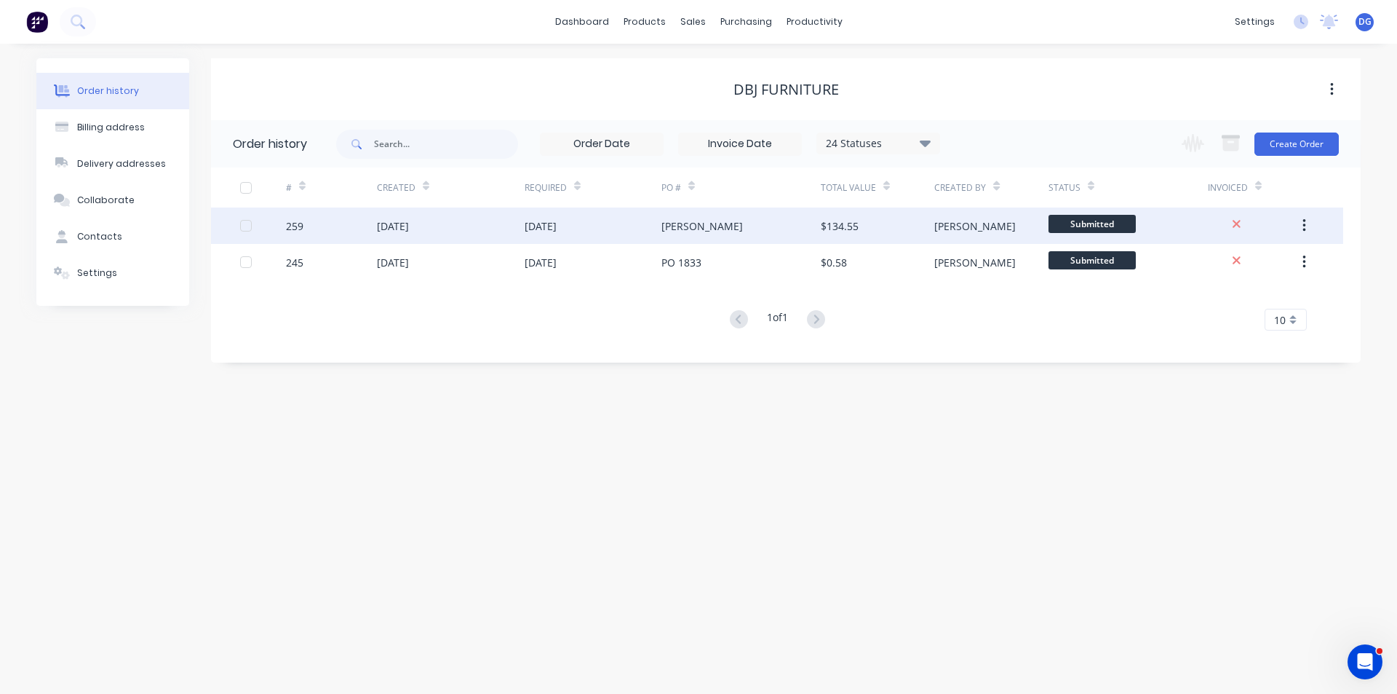
click at [1304, 225] on icon "button" at bounding box center [1305, 226] width 4 height 16
click at [1218, 263] on div "Archive" at bounding box center [1253, 263] width 112 height 21
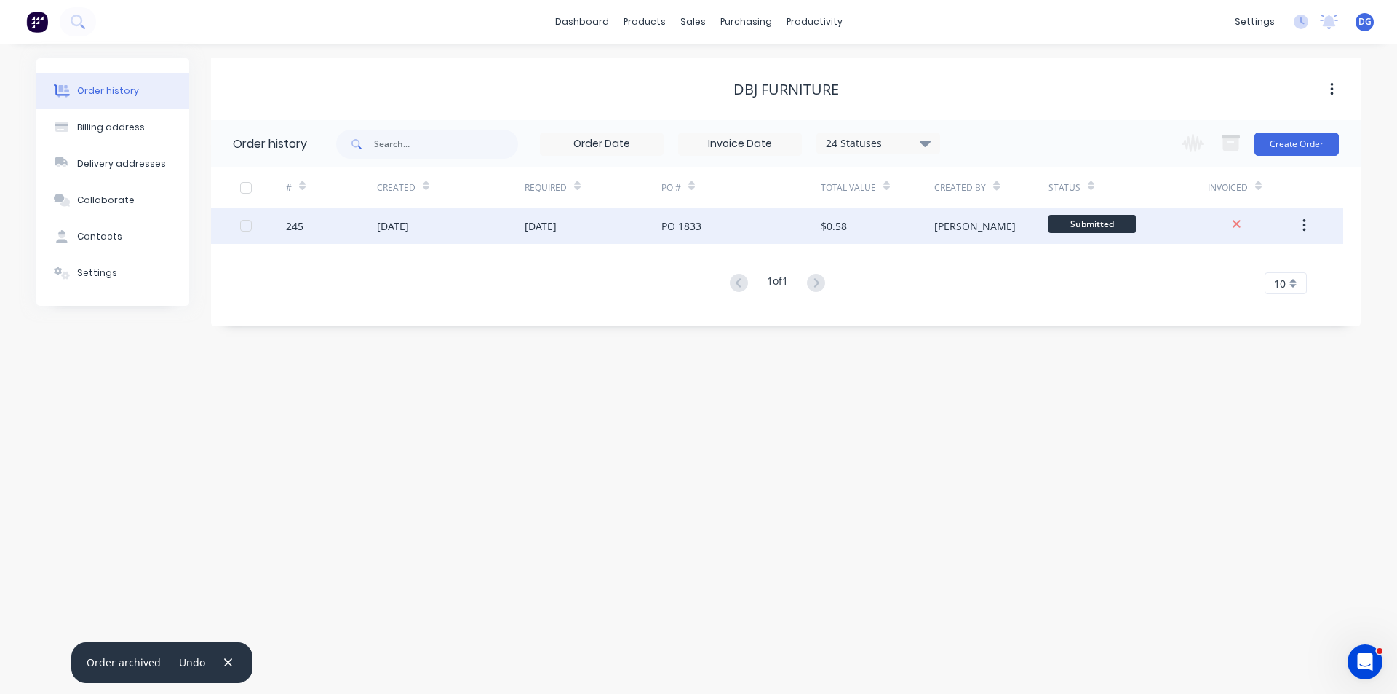
click at [405, 223] on div "01 Oct 2025" at bounding box center [393, 225] width 32 height 15
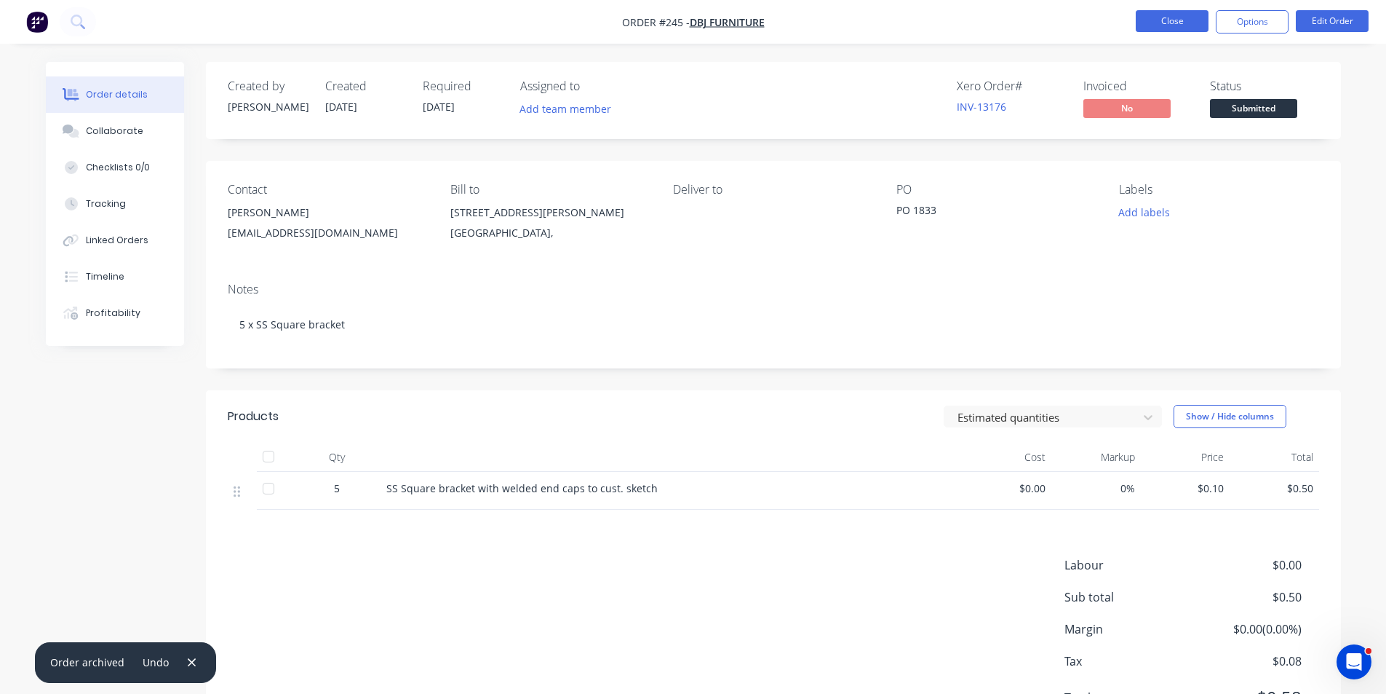
click at [1162, 22] on button "Close" at bounding box center [1172, 21] width 73 height 22
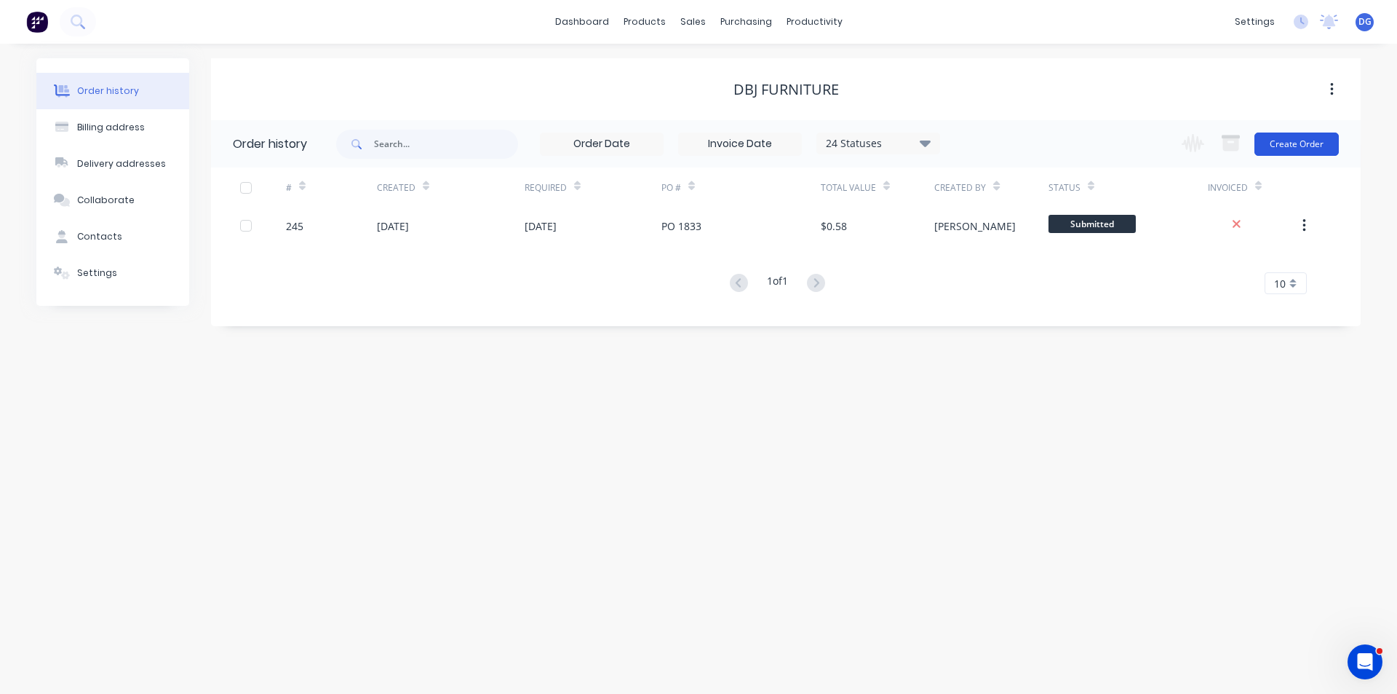
click at [1294, 149] on button "Create Order" at bounding box center [1297, 143] width 84 height 23
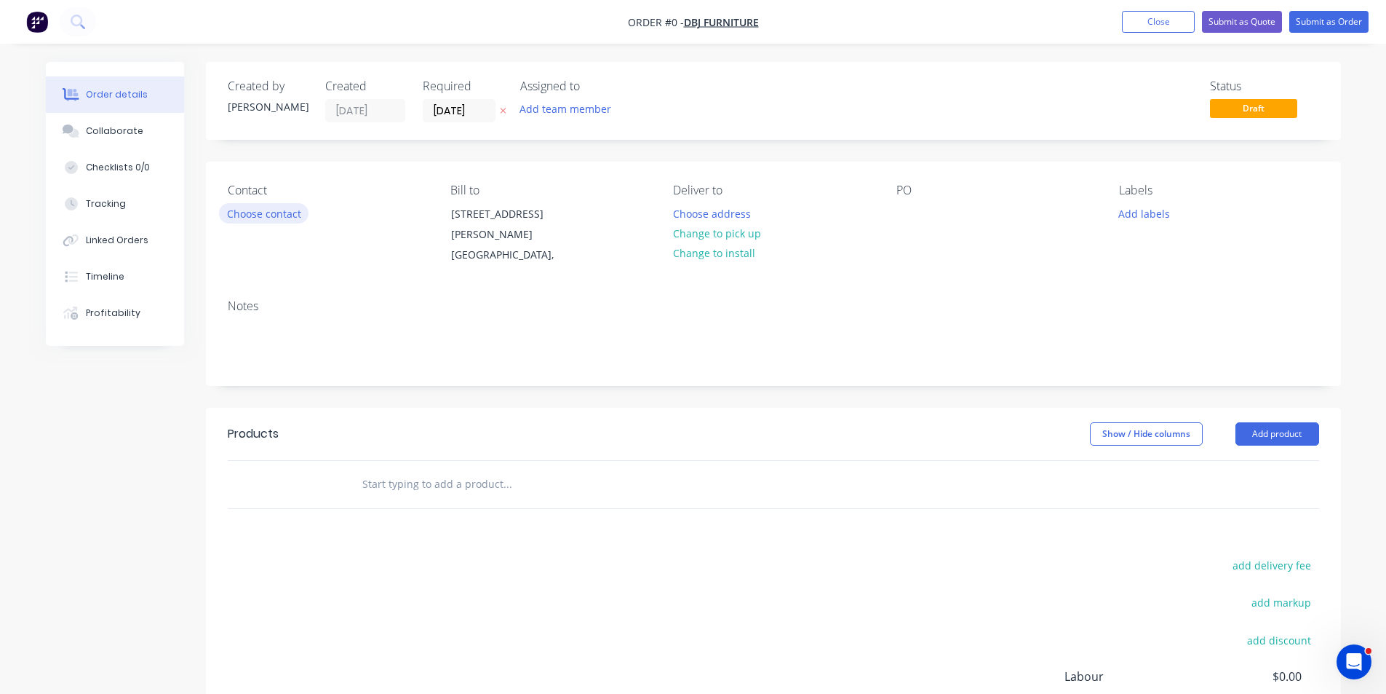
click at [280, 212] on button "Choose contact" at bounding box center [264, 213] width 90 height 20
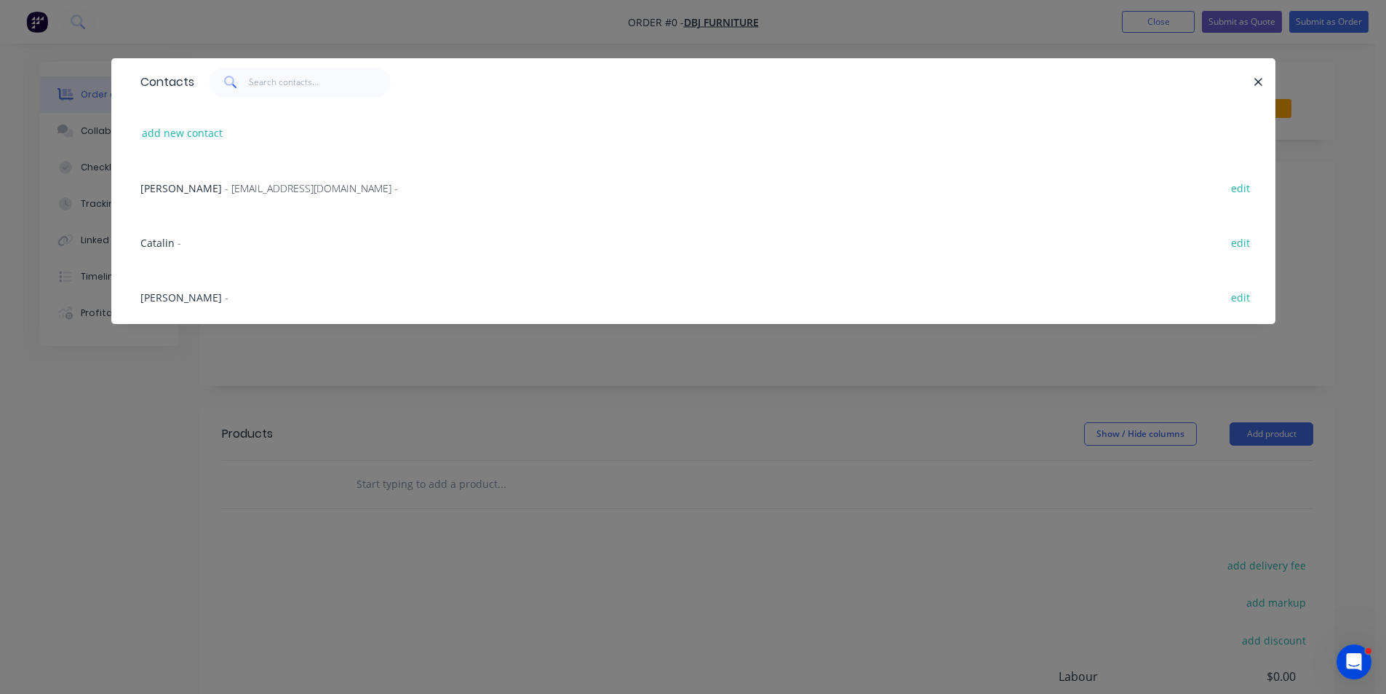
click at [157, 245] on span "Catalin" at bounding box center [157, 243] width 34 height 14
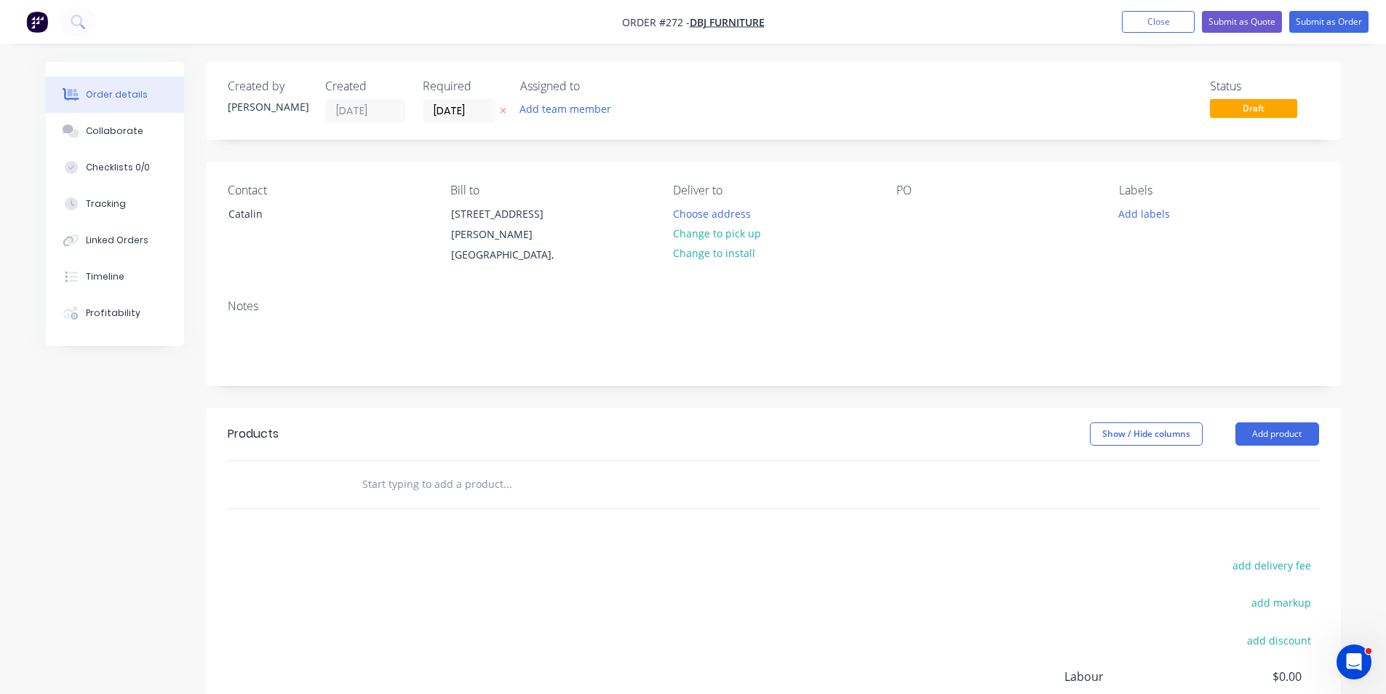
click at [913, 186] on div "PO" at bounding box center [996, 190] width 199 height 14
click at [907, 216] on div at bounding box center [908, 213] width 23 height 21
click at [1275, 433] on button "Add product" at bounding box center [1278, 433] width 84 height 23
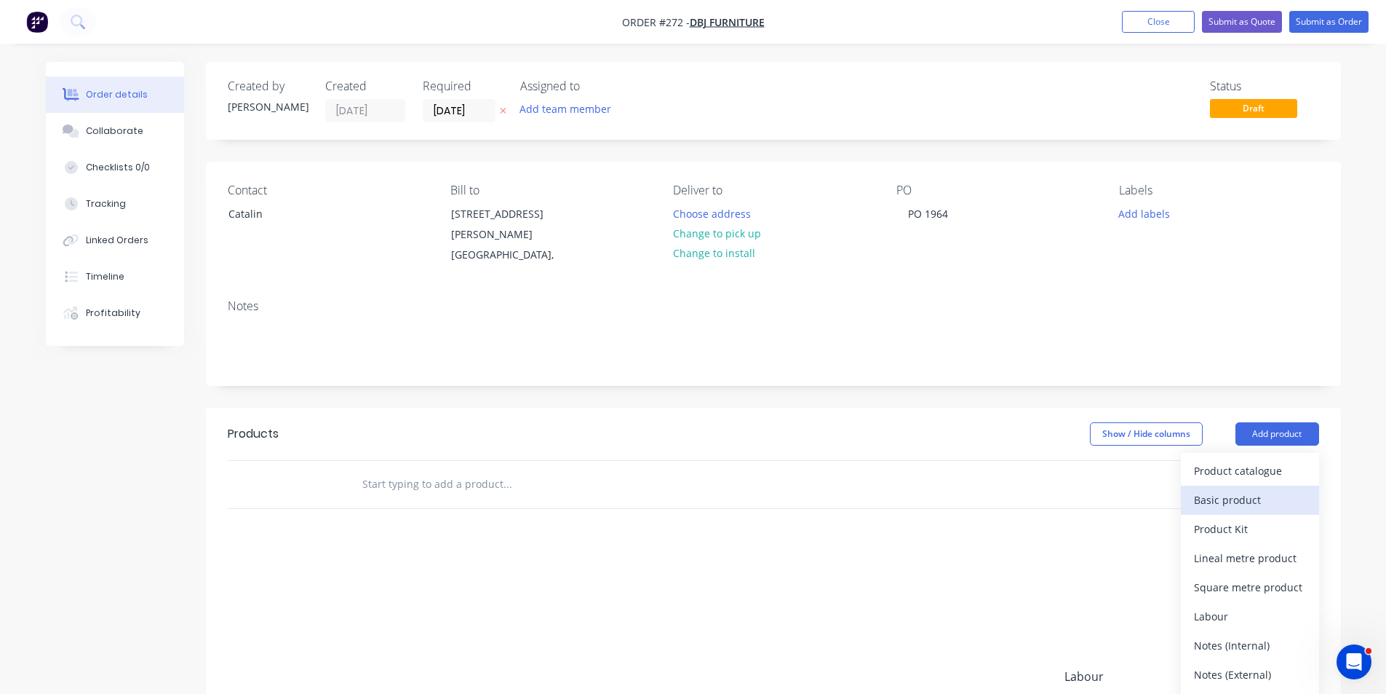
click at [1243, 499] on div "Basic product" at bounding box center [1250, 499] width 112 height 21
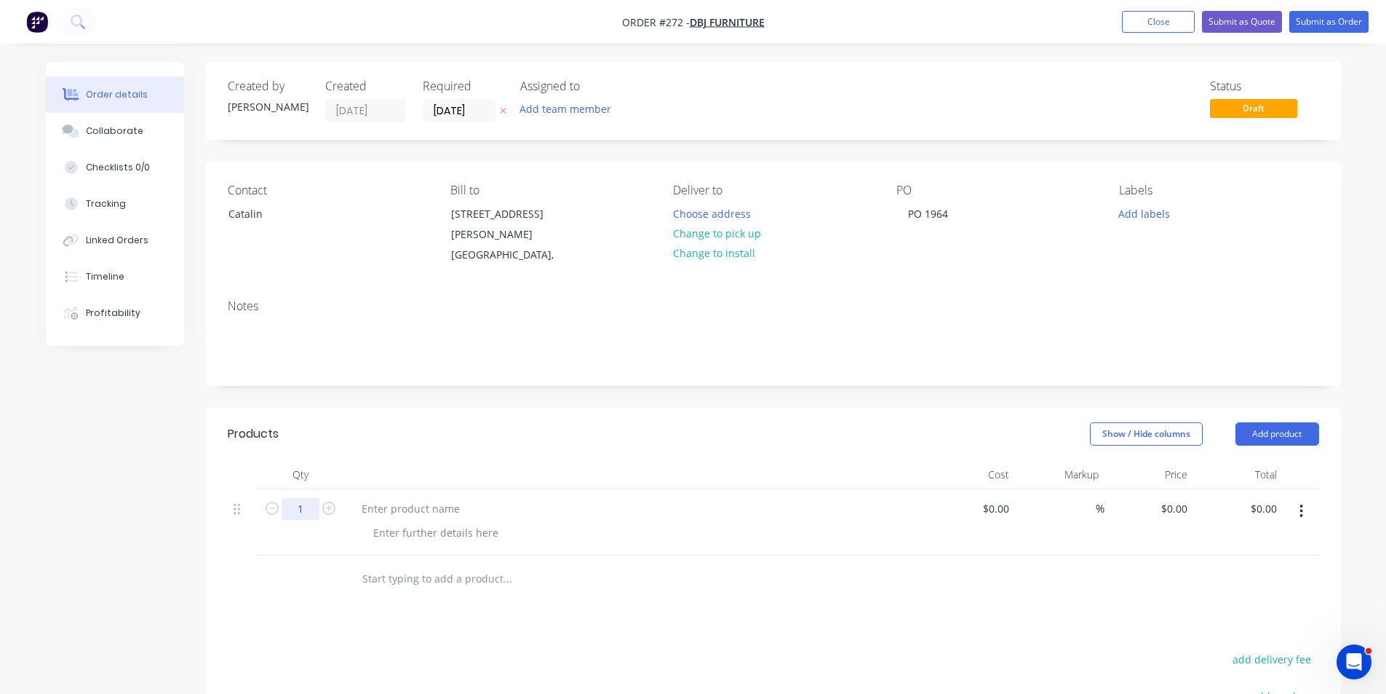
click at [310, 507] on input "1" at bounding box center [301, 509] width 38 height 22
type input "40"
type input "$0.00"
type input "$19.00"
type input "$760.00"
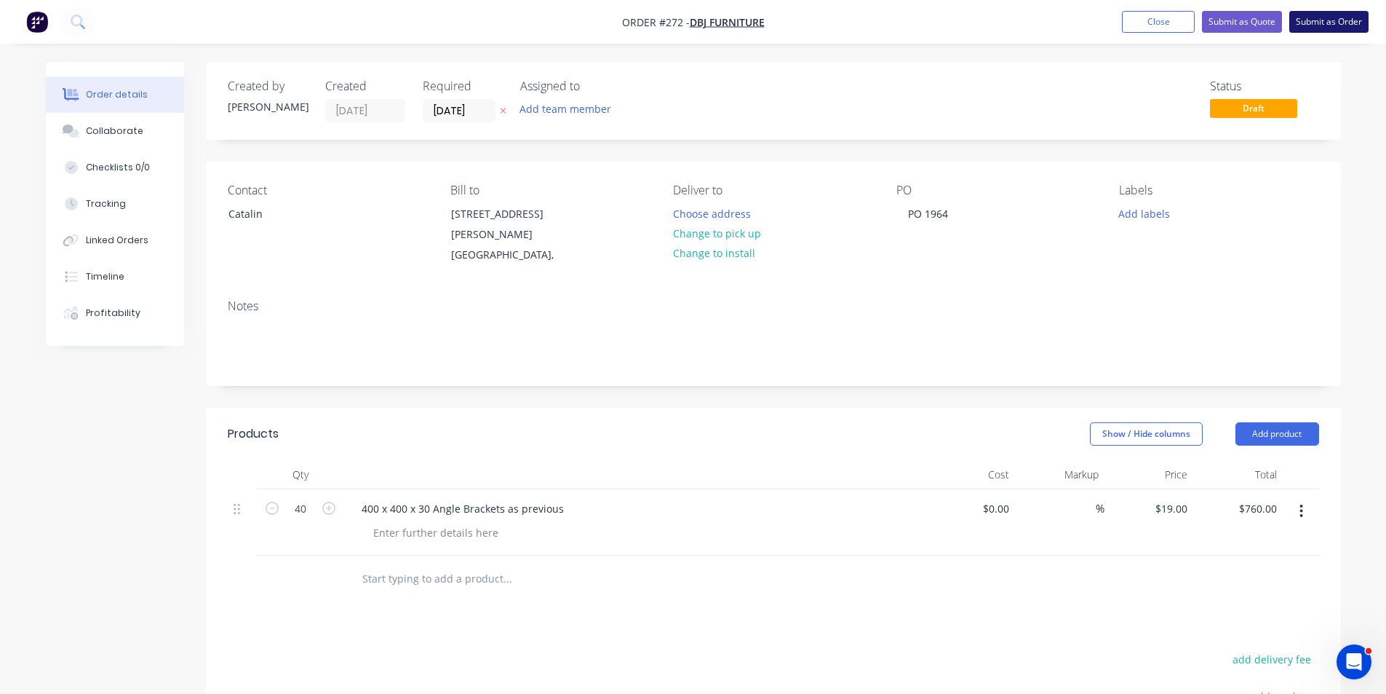
click at [1330, 23] on button "Submit as Order" at bounding box center [1329, 22] width 79 height 22
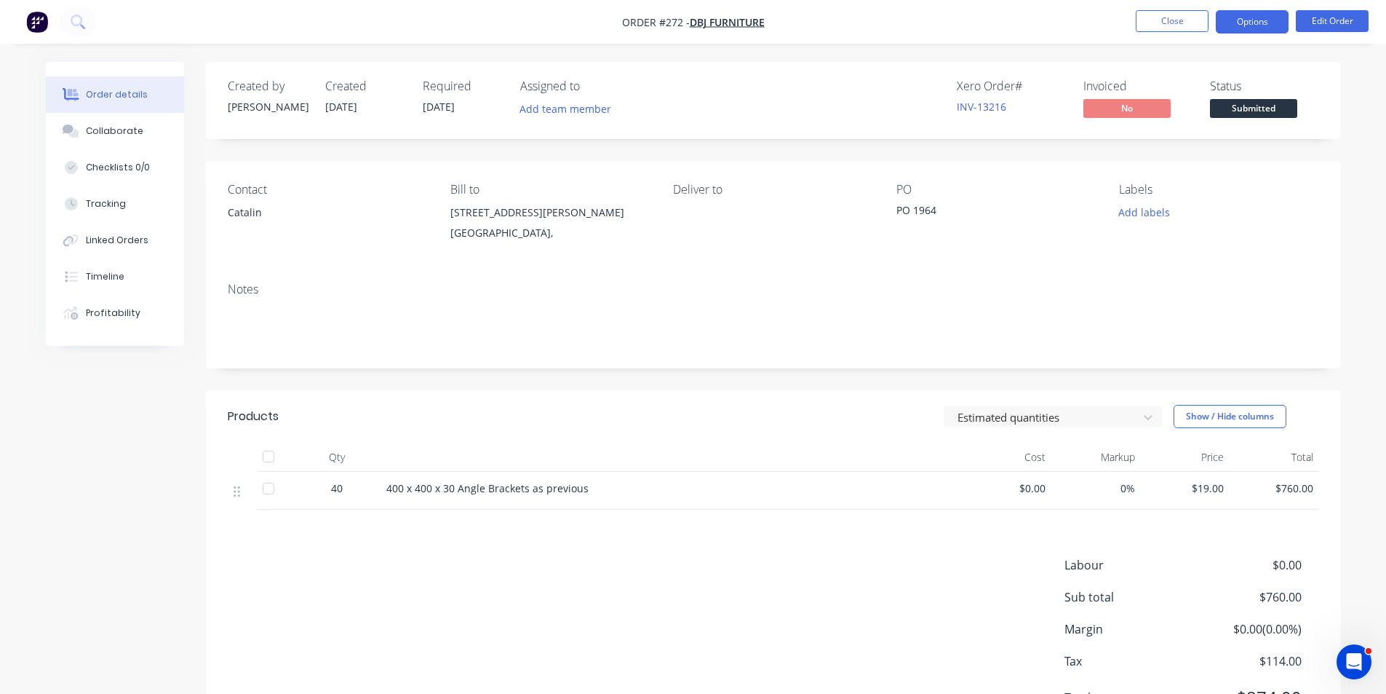
click at [1250, 12] on button "Options" at bounding box center [1252, 21] width 73 height 23
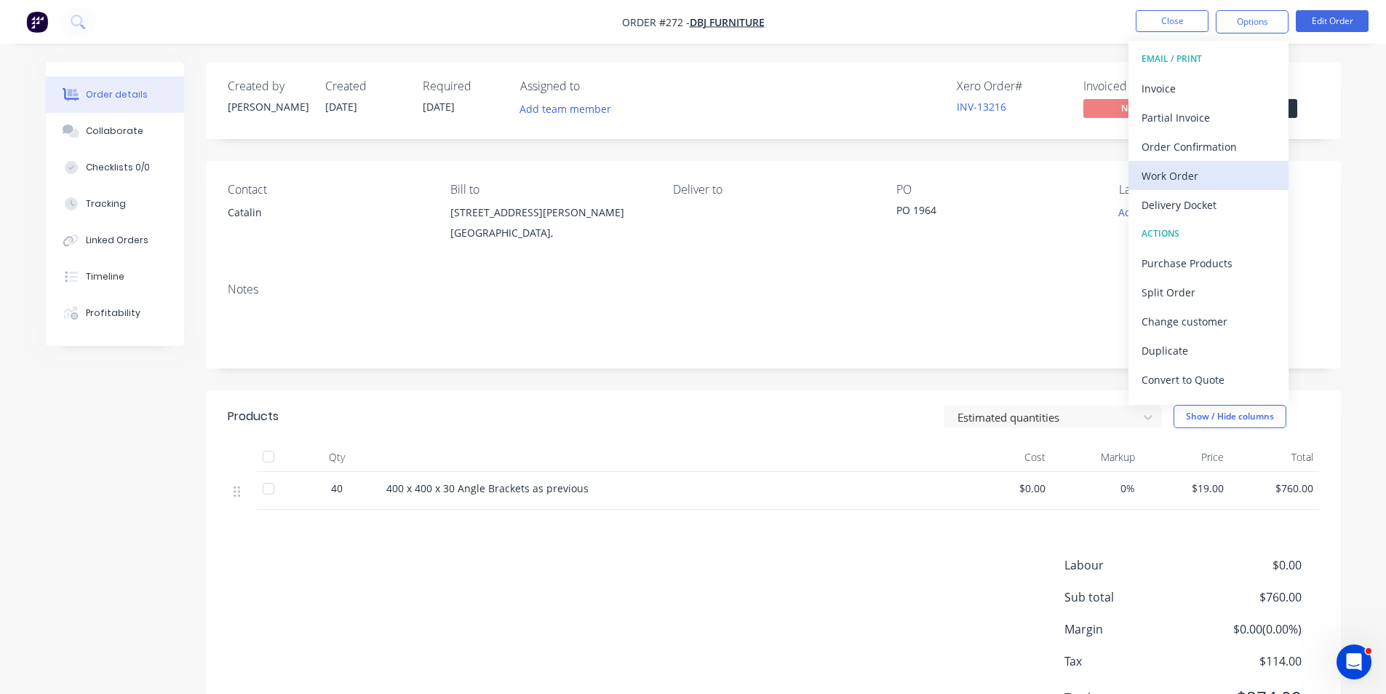
click at [1198, 177] on div "Work Order" at bounding box center [1209, 175] width 134 height 21
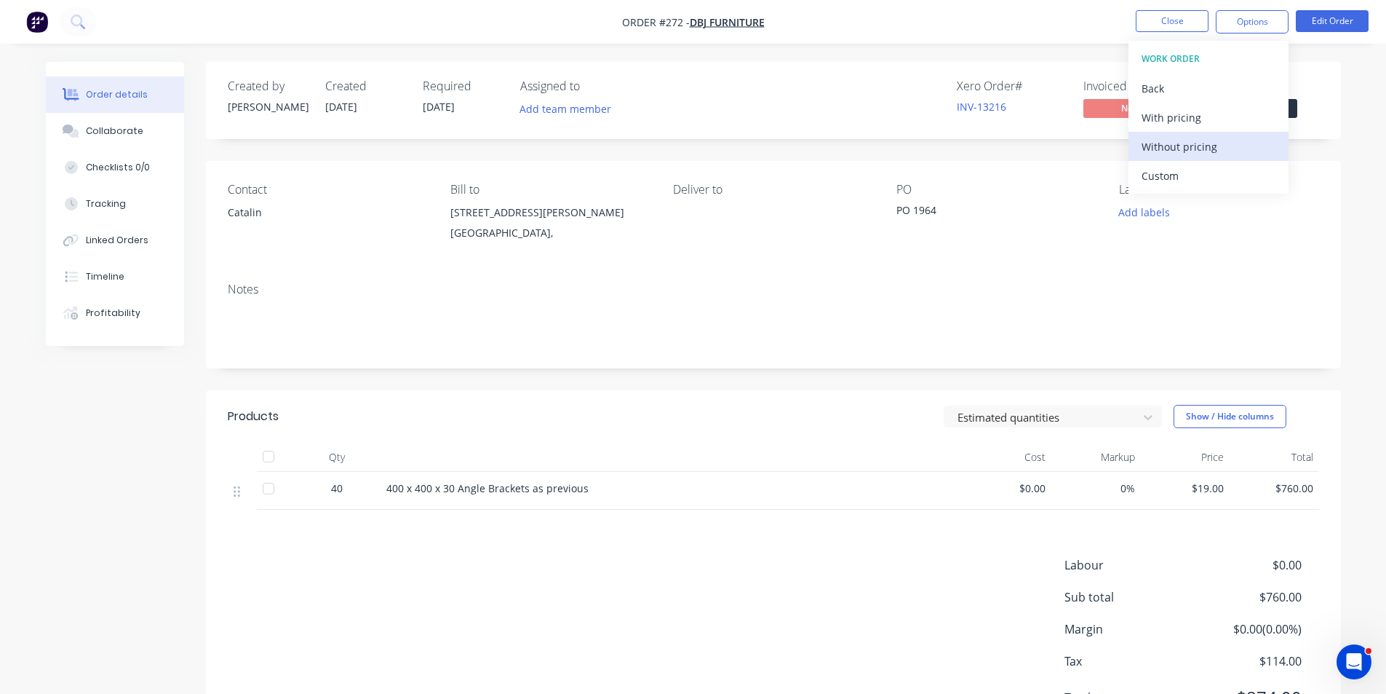
click at [1200, 141] on div "Without pricing" at bounding box center [1209, 146] width 134 height 21
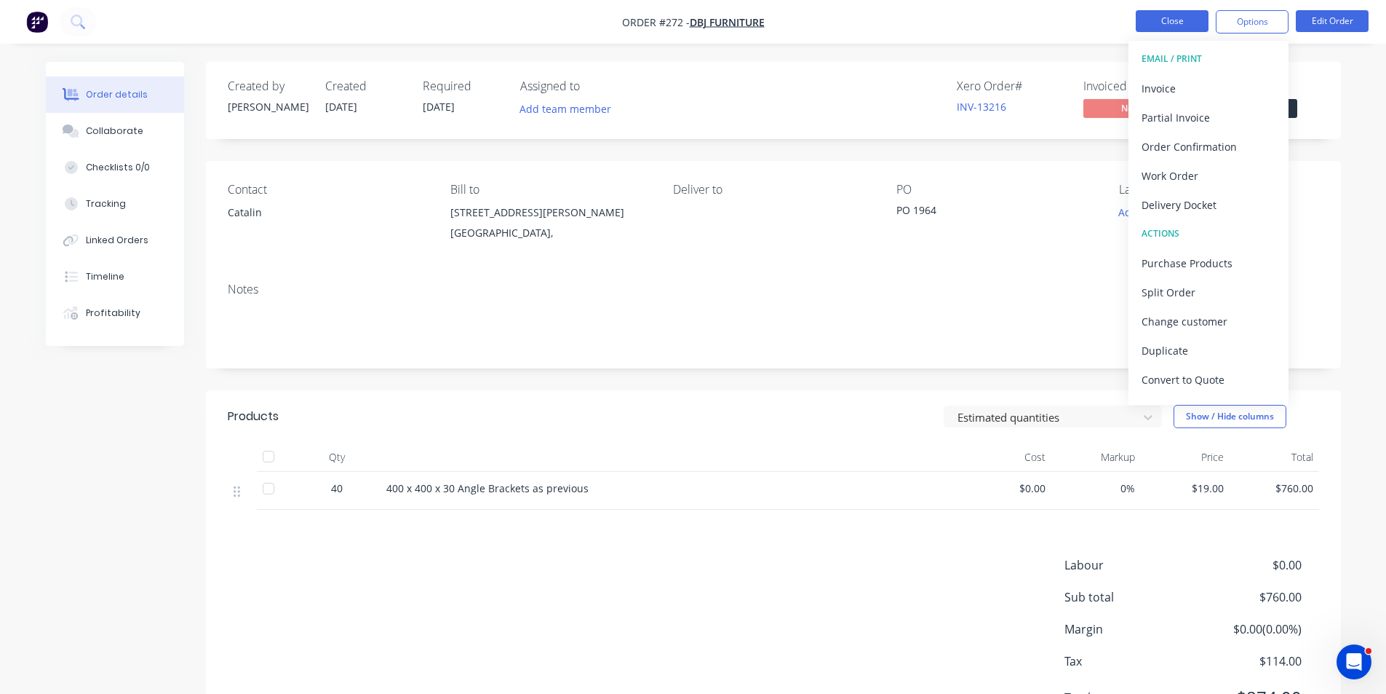
click at [1174, 15] on button "Close" at bounding box center [1172, 21] width 73 height 22
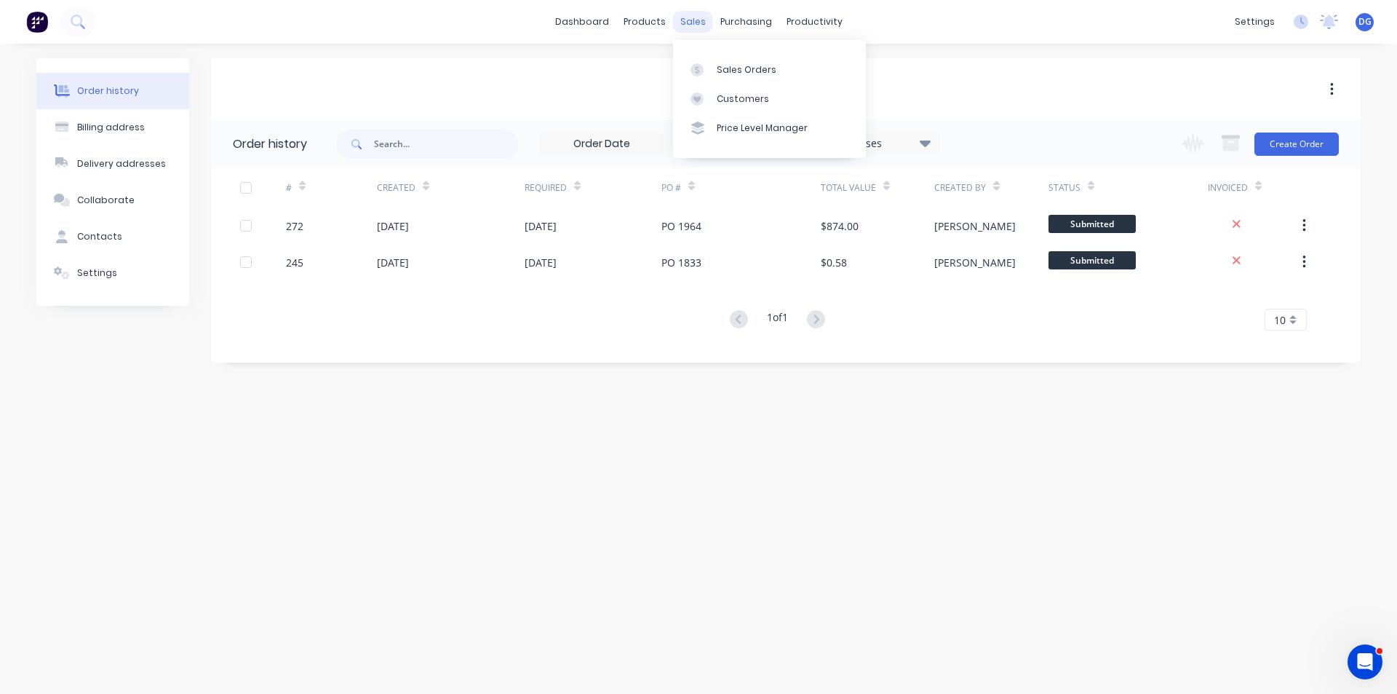
drag, startPoint x: 686, startPoint y: 20, endPoint x: 697, endPoint y: 23, distance: 10.6
click at [686, 20] on div "sales" at bounding box center [693, 22] width 40 height 22
click at [723, 70] on div "Sales Orders" at bounding box center [747, 69] width 60 height 13
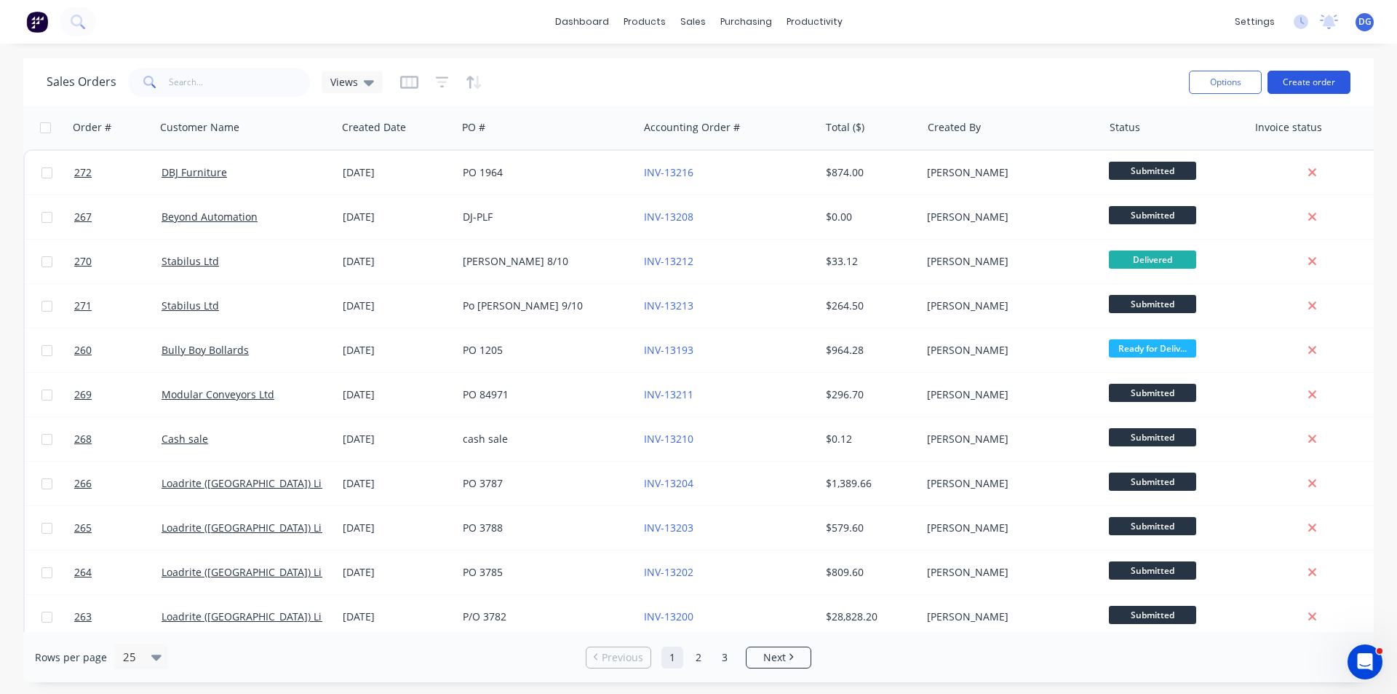
click at [1330, 76] on button "Create order" at bounding box center [1309, 82] width 83 height 23
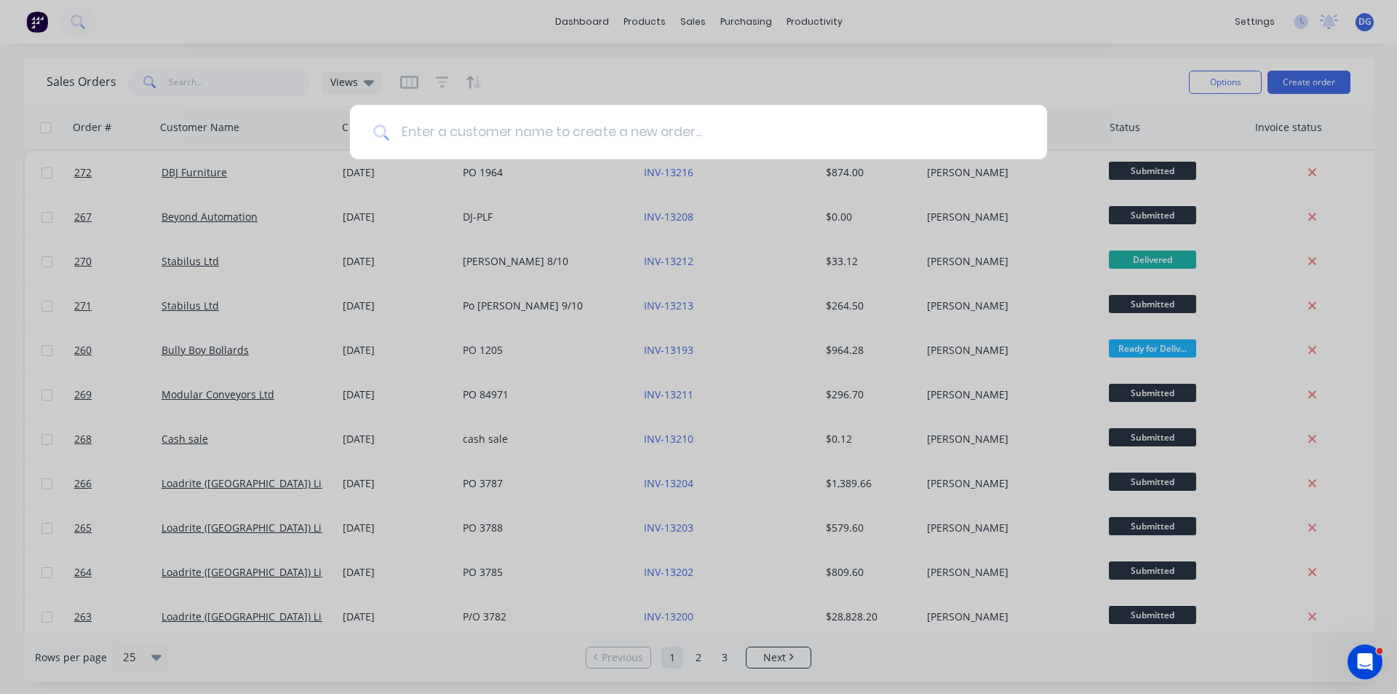
click at [701, 135] on input at bounding box center [706, 132] width 635 height 55
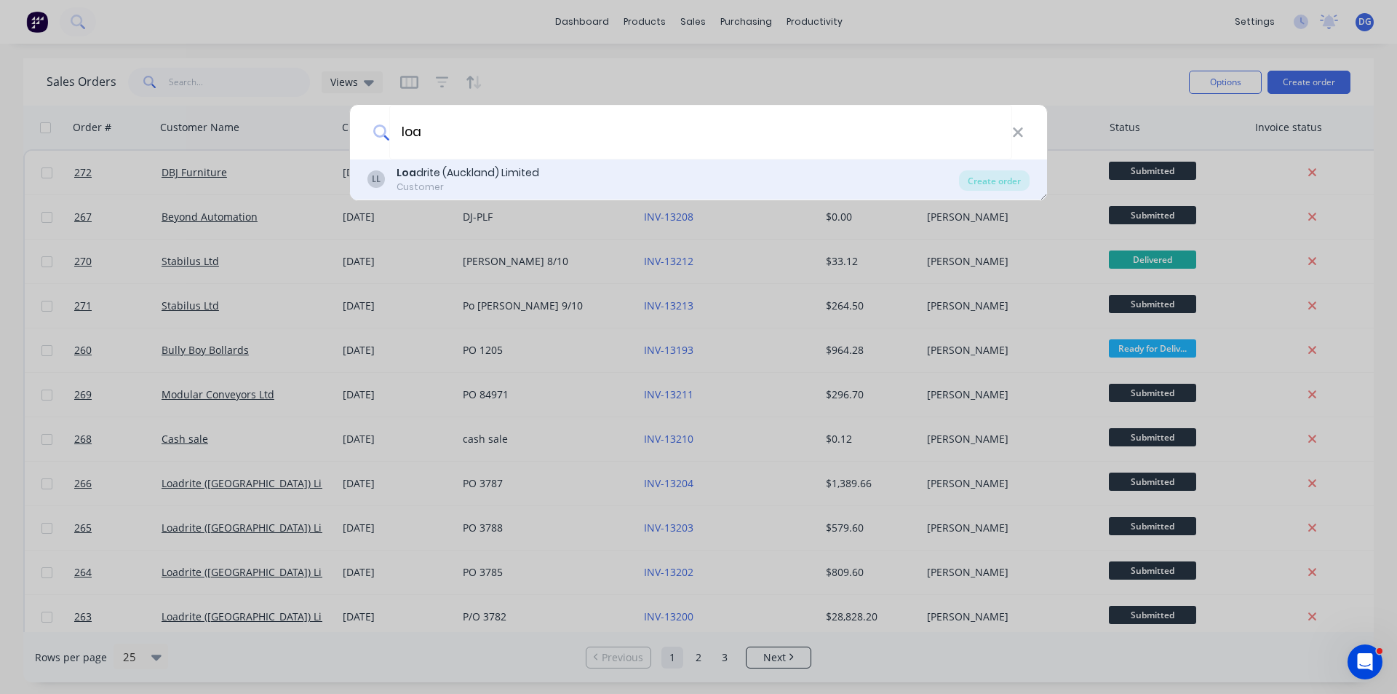
type input "loa"
click at [547, 184] on div "LL Loa drite (Auckland) Limited Customer" at bounding box center [664, 179] width 592 height 28
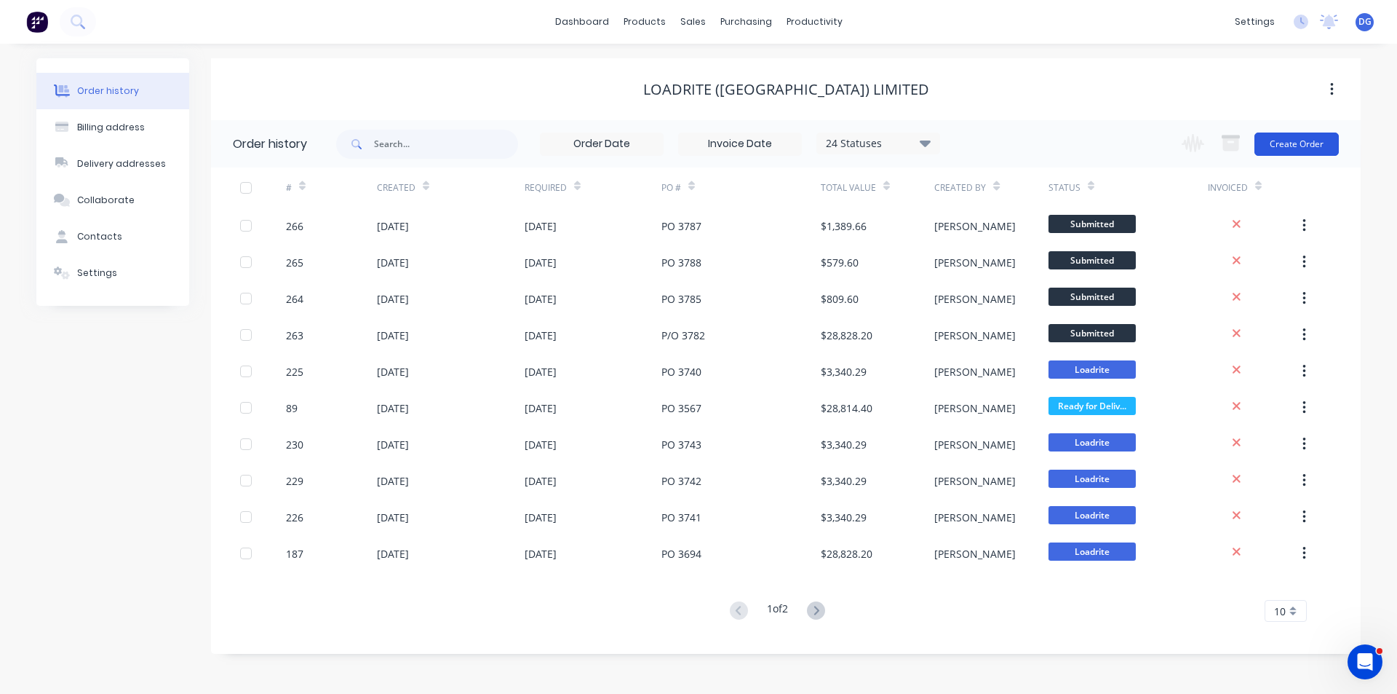
click at [1319, 147] on button "Create Order" at bounding box center [1297, 143] width 84 height 23
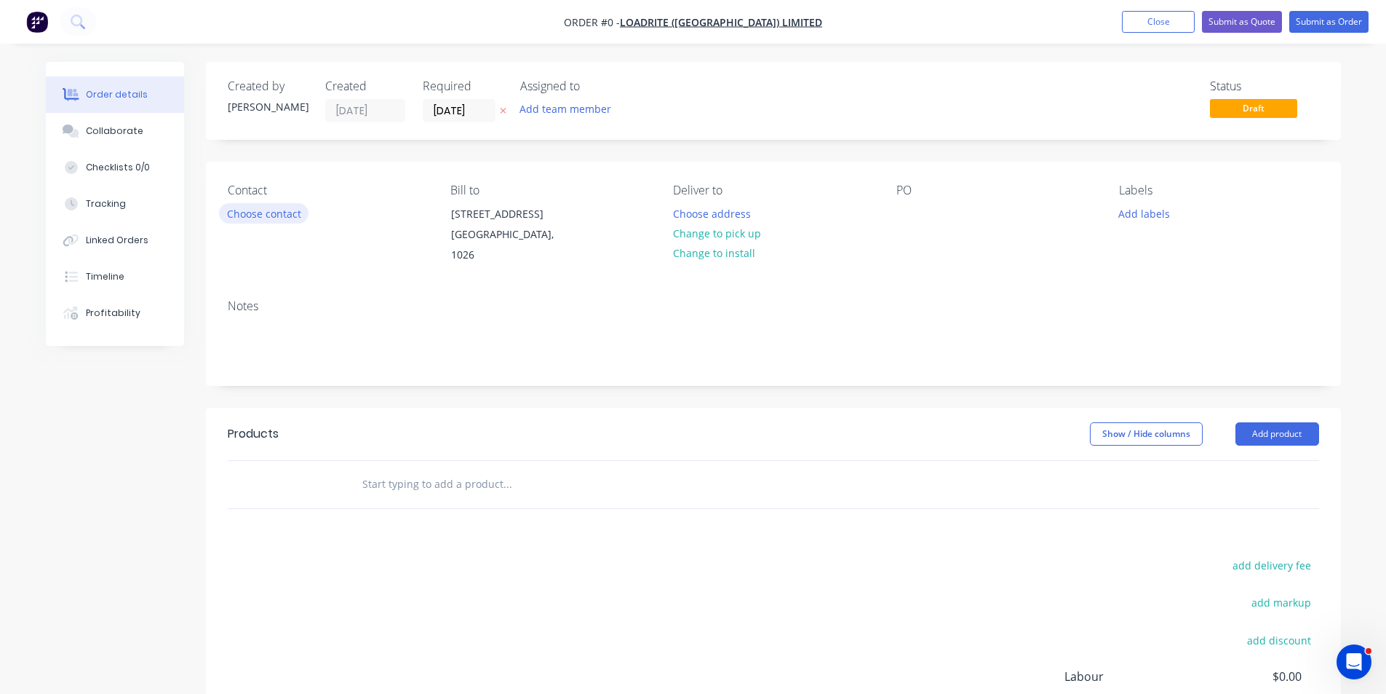
click at [287, 216] on button "Choose contact" at bounding box center [264, 213] width 90 height 20
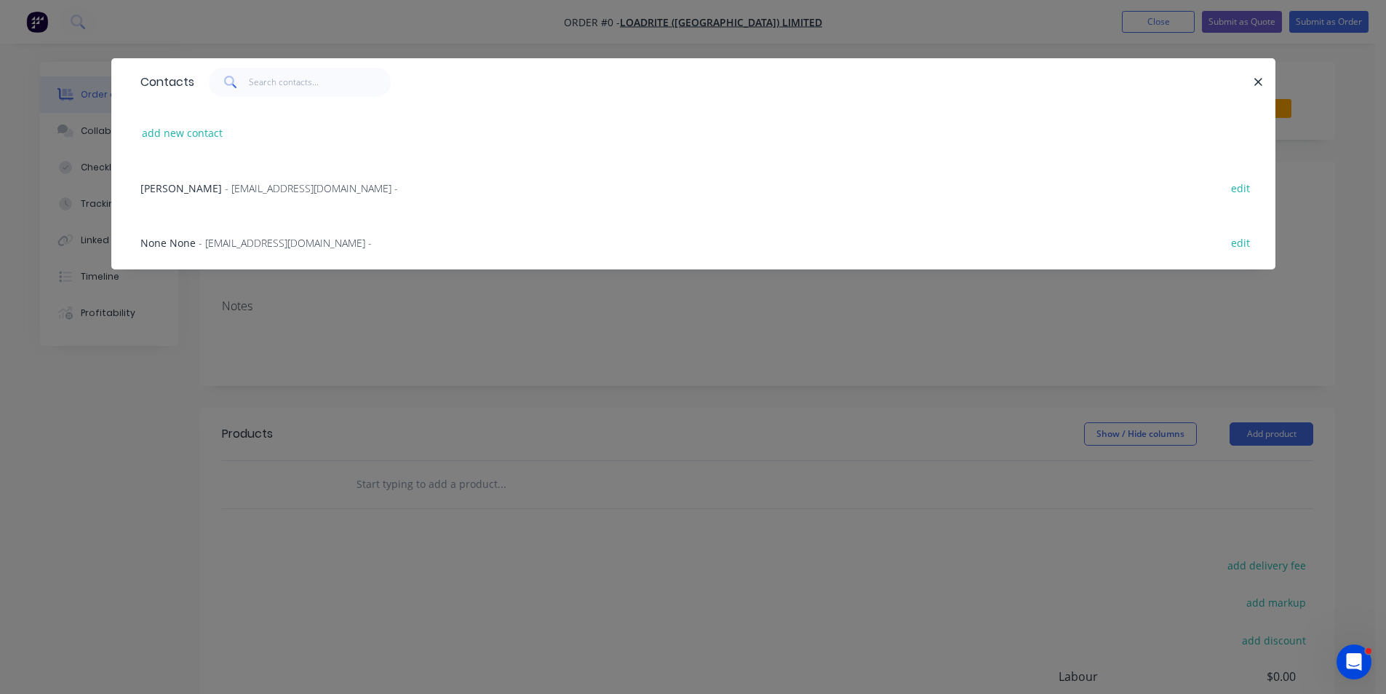
click at [222, 192] on span "Sameer Dhankawade" at bounding box center [181, 188] width 82 height 14
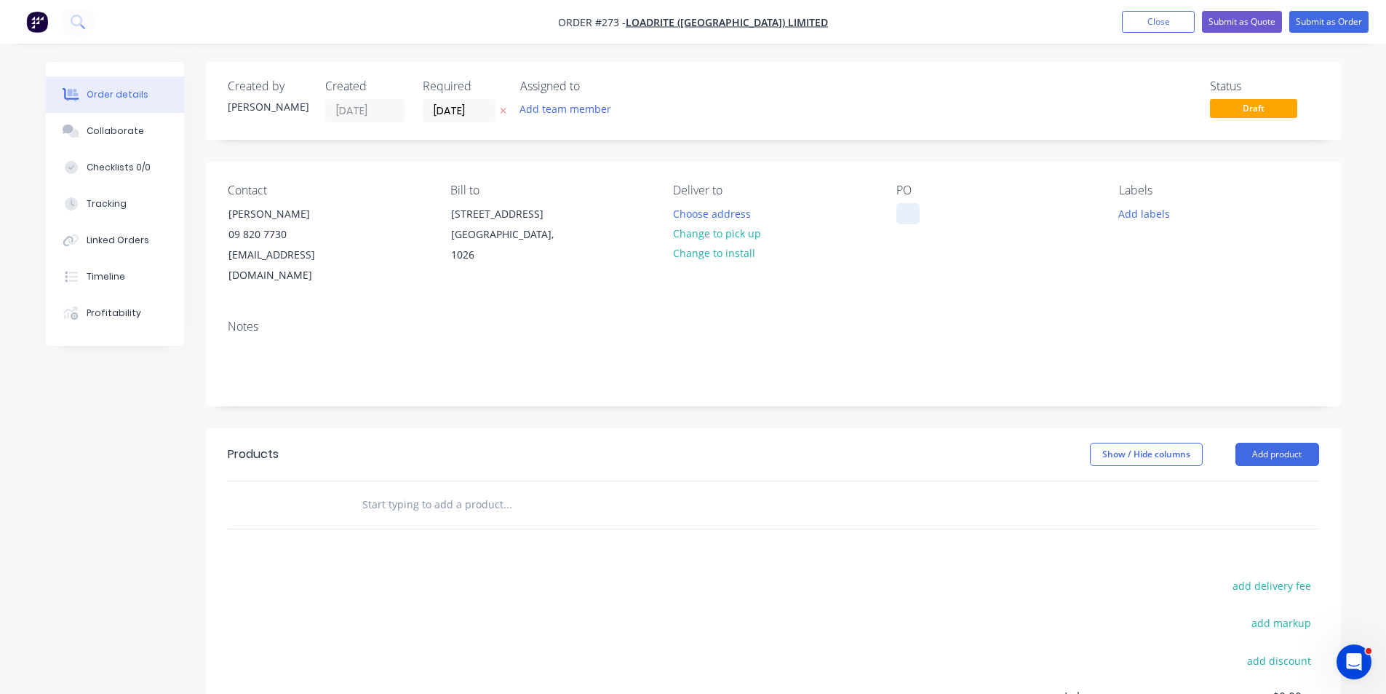
click at [906, 214] on div at bounding box center [908, 213] width 23 height 21
click at [1149, 212] on button "Add labels" at bounding box center [1144, 213] width 67 height 20
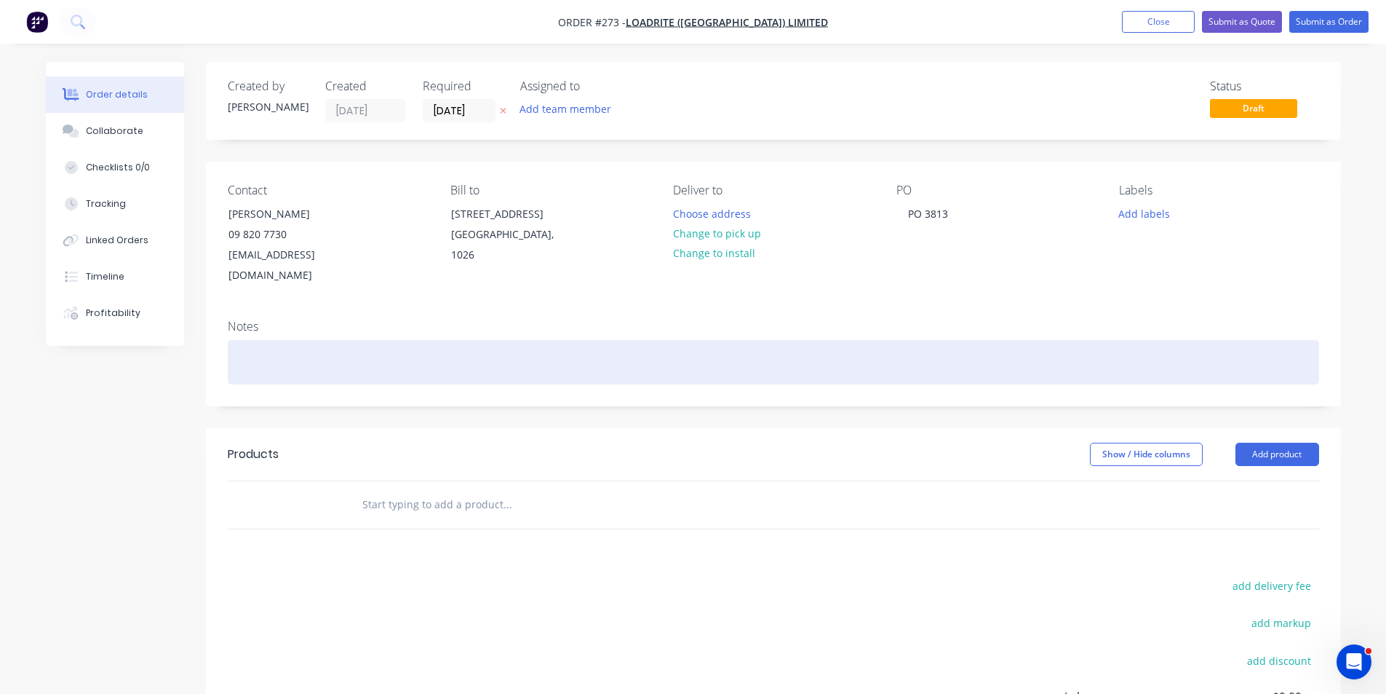
click at [260, 340] on div at bounding box center [774, 362] width 1092 height 44
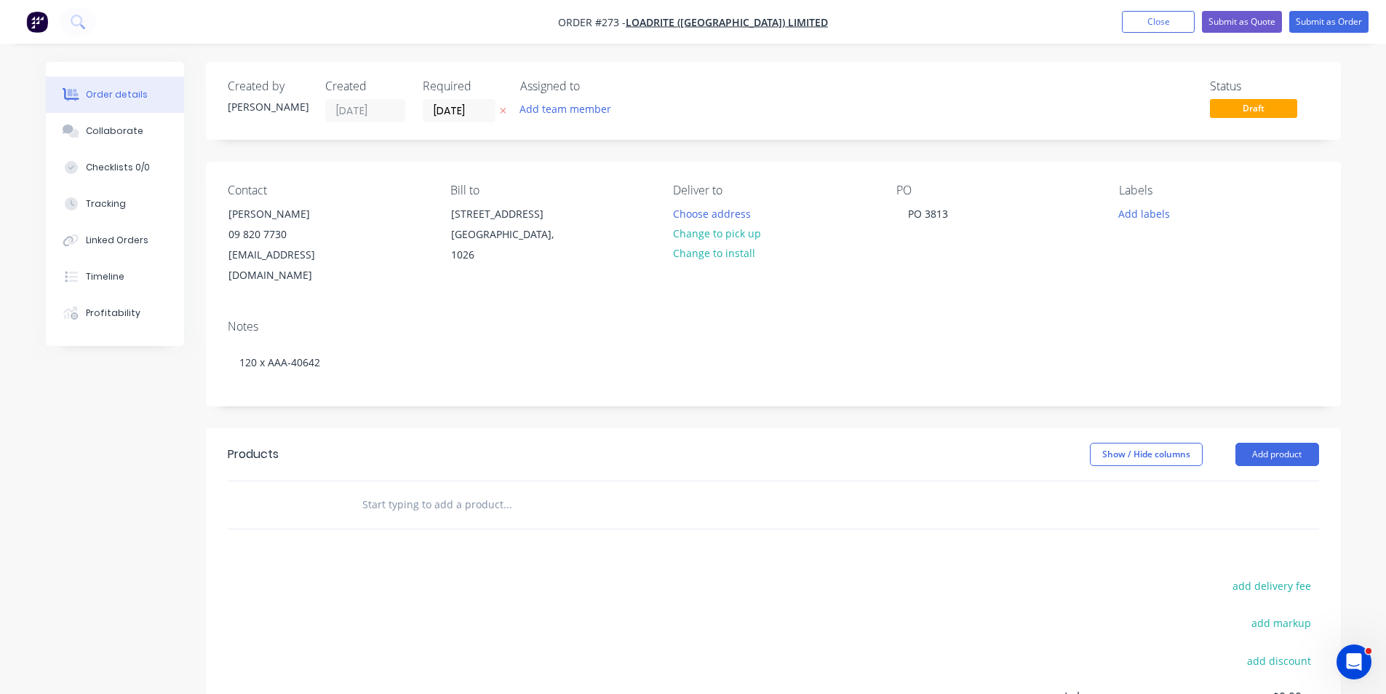
click at [404, 490] on input "text" at bounding box center [507, 504] width 291 height 29
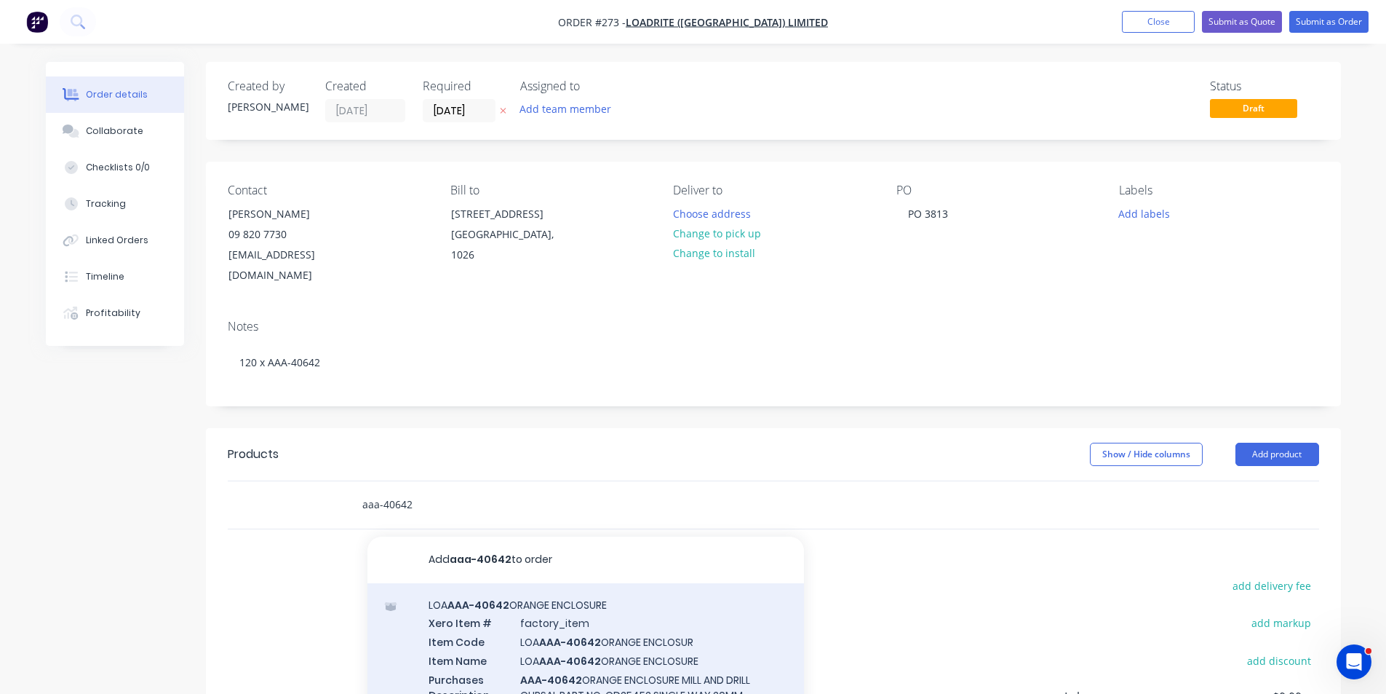
type input "aaa-40642"
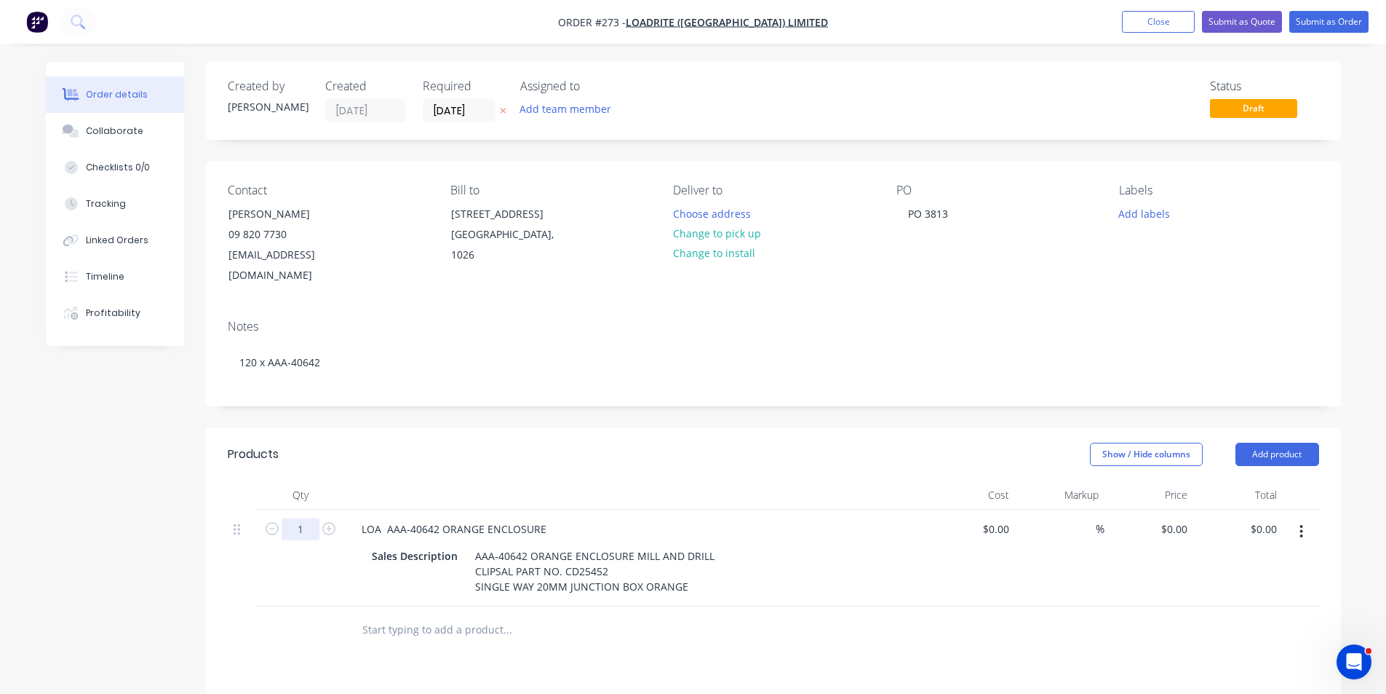
click at [301, 518] on input "1" at bounding box center [301, 529] width 38 height 22
type input "120"
click at [1183, 518] on input "0" at bounding box center [1185, 528] width 17 height 21
type input "$8.37"
type input "$1,004.40"
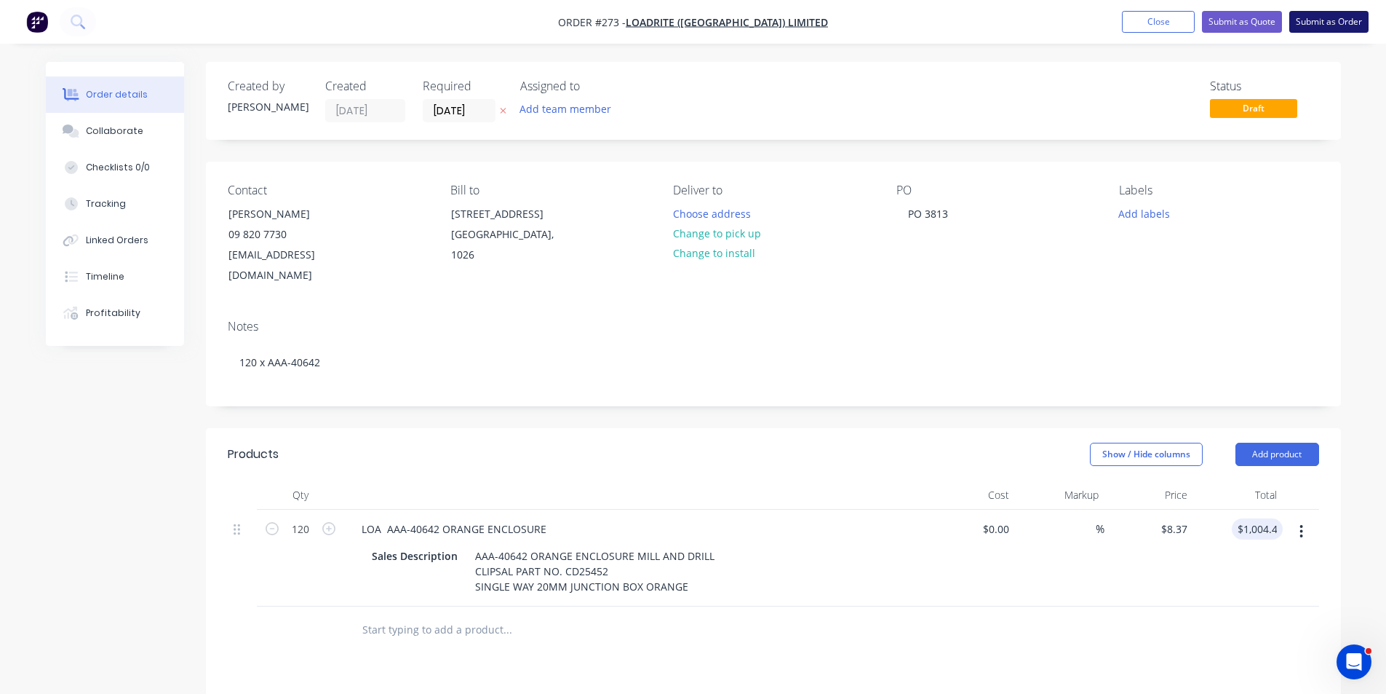
click at [1323, 23] on button "Submit as Order" at bounding box center [1329, 22] width 79 height 22
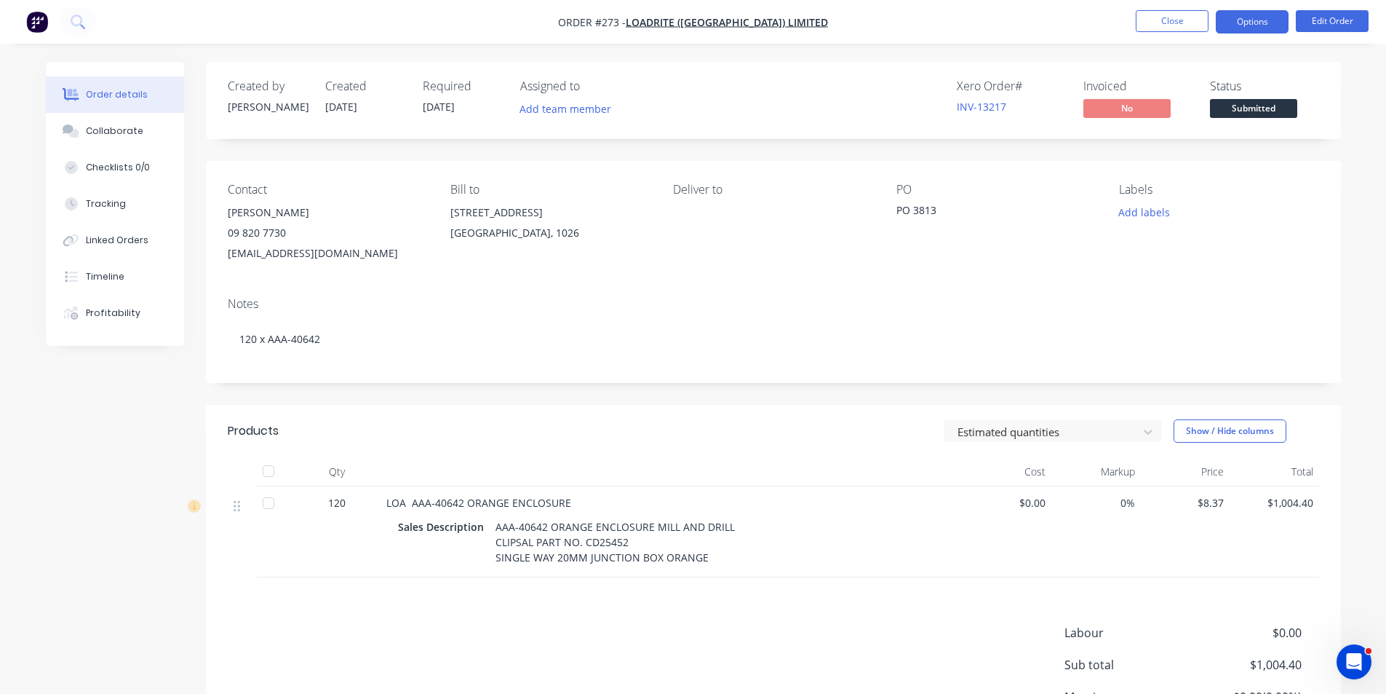
click at [1255, 21] on button "Options" at bounding box center [1252, 21] width 73 height 23
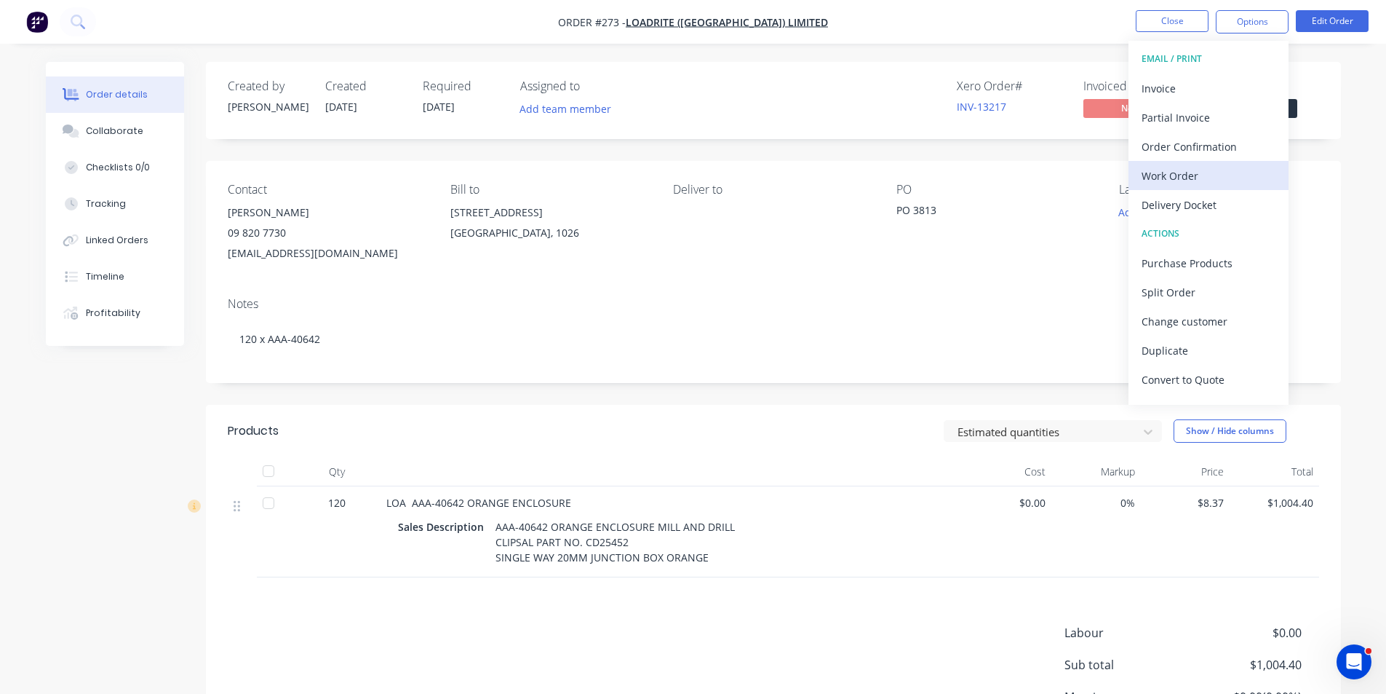
click at [1191, 172] on div "Work Order" at bounding box center [1209, 175] width 134 height 21
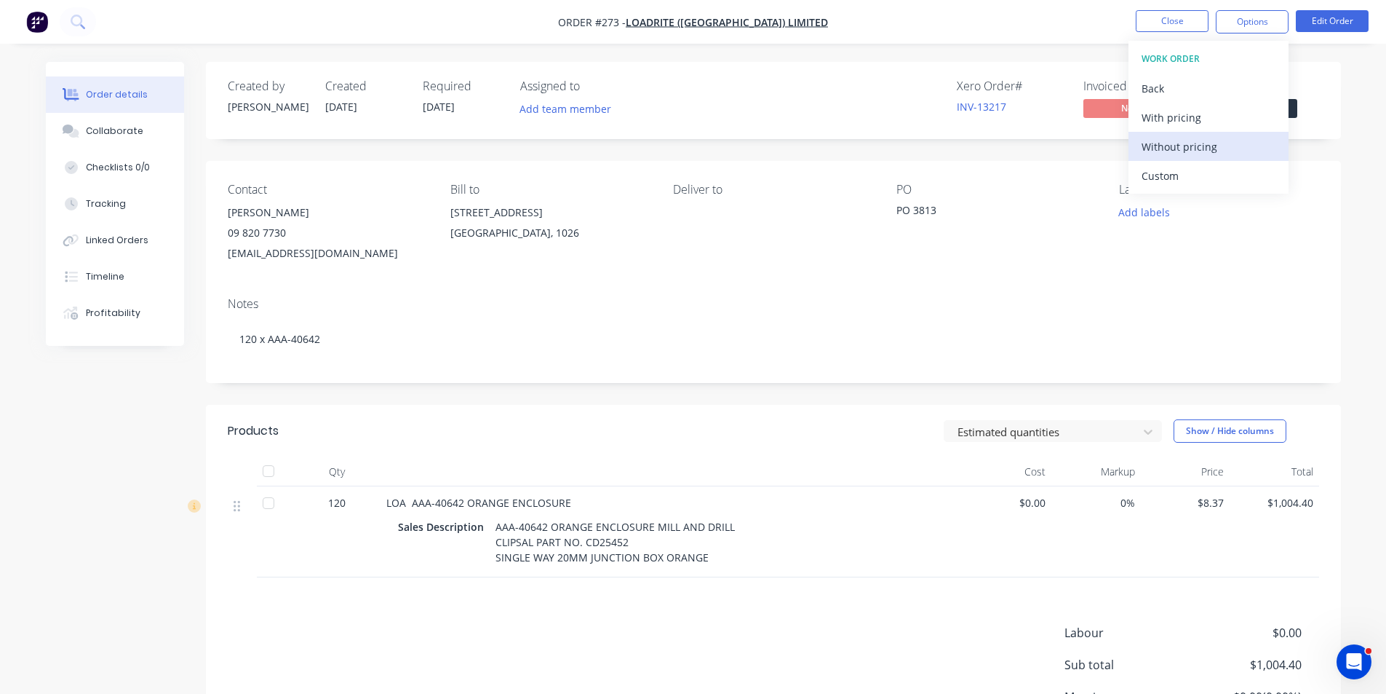
click at [1191, 139] on div "Without pricing" at bounding box center [1209, 146] width 134 height 21
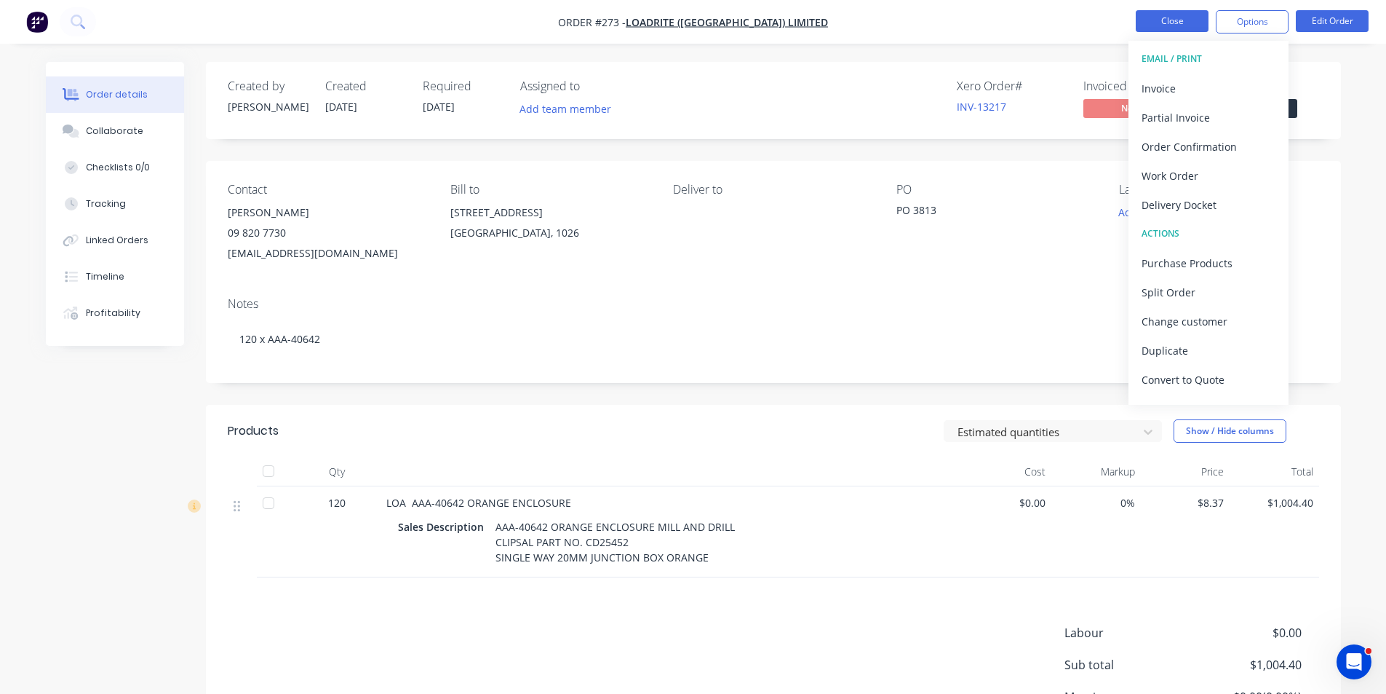
click at [1154, 17] on button "Close" at bounding box center [1172, 21] width 73 height 22
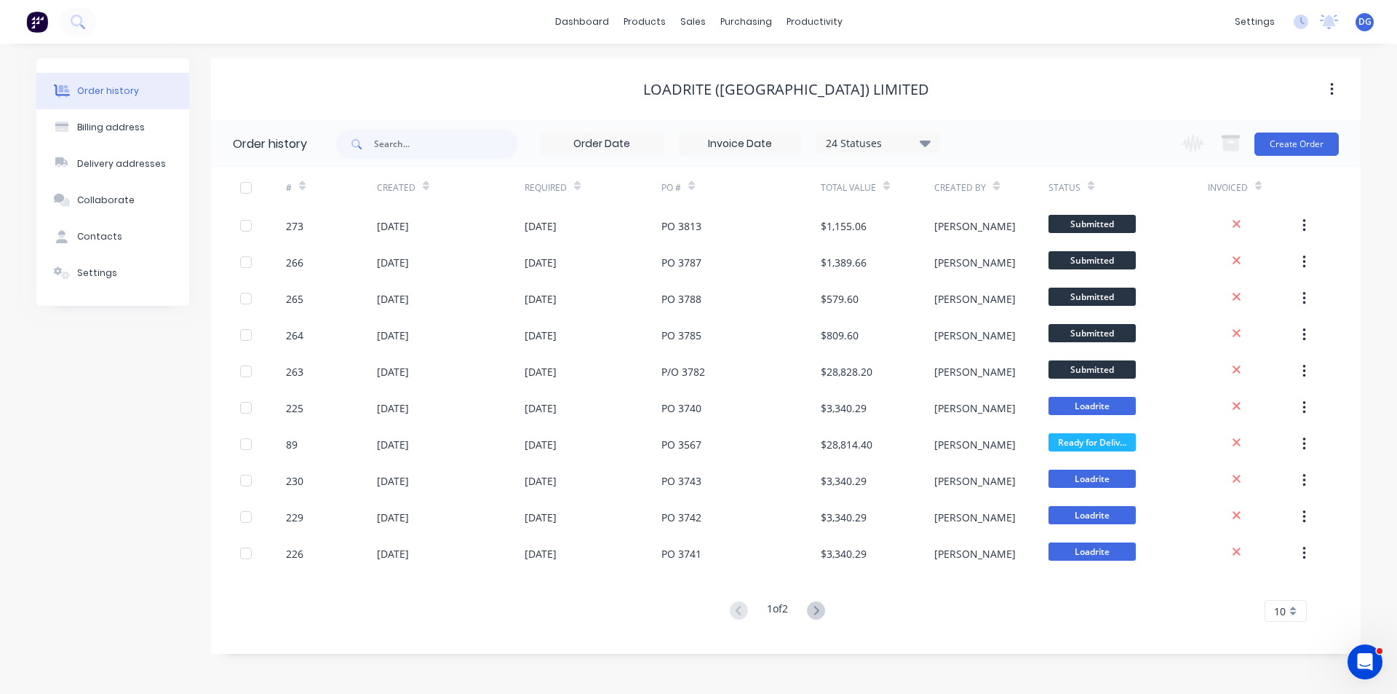
click at [1369, 25] on span "DG" at bounding box center [1365, 21] width 13 height 13
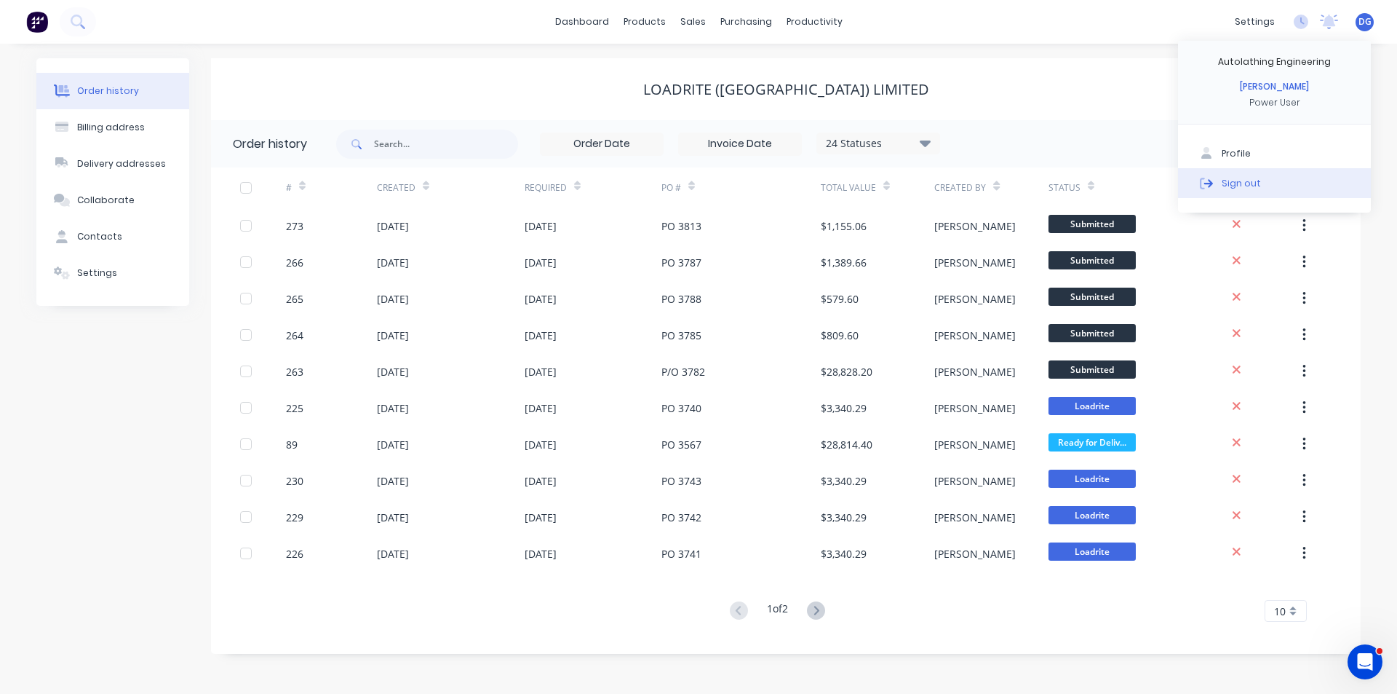
click at [1246, 180] on div "Sign out" at bounding box center [1241, 182] width 39 height 13
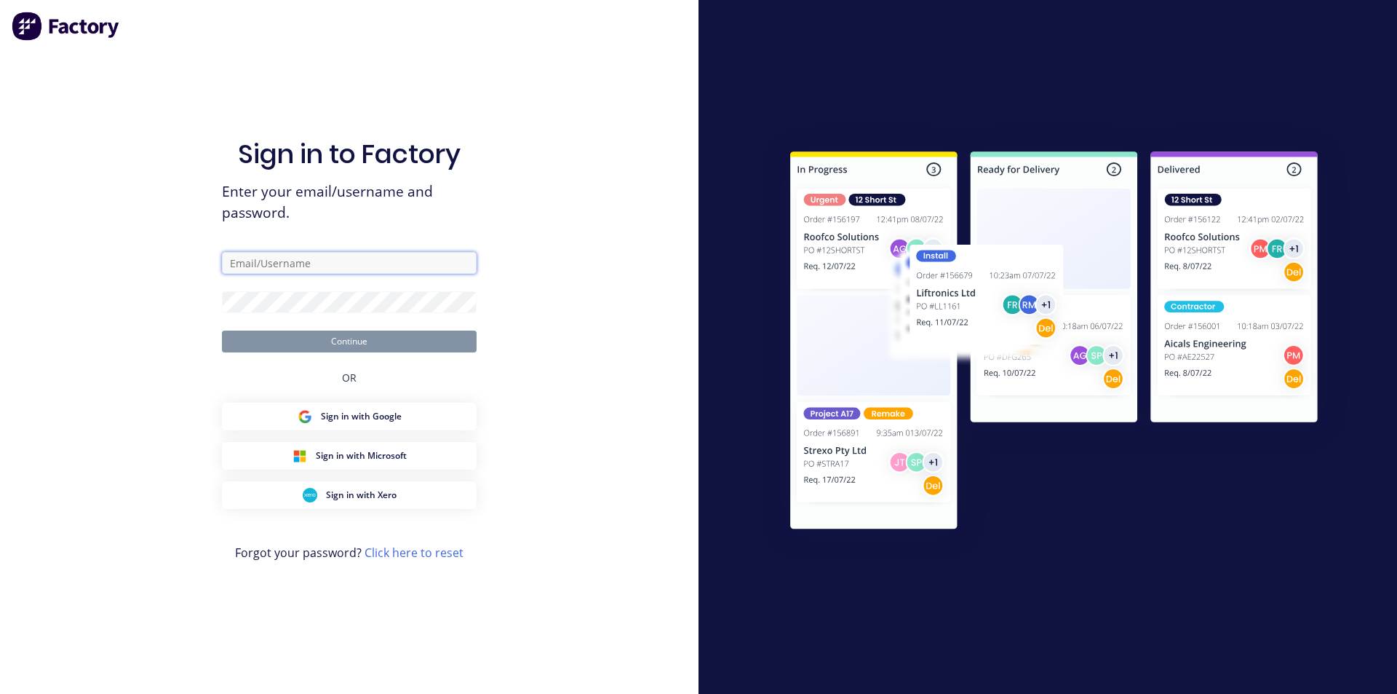
type input "[EMAIL_ADDRESS][DOMAIN_NAME]"
click at [382, 346] on button "Continue" at bounding box center [349, 341] width 255 height 22
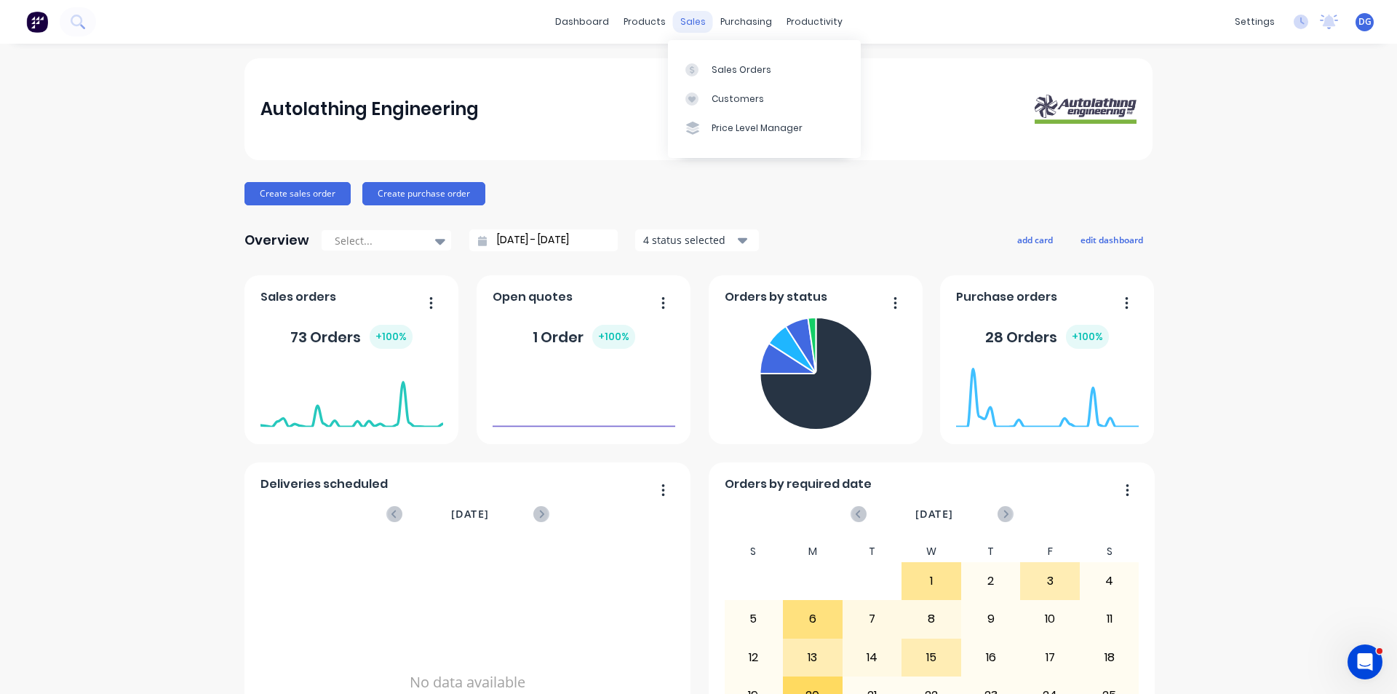
click at [693, 21] on div "sales" at bounding box center [693, 22] width 40 height 22
click at [722, 71] on div "Sales Orders" at bounding box center [742, 69] width 60 height 13
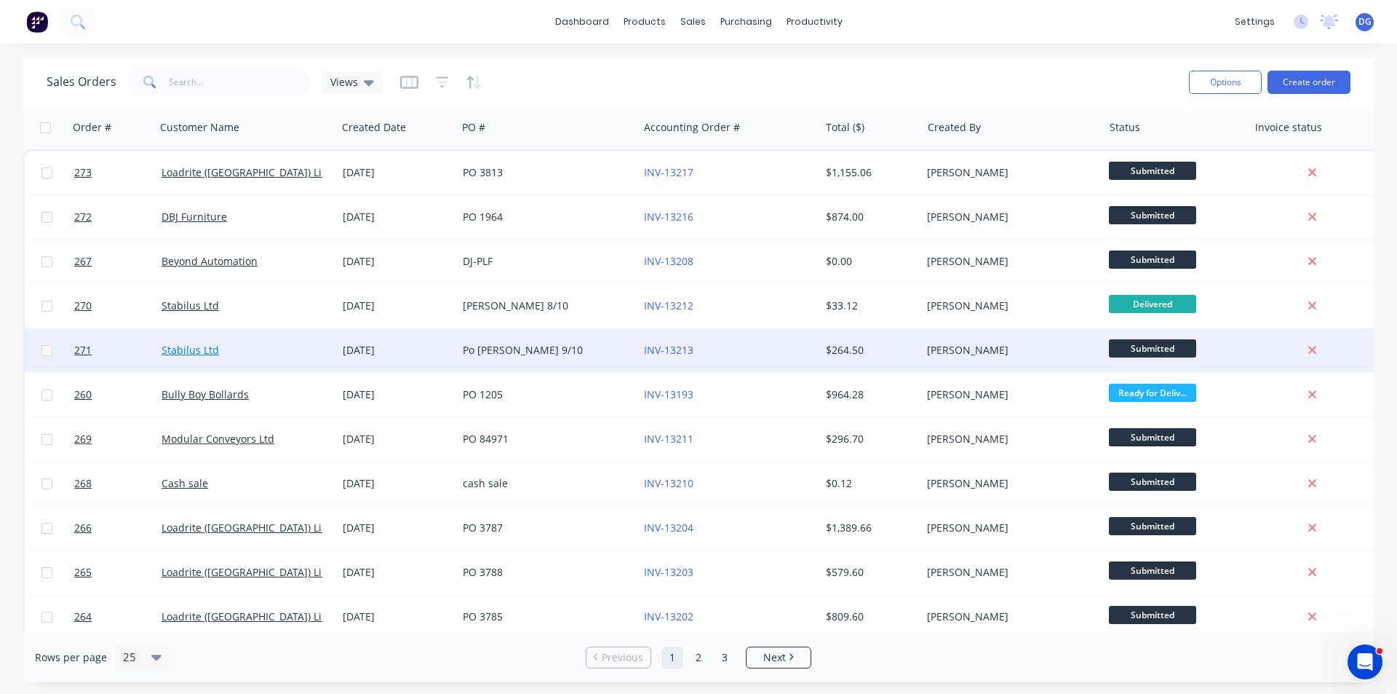
click at [213, 347] on link "Stabilus Ltd" at bounding box center [190, 350] width 57 height 14
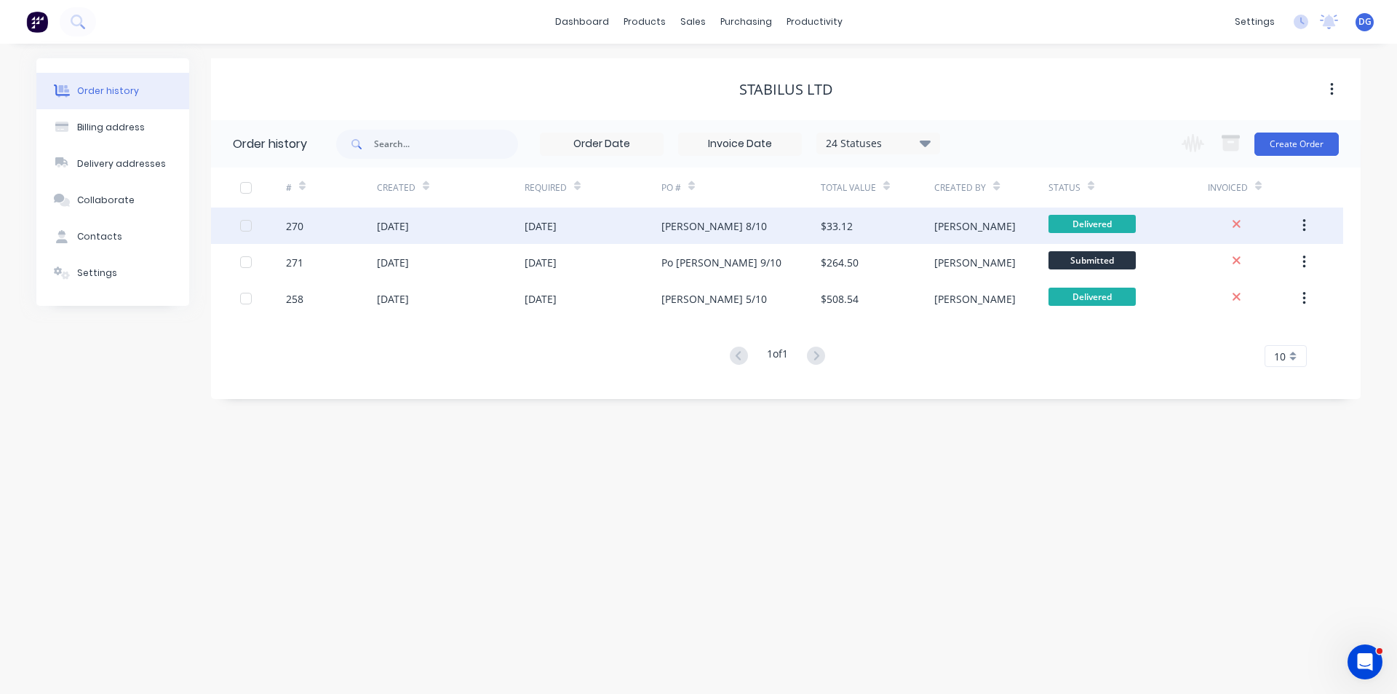
click at [328, 230] on div "270" at bounding box center [331, 225] width 91 height 36
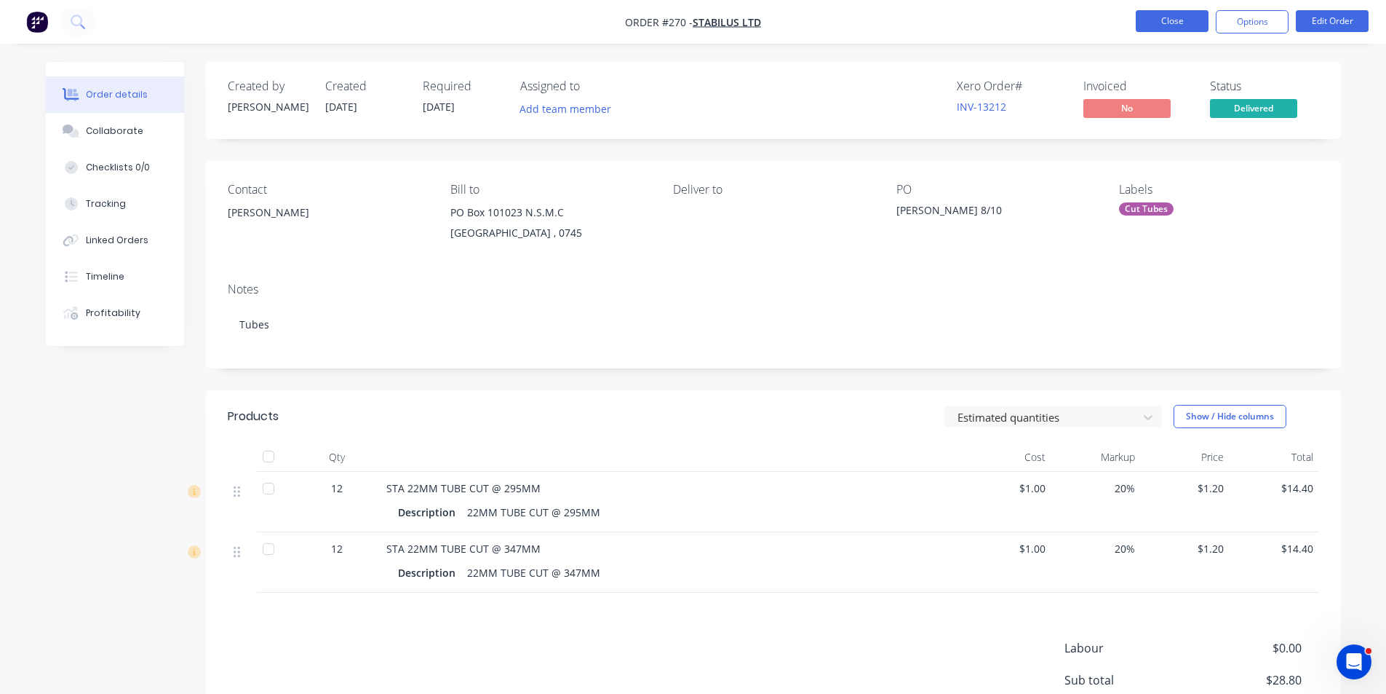
click at [1162, 23] on button "Close" at bounding box center [1172, 21] width 73 height 22
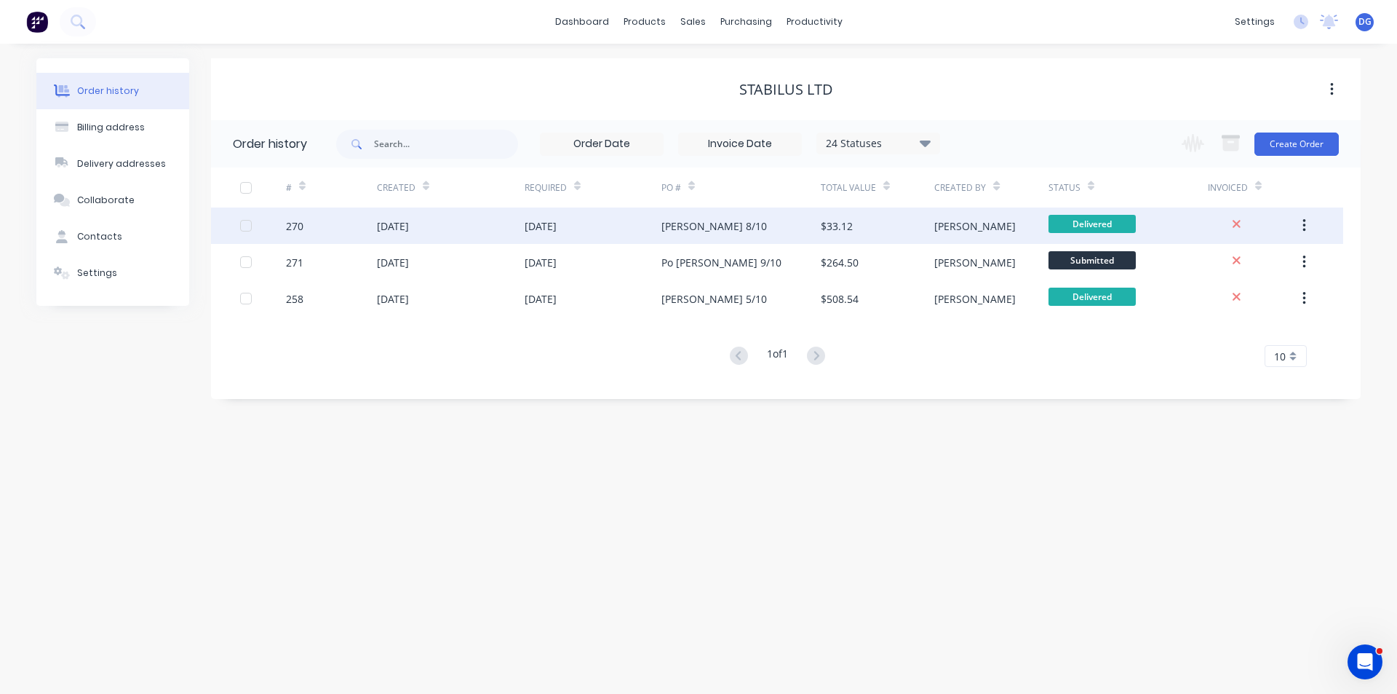
click at [300, 221] on div "270" at bounding box center [294, 225] width 17 height 15
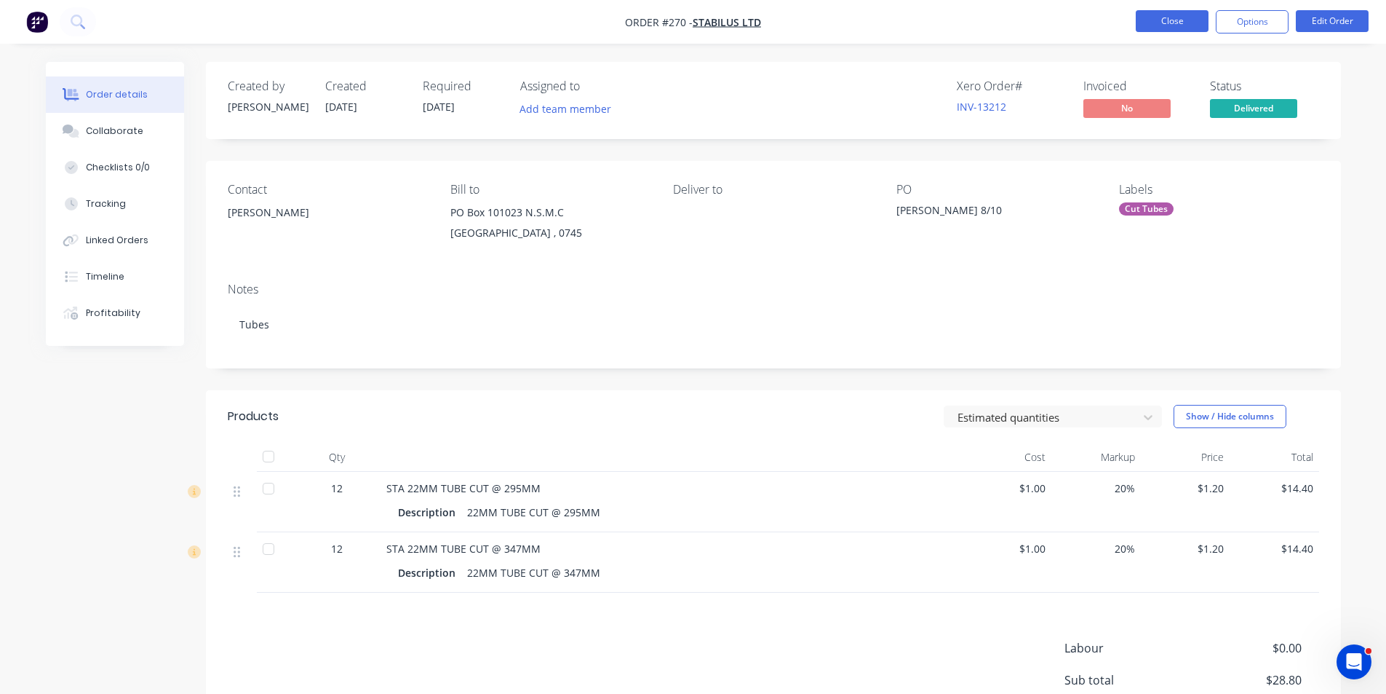
click at [1174, 19] on button "Close" at bounding box center [1172, 21] width 73 height 22
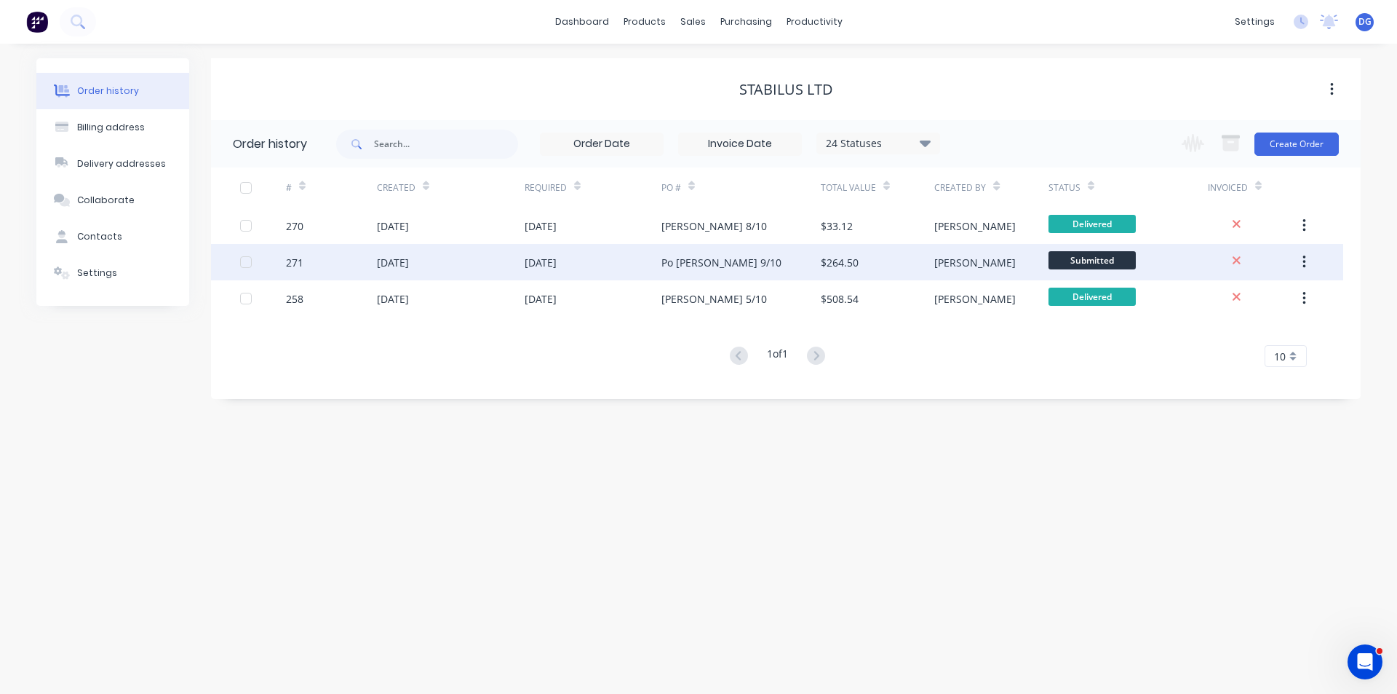
click at [297, 264] on div "271" at bounding box center [294, 262] width 17 height 15
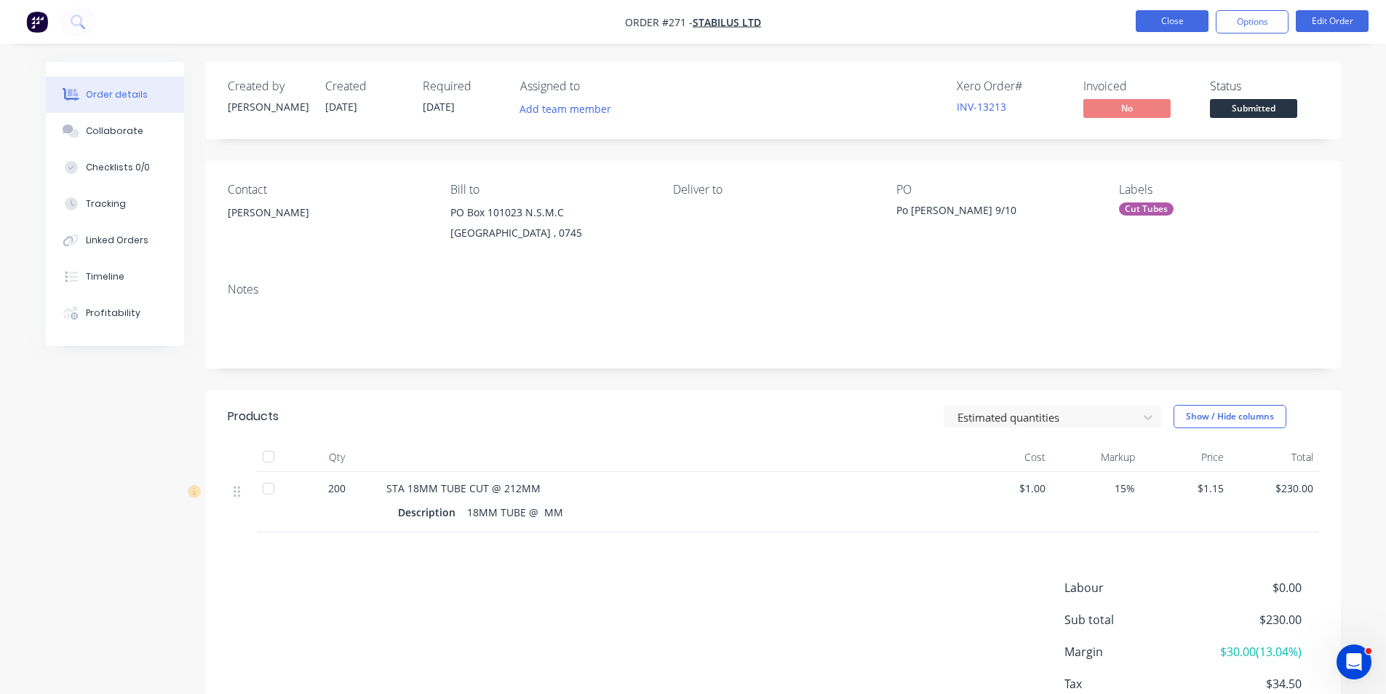
click at [1191, 21] on button "Close" at bounding box center [1172, 21] width 73 height 22
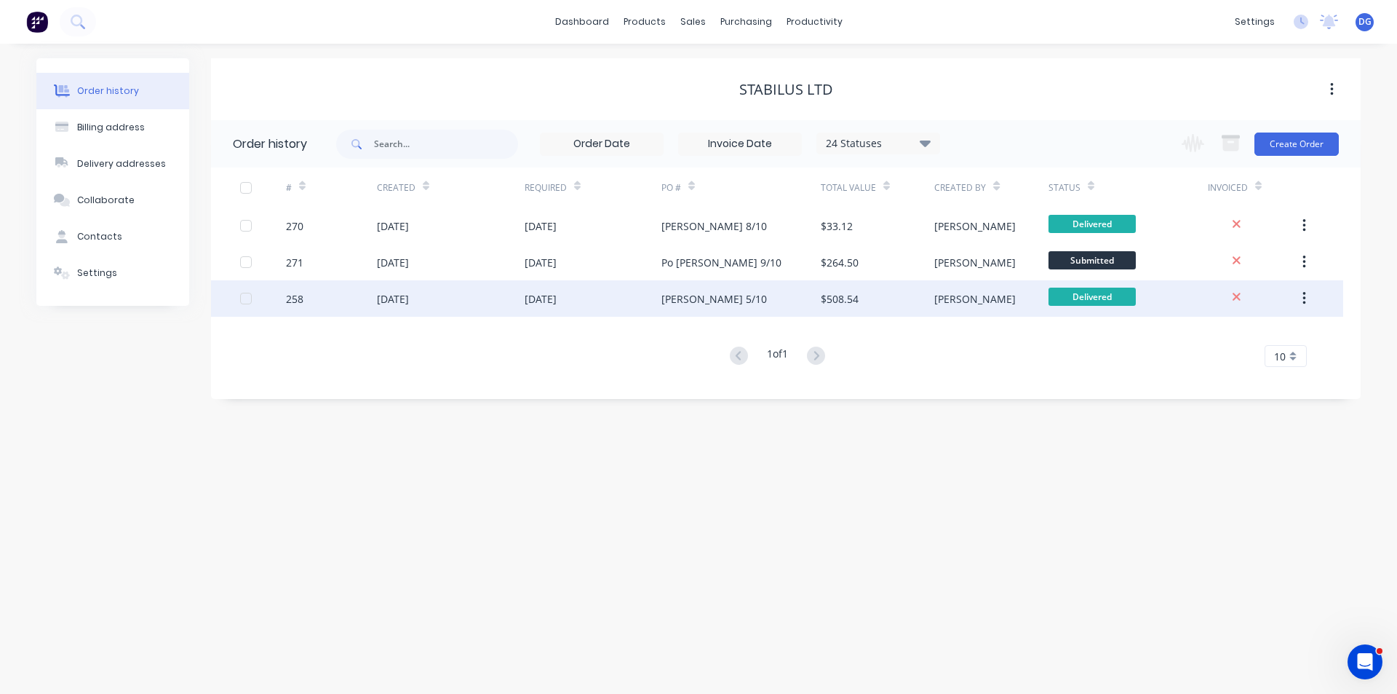
click at [299, 298] on div "258" at bounding box center [294, 298] width 17 height 15
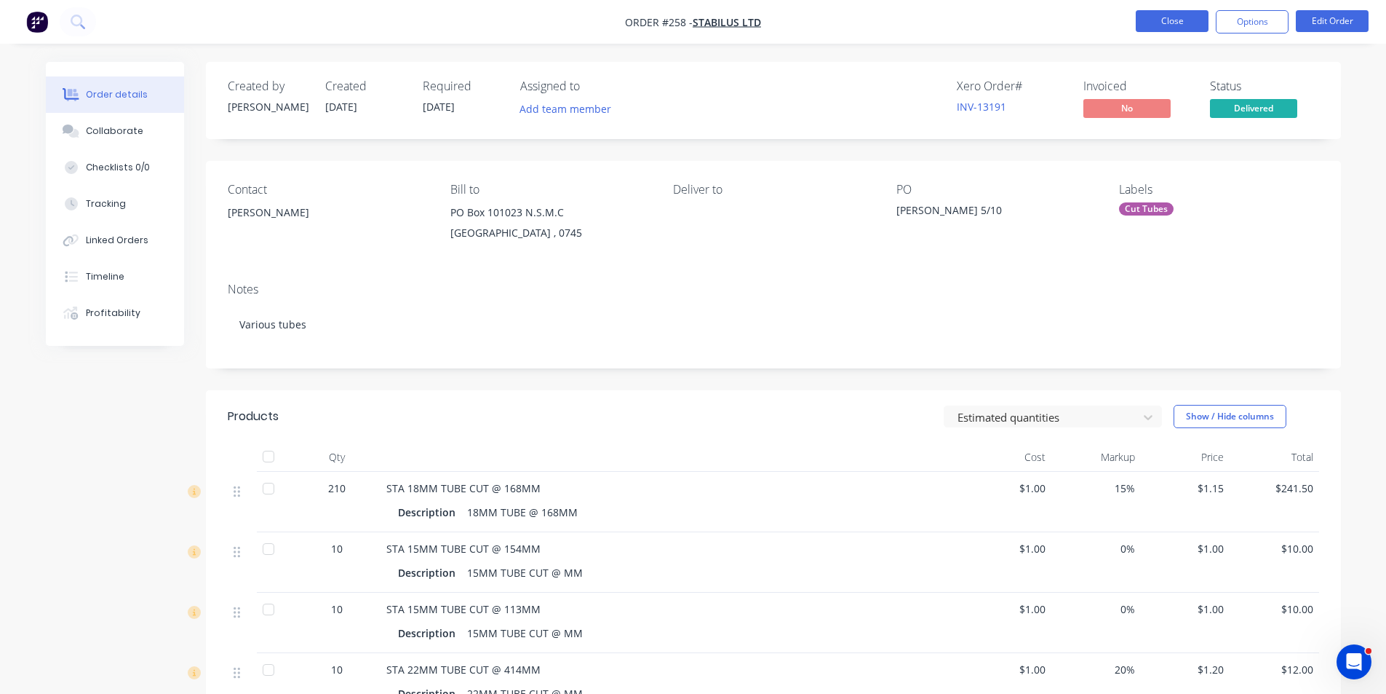
click at [1194, 25] on button "Close" at bounding box center [1172, 21] width 73 height 22
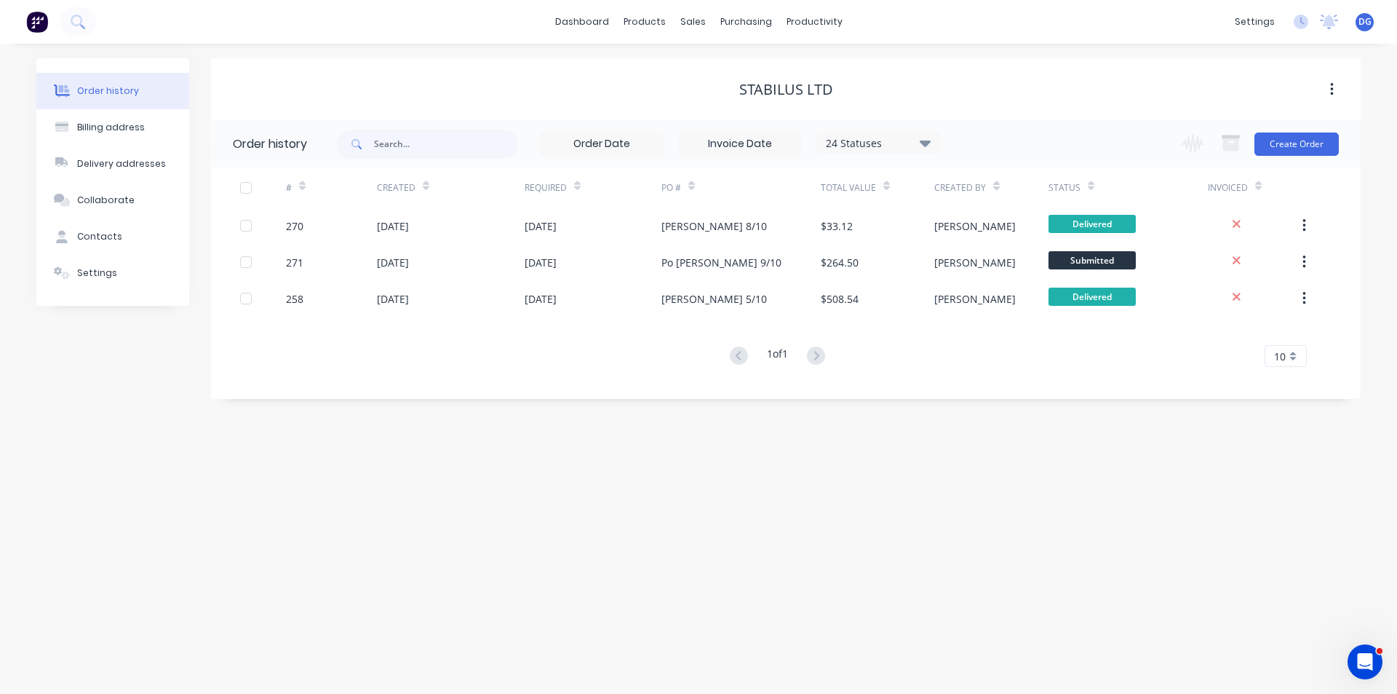
click at [1362, 19] on span "DG" at bounding box center [1365, 21] width 13 height 13
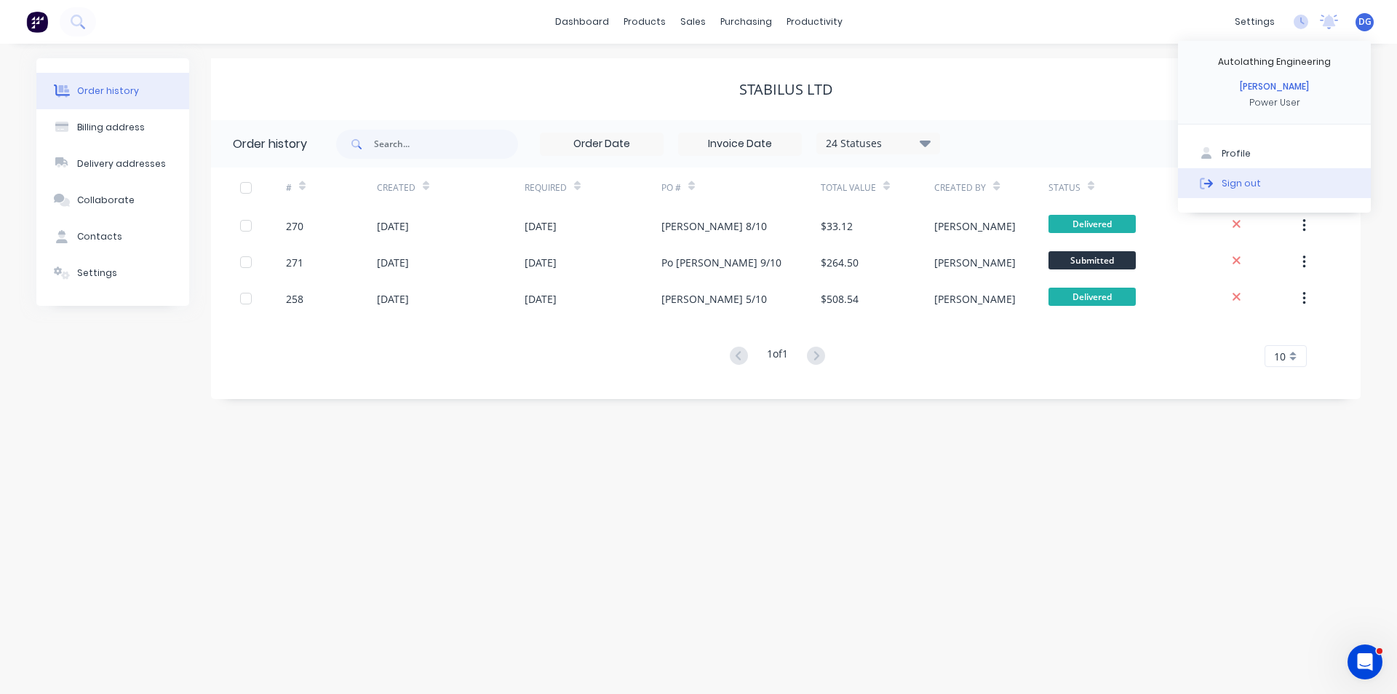
click at [1266, 187] on button "Sign out" at bounding box center [1274, 182] width 193 height 29
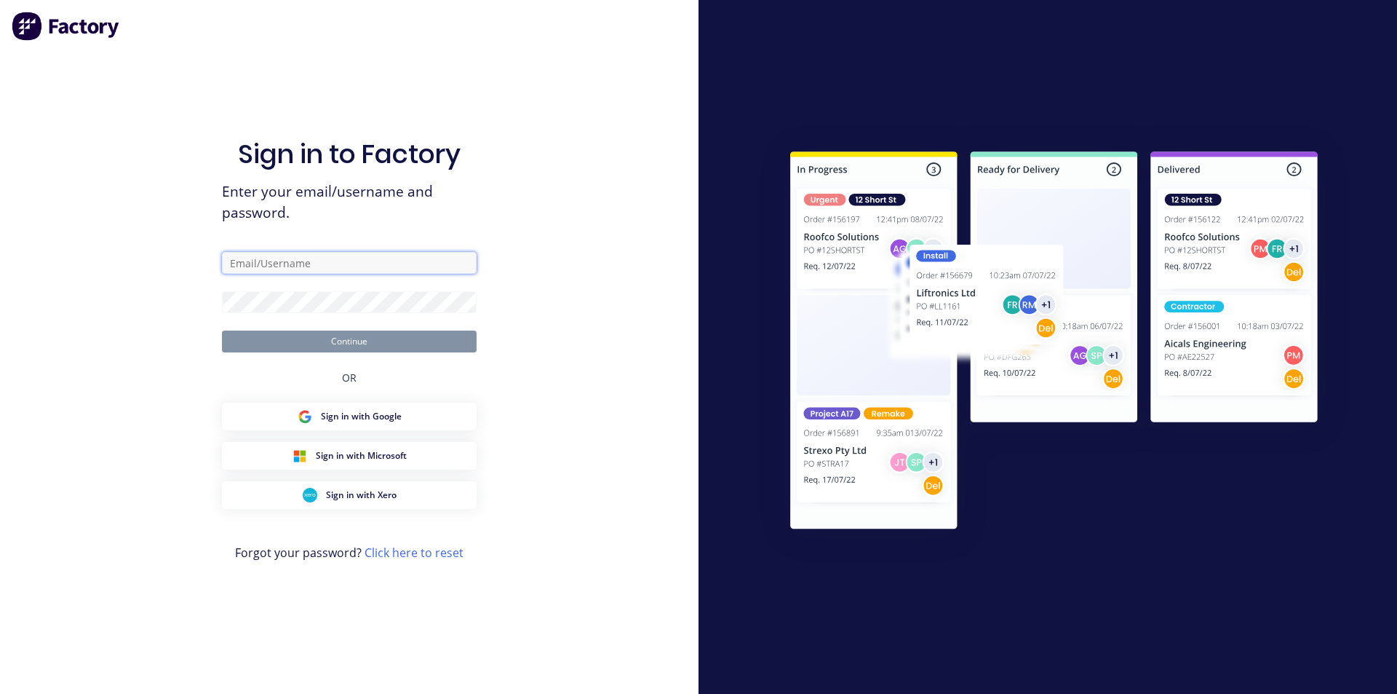
type input "davegiles@autolathing.co.nz"
